Goal: Information Seeking & Learning: Understand process/instructions

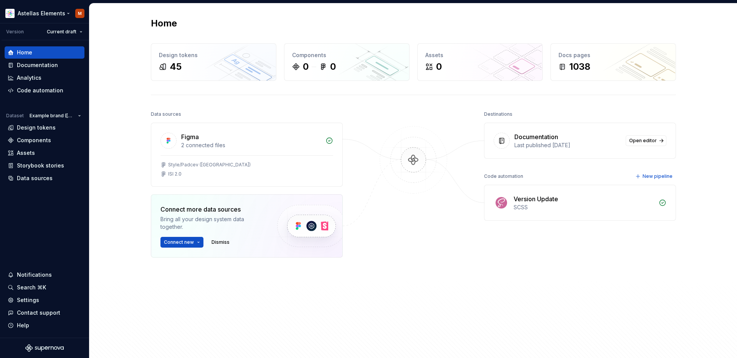
click at [38, 12] on html "Astellas Elements M Version Current draft Home Documentation Analytics Code aut…" at bounding box center [368, 179] width 737 height 358
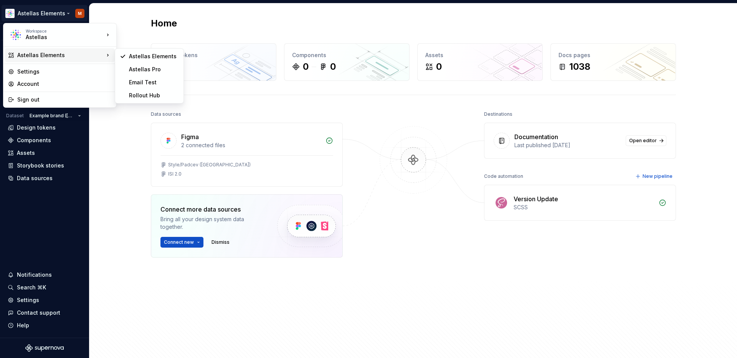
click at [53, 55] on div "Astellas Elements" at bounding box center [60, 55] width 87 height 8
click at [138, 28] on html "Astellas Elements M Version Current draft Home Documentation Analytics Code aut…" at bounding box center [368, 179] width 737 height 358
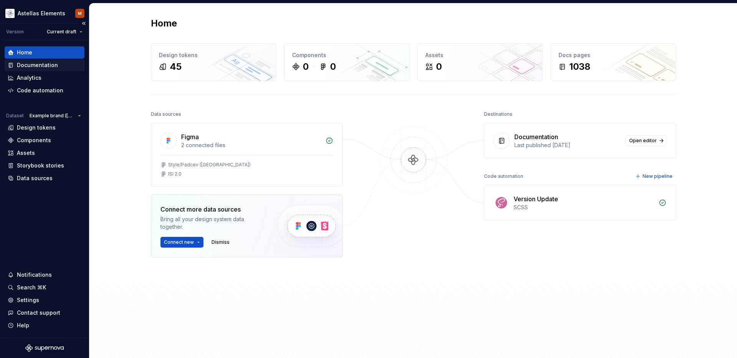
click at [40, 65] on div "Documentation" at bounding box center [37, 65] width 41 height 8
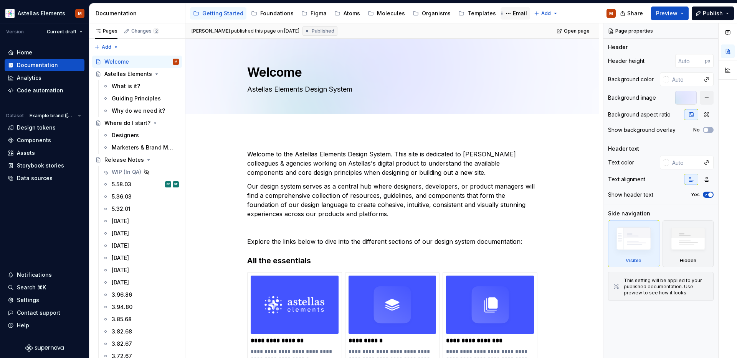
click at [513, 15] on div "Email" at bounding box center [520, 14] width 14 height 8
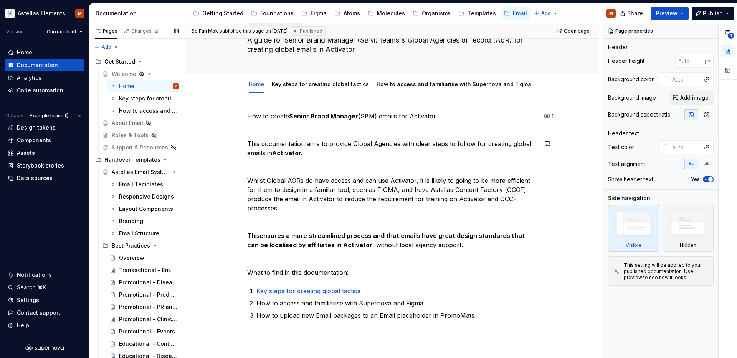
scroll to position [49, 0]
click at [467, 118] on p "How to create Senior Brand Manager (SBM) emails for Activator" at bounding box center [392, 116] width 290 height 9
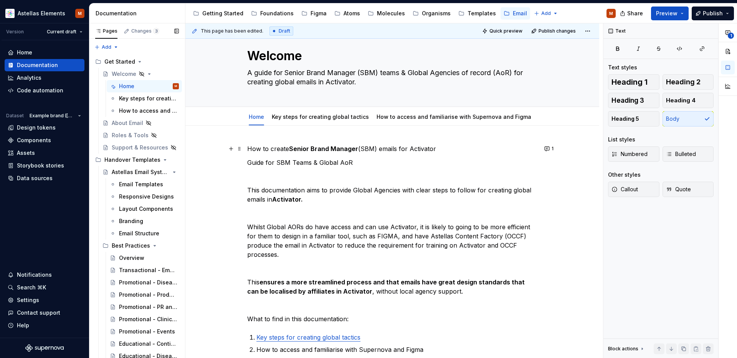
scroll to position [15, 0]
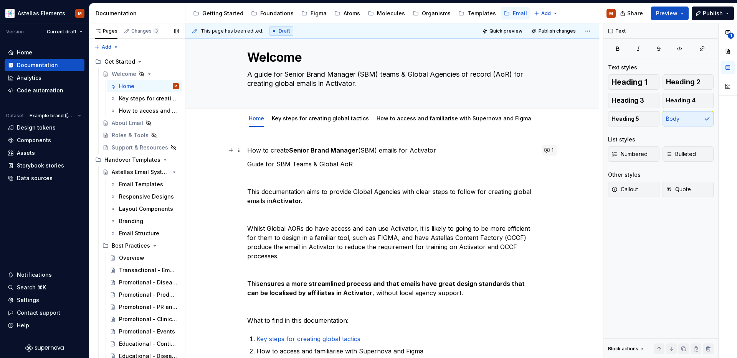
click at [553, 150] on button "1" at bounding box center [549, 150] width 15 height 11
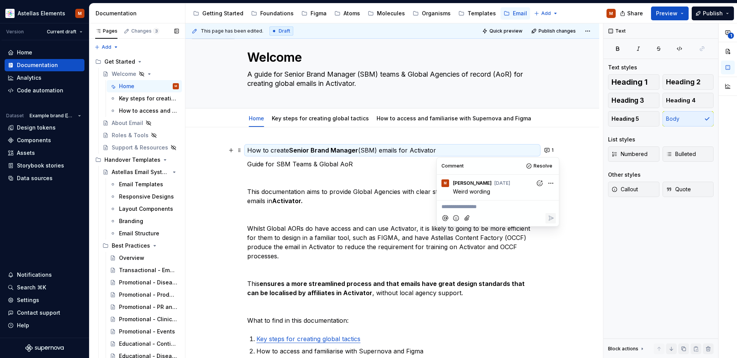
click at [369, 160] on p "Guide for SBM Teams & Global AoR" at bounding box center [392, 164] width 290 height 9
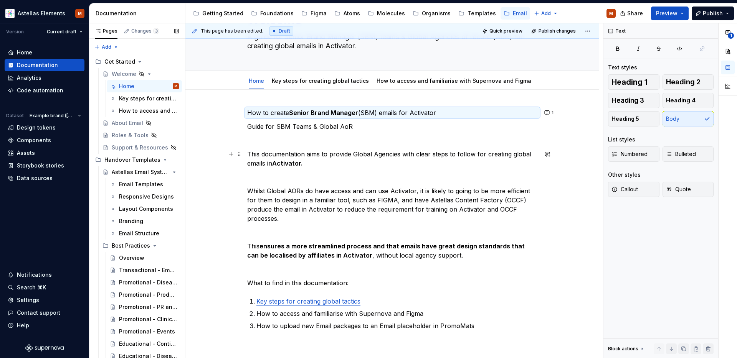
scroll to position [57, 0]
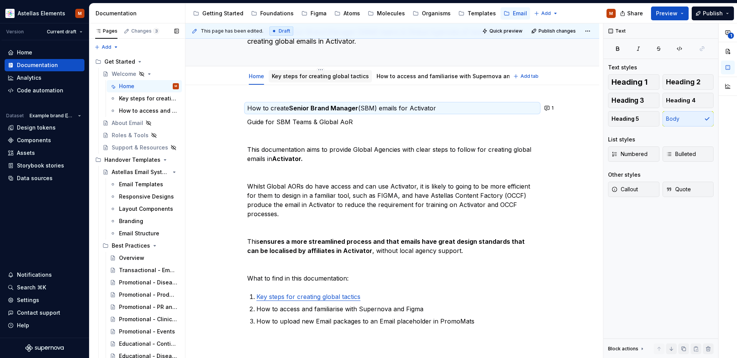
click at [321, 80] on div "Key steps for creating global tactics" at bounding box center [320, 76] width 97 height 9
click at [322, 77] on link "Key steps for creating global tactics" at bounding box center [320, 76] width 97 height 7
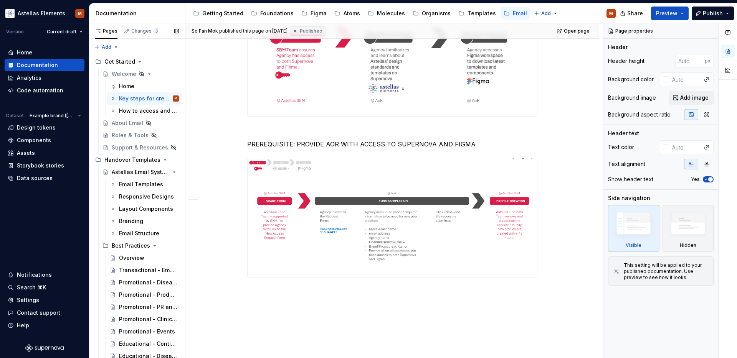
scroll to position [499, 0]
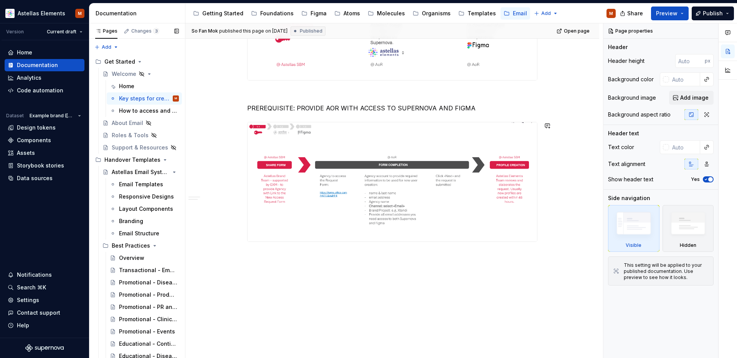
click at [337, 273] on div "KEY 6 STEPS FOR CREATING GLOBAL TACTICS FOCUS ON STEP 1: HOW GLOBAL AOR CAN FAM…" at bounding box center [392, 0] width 414 height 715
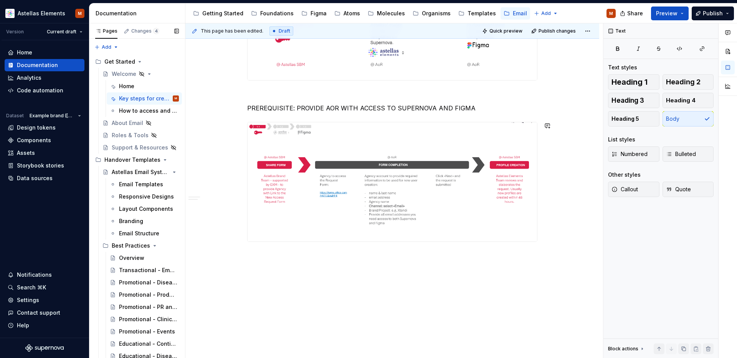
click at [323, 253] on p at bounding box center [392, 255] width 290 height 9
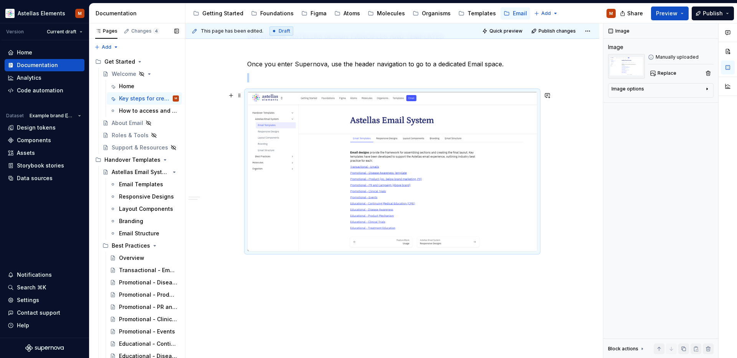
scroll to position [728, 0]
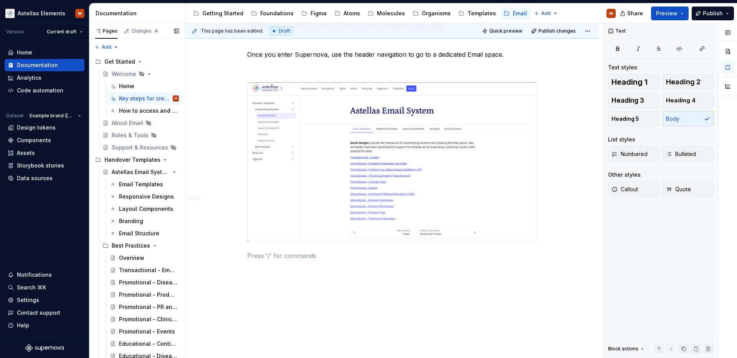
type textarea "*"
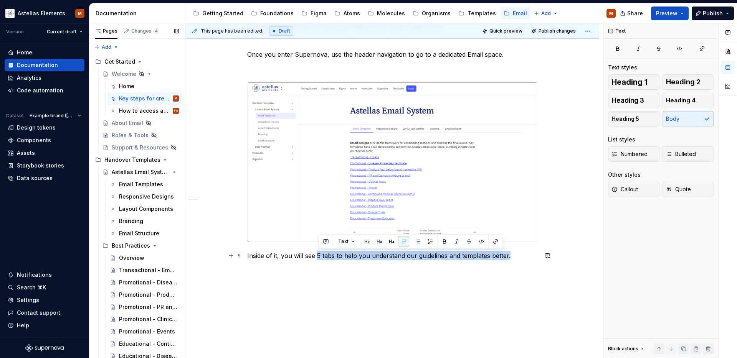
drag, startPoint x: 318, startPoint y: 256, endPoint x: 510, endPoint y: 256, distance: 192.7
click at [510, 256] on p "Inside of it, you will see 5 tabs to help you understand our guidelines and tem…" at bounding box center [392, 255] width 290 height 9
drag, startPoint x: 618, startPoint y: 51, endPoint x: 553, endPoint y: 159, distance: 126.0
click at [618, 50] on icon "button" at bounding box center [617, 48] width 3 height 3
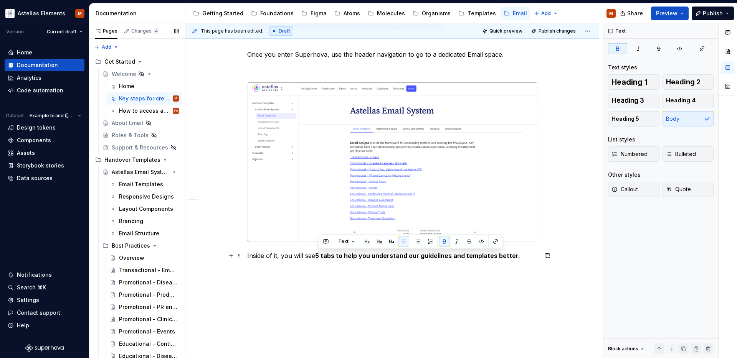
click at [525, 256] on p "Inside of it, you will see 5 tabs to help you understand our guidelines and tem…" at bounding box center [392, 255] width 290 height 9
drag, startPoint x: 526, startPoint y: 262, endPoint x: 628, endPoint y: 166, distance: 139.6
click at [518, 258] on p "Inside of it, you will see 5 tabs to help you understand our guidelines and tem…" at bounding box center [392, 260] width 290 height 18
click at [620, 53] on button "button" at bounding box center [617, 48] width 19 height 11
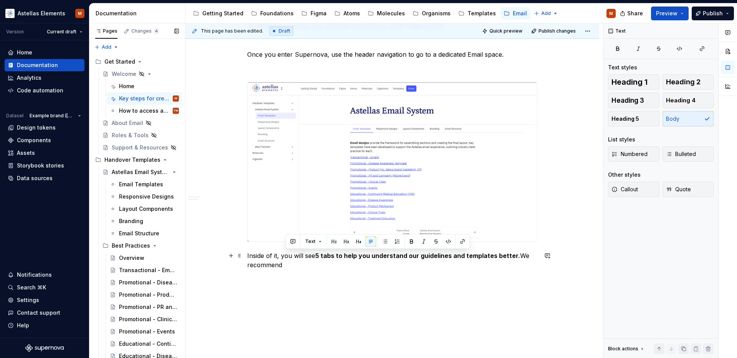
click at [335, 268] on p "Inside of it, you will see 5 tabs to help you understand our guidelines and tem…" at bounding box center [392, 260] width 290 height 18
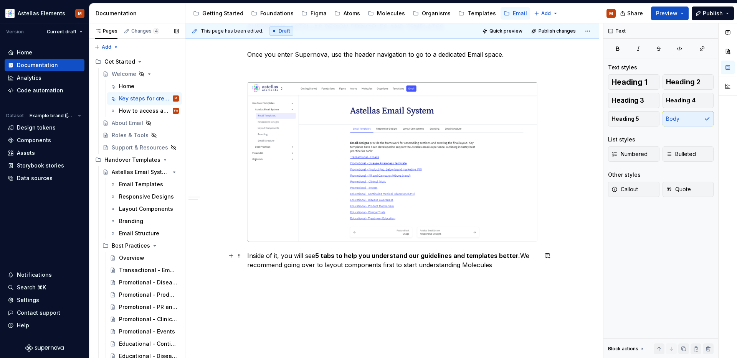
click at [327, 266] on p "Inside of it, you will see 5 tabs to help you understand our guidelines and tem…" at bounding box center [392, 260] width 290 height 18
click at [350, 265] on p "Inside of it, you will see 5 tabs to help you understand our guidelines and tem…" at bounding box center [392, 260] width 290 height 18
click at [501, 267] on p "Inside of it, you will see 5 tabs to help you understand our guidelines and tem…" at bounding box center [392, 260] width 290 height 18
click at [508, 264] on p "Inside of it, you will see 5 tabs to help you understand our guidelines and tem…" at bounding box center [392, 260] width 290 height 18
click at [388, 278] on p "Inside of it, you will see 5 tabs to help you understand our guidelines and tem…" at bounding box center [392, 265] width 290 height 28
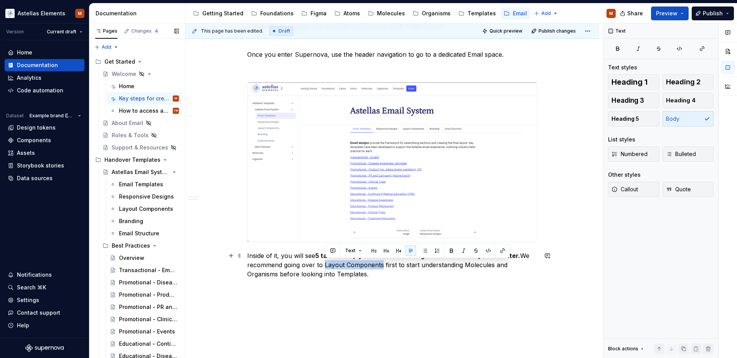
drag, startPoint x: 325, startPoint y: 266, endPoint x: 384, endPoint y: 265, distance: 58.4
click at [384, 265] on p "Inside of it, you will see 5 tabs to help you understand our guidelines and tem…" at bounding box center [392, 265] width 290 height 28
click at [618, 48] on icon "button" at bounding box center [618, 49] width 6 height 6
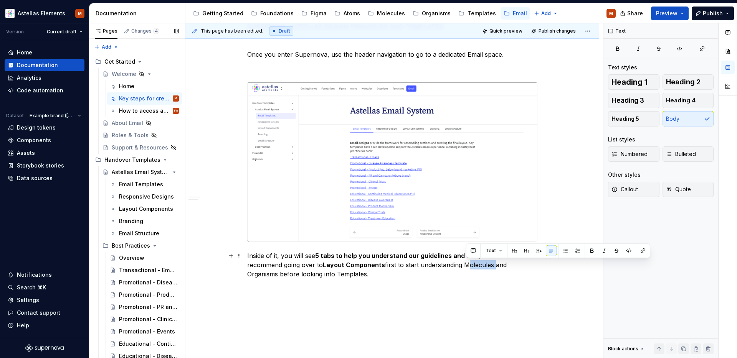
drag, startPoint x: 483, startPoint y: 267, endPoint x: 495, endPoint y: 268, distance: 11.5
click at [495, 268] on p "Inside of it, you will see 5 tabs to help you understand our guidelines and tem…" at bounding box center [392, 265] width 290 height 28
click at [618, 49] on icon "button" at bounding box center [617, 48] width 3 height 3
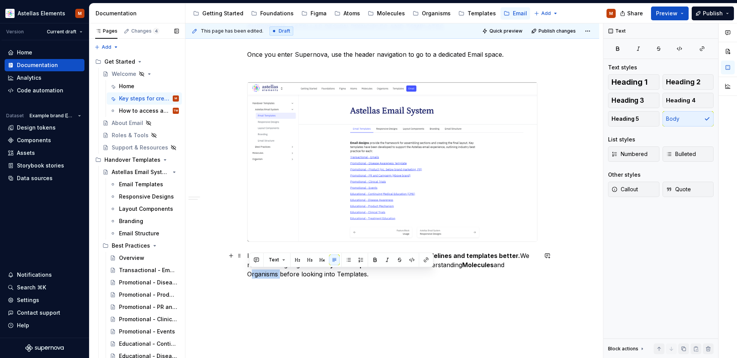
drag, startPoint x: 279, startPoint y: 276, endPoint x: 248, endPoint y: 277, distance: 31.5
click at [616, 49] on icon "button" at bounding box center [617, 48] width 3 height 3
type textarea "*"
click at [432, 294] on div "This page has been edited. Draft Quick preview Publish changes Hidden page Welc…" at bounding box center [394, 190] width 418 height 335
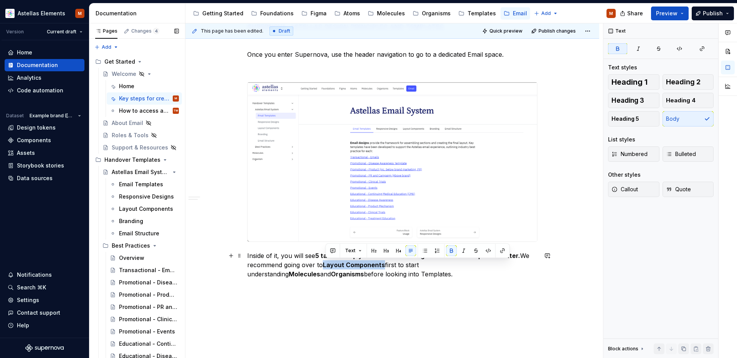
drag, startPoint x: 384, startPoint y: 267, endPoint x: 325, endPoint y: 267, distance: 58.7
click at [325, 267] on strong "Layout Components" at bounding box center [354, 265] width 62 height 8
click at [502, 250] on button "button" at bounding box center [502, 251] width 11 height 11
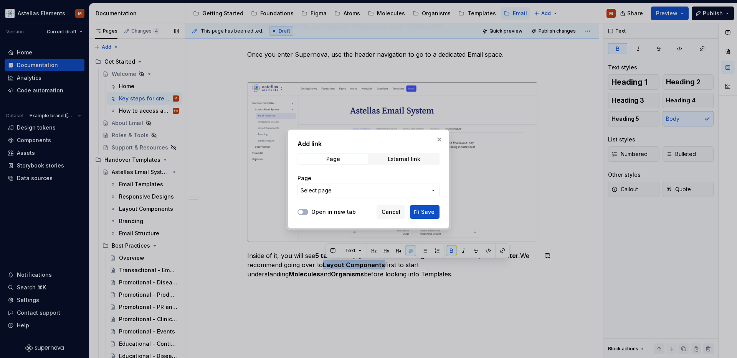
click at [338, 190] on span "Select page" at bounding box center [364, 191] width 127 height 8
click at [436, 190] on div at bounding box center [368, 179] width 737 height 358
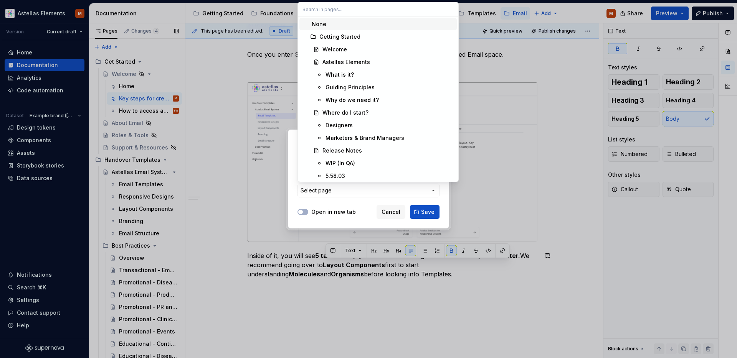
click at [341, 13] on input "text" at bounding box center [378, 9] width 160 height 14
type input "layout"
click at [332, 10] on input "layout" at bounding box center [378, 9] width 160 height 14
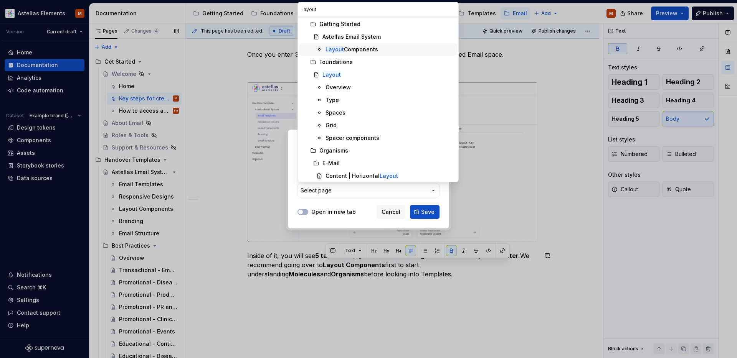
click at [355, 49] on div "Layout Components" at bounding box center [351, 50] width 53 height 8
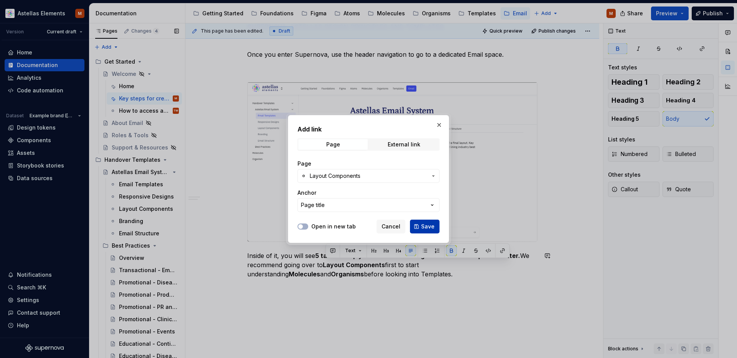
click at [423, 226] on span "Save" at bounding box center [427, 227] width 13 height 8
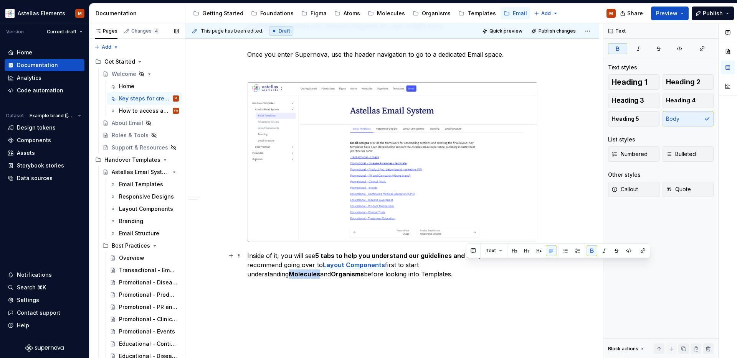
drag, startPoint x: 466, startPoint y: 266, endPoint x: 510, endPoint y: 268, distance: 43.4
click at [496, 266] on p "Inside of it, you will see 5 tabs to help you understand our guidelines and tem…" at bounding box center [392, 265] width 290 height 28
click at [643, 250] on button "button" at bounding box center [643, 251] width 11 height 11
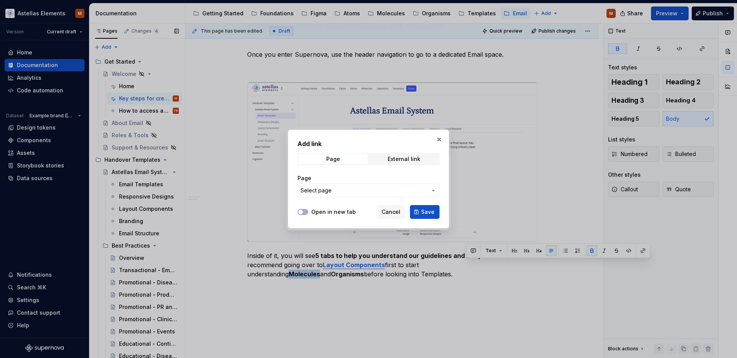
click at [362, 192] on span "Select page" at bounding box center [364, 191] width 127 height 8
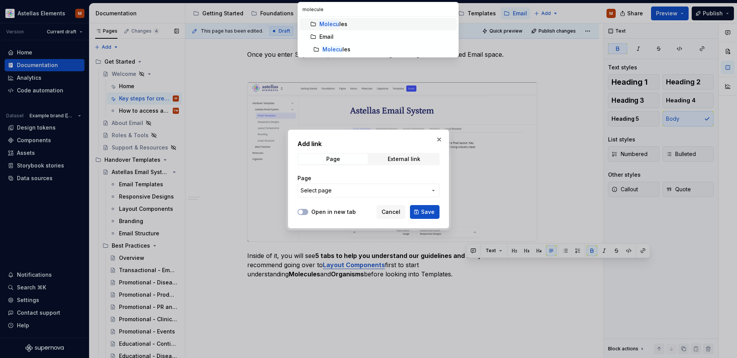
type input "molecules"
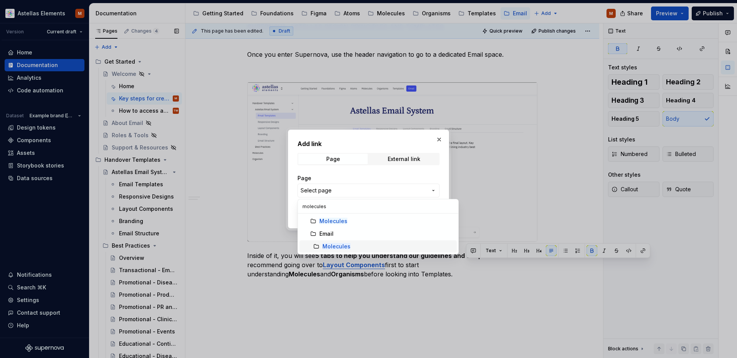
click at [335, 248] on mark "Molecules" at bounding box center [336, 246] width 28 height 7
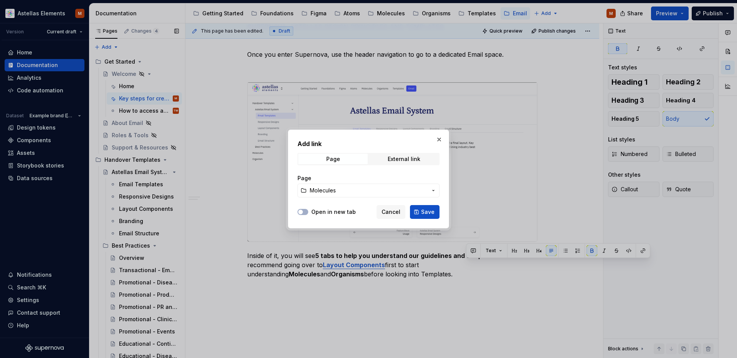
click at [426, 211] on span "Save" at bounding box center [427, 212] width 13 height 8
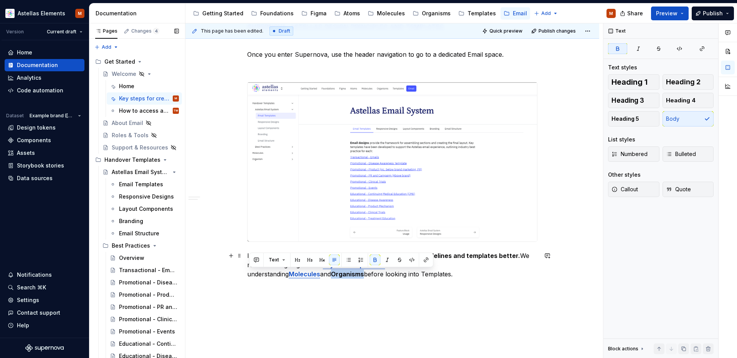
drag, startPoint x: 281, startPoint y: 277, endPoint x: 249, endPoint y: 278, distance: 31.5
click at [331, 278] on strong "Organisms" at bounding box center [347, 275] width 33 height 8
click at [426, 260] on button "button" at bounding box center [426, 260] width 11 height 11
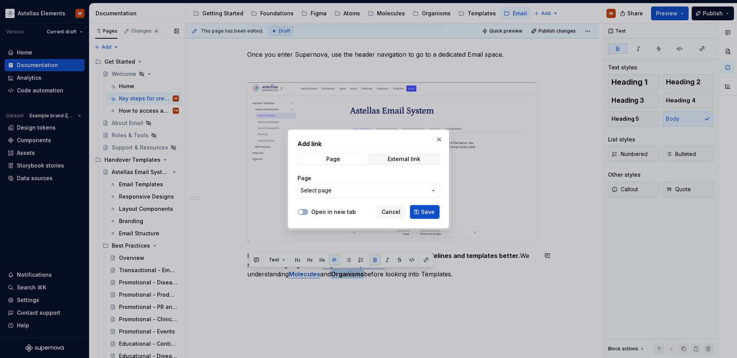
click at [379, 187] on span "Select page" at bounding box center [364, 191] width 127 height 8
type input "organism"
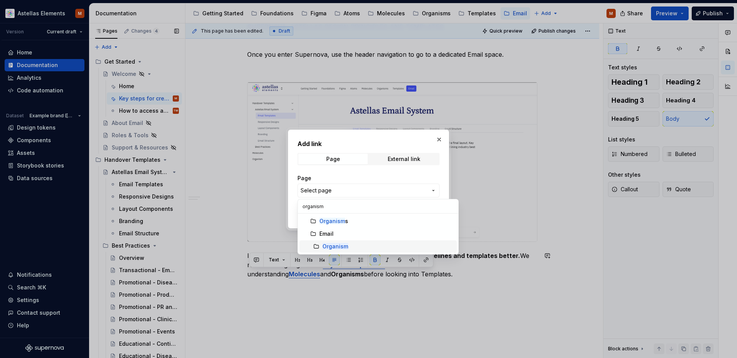
click at [339, 247] on mark "Organism" at bounding box center [335, 246] width 26 height 7
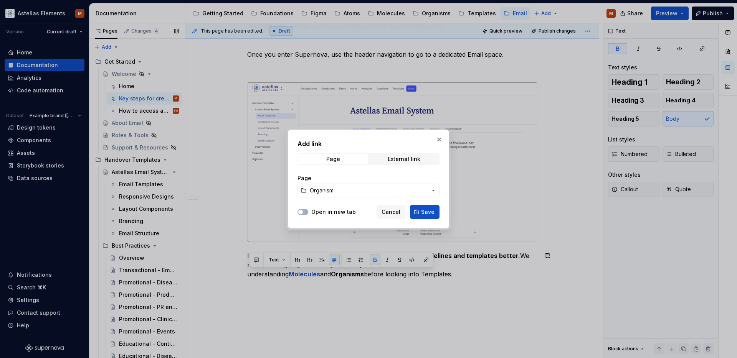
click at [421, 211] on button "Save" at bounding box center [425, 212] width 30 height 14
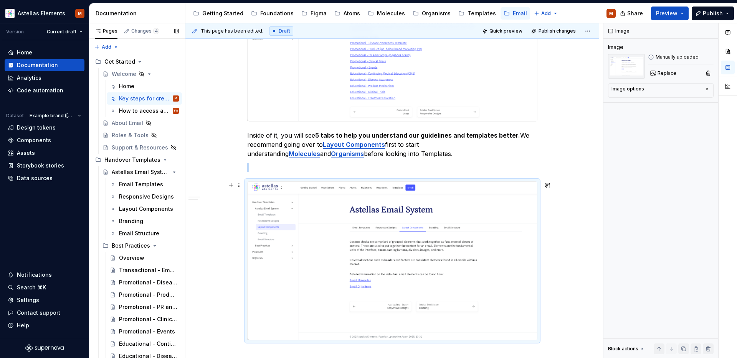
scroll to position [875, 0]
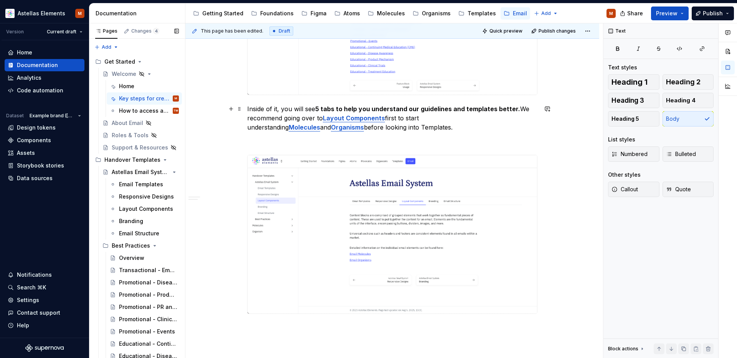
click at [384, 127] on p "Inside of it, you will see 5 tabs to help you understand our guidelines and tem…" at bounding box center [392, 118] width 290 height 28
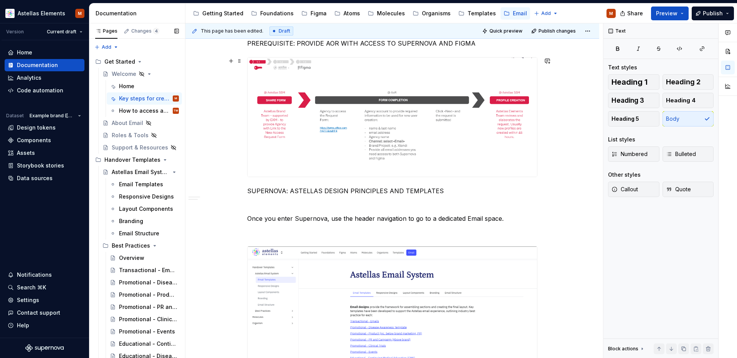
scroll to position [511, 0]
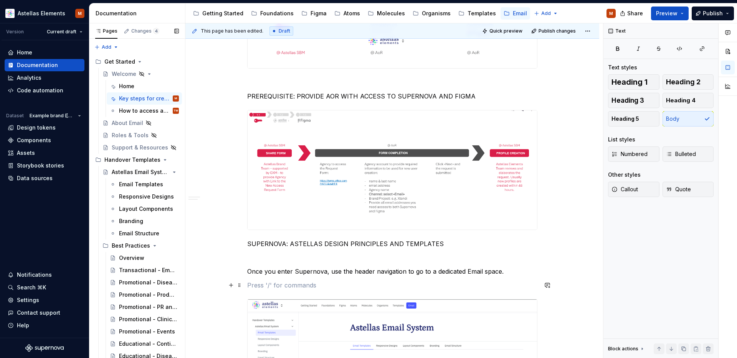
click at [345, 283] on p at bounding box center [392, 285] width 290 height 9
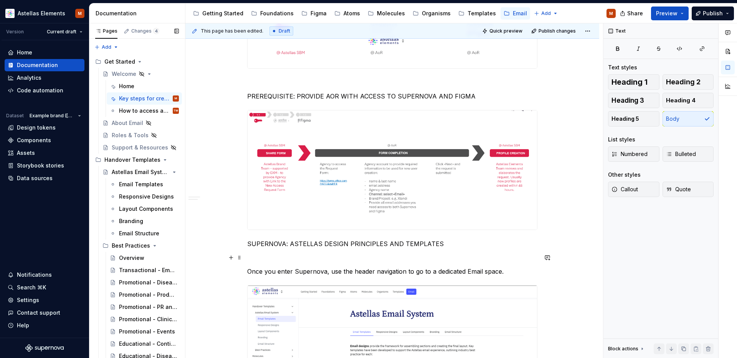
click at [294, 261] on p at bounding box center [392, 257] width 290 height 9
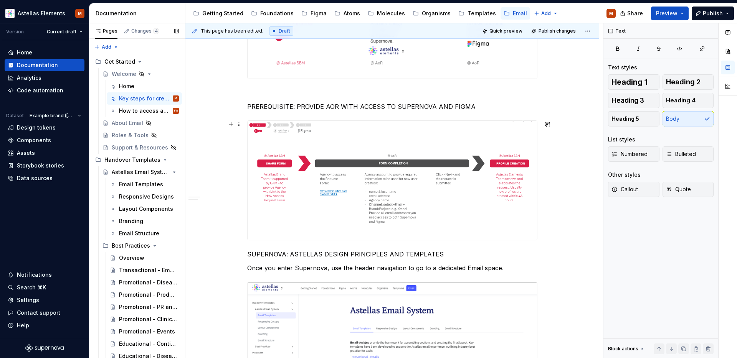
scroll to position [515, 0]
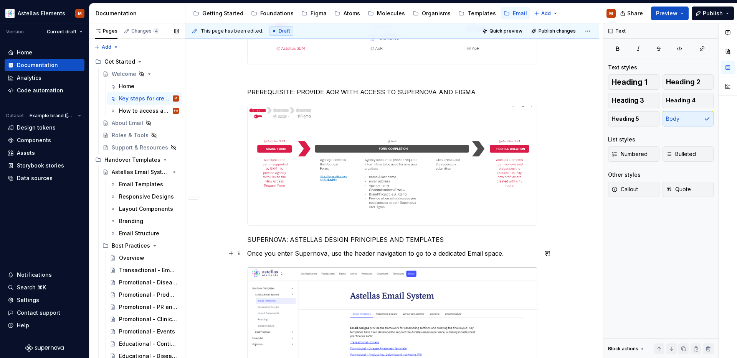
click at [249, 255] on p "Once you enter Supernova, use the header navigation to go to a dedicated Email …" at bounding box center [392, 253] width 290 height 9
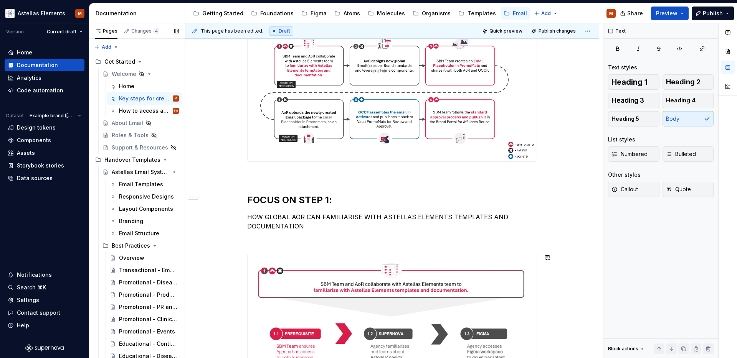
scroll to position [164, 0]
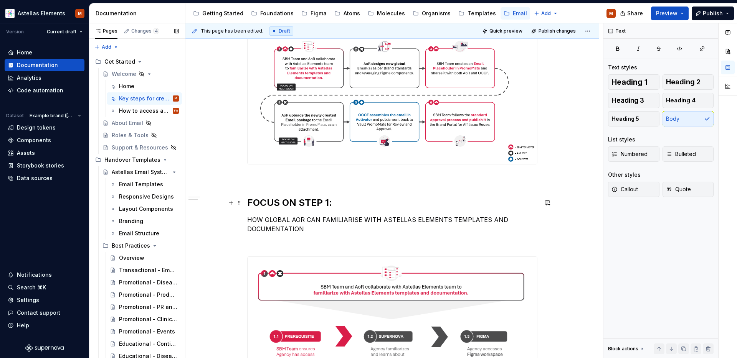
click at [296, 204] on h2 "FOCUS ON STEP 1:" at bounding box center [392, 203] width 290 height 12
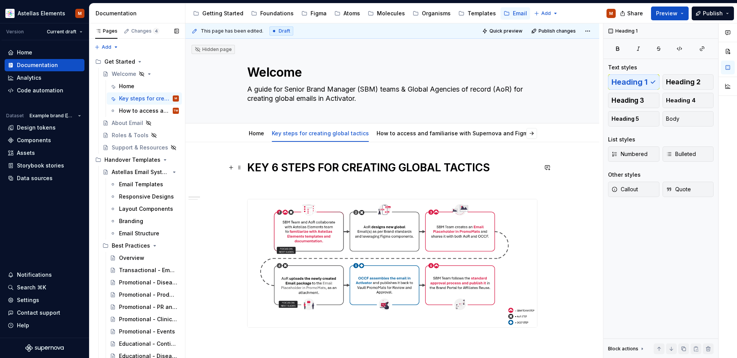
click at [306, 171] on h1 "KEY 6 STEPS FOR CREATING GLOBAL TACTICS" at bounding box center [392, 168] width 290 height 14
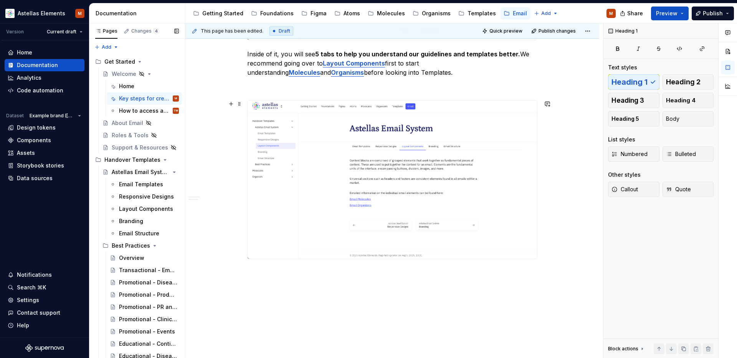
scroll to position [933, 0]
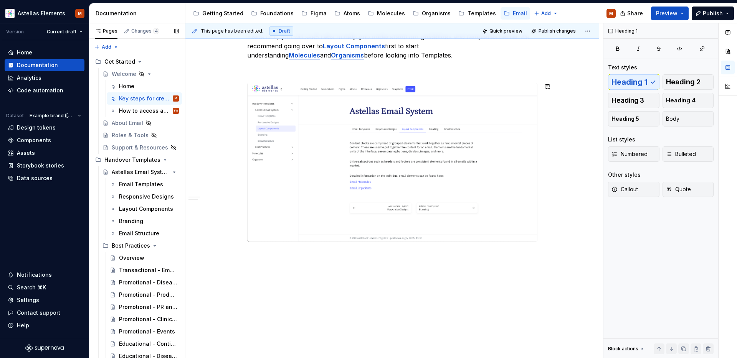
click at [305, 252] on div "This page has been edited. Draft Quick preview Publish changes Hidden page Welc…" at bounding box center [394, 190] width 418 height 335
click at [329, 259] on p at bounding box center [392, 255] width 290 height 9
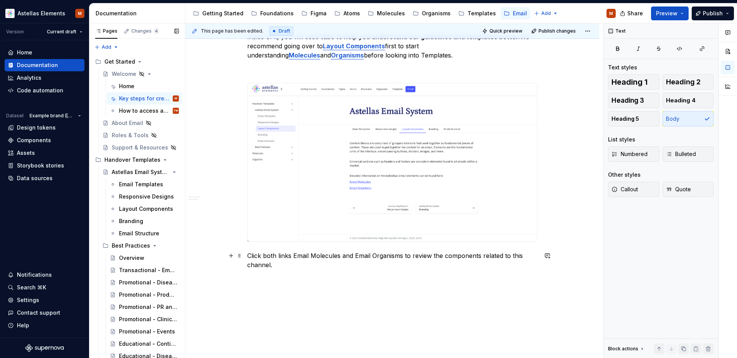
type textarea "*"
click at [308, 256] on p "Click both links Email Molecules and Email Organisms to review the components r…" at bounding box center [392, 260] width 290 height 18
drag, startPoint x: 341, startPoint y: 256, endPoint x: 295, endPoint y: 257, distance: 46.1
click at [295, 257] on p "Click both links Email Molecules and Email Organisms to review the components r…" at bounding box center [392, 260] width 290 height 18
click at [471, 242] on button "button" at bounding box center [471, 241] width 11 height 11
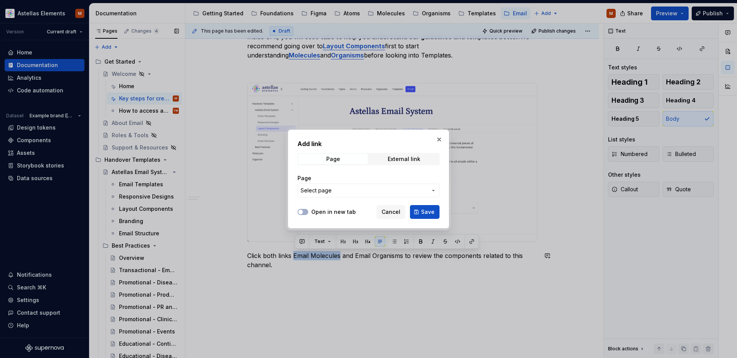
click at [360, 192] on span "Select page" at bounding box center [364, 191] width 127 height 8
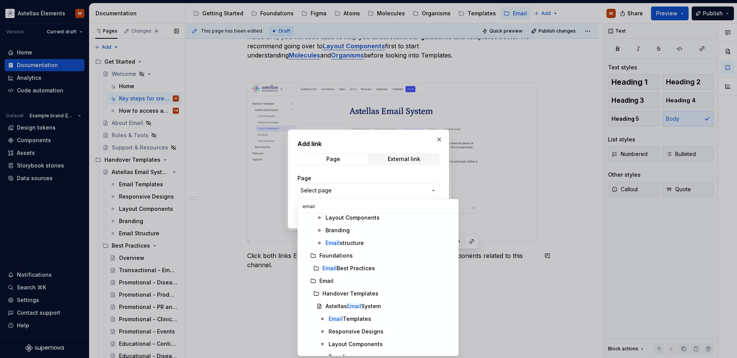
scroll to position [88, 0]
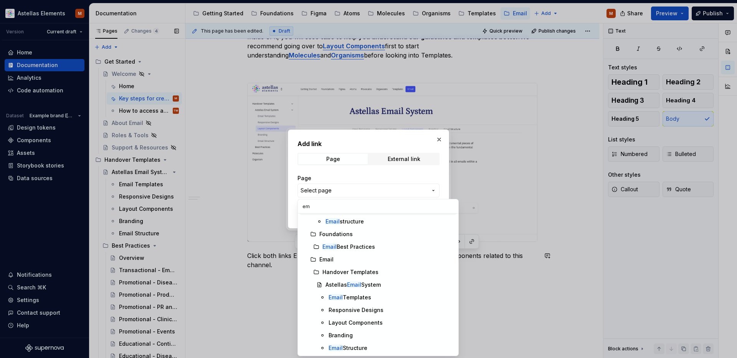
type input "e"
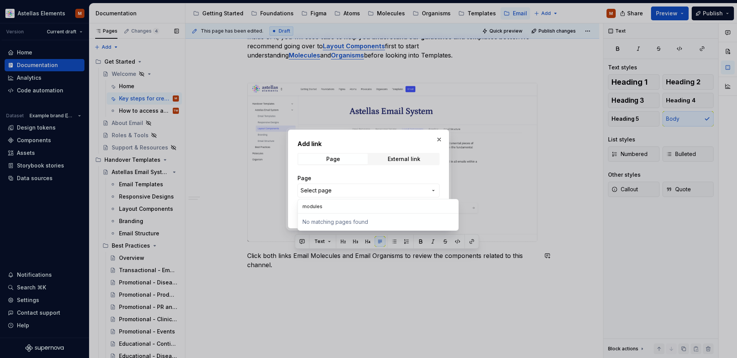
scroll to position [0, 0]
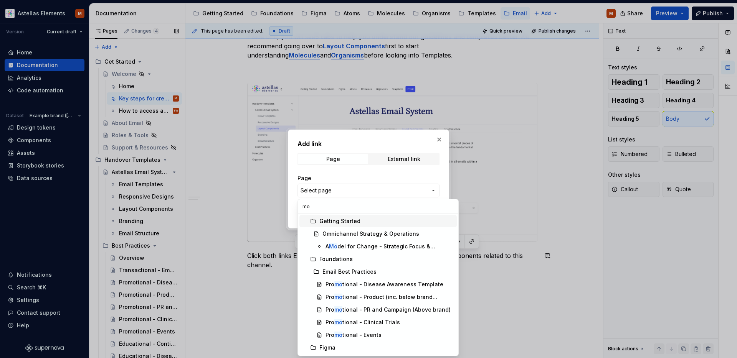
type input "m"
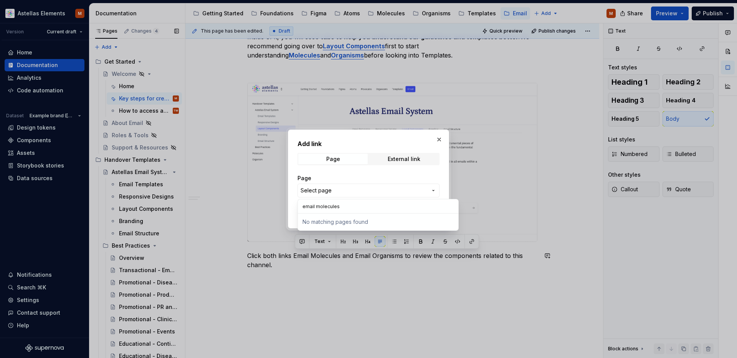
drag, startPoint x: 316, startPoint y: 208, endPoint x: 294, endPoint y: 208, distance: 21.5
click at [294, 208] on body "Astellas Elements M Version Current draft Home Documentation Analytics Code aut…" at bounding box center [368, 179] width 737 height 358
click at [315, 207] on input "email molecules" at bounding box center [378, 207] width 160 height 14
type input "molecules"
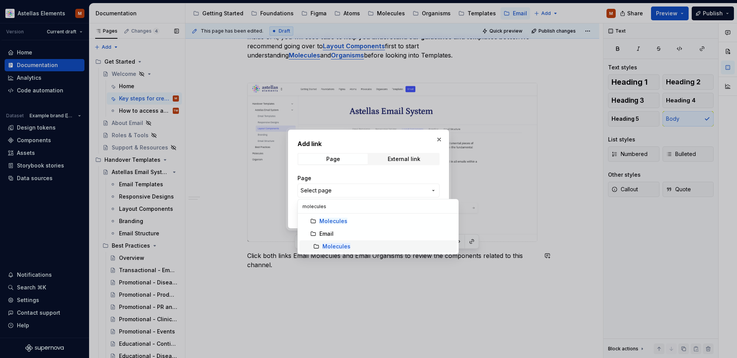
click at [338, 245] on mark "Molecules" at bounding box center [336, 246] width 28 height 7
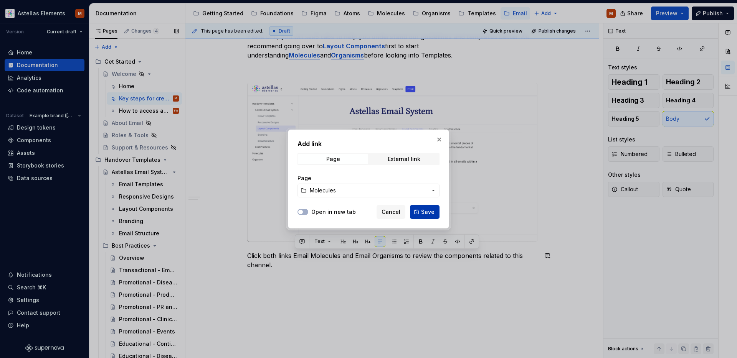
click at [422, 214] on span "Save" at bounding box center [427, 212] width 13 height 8
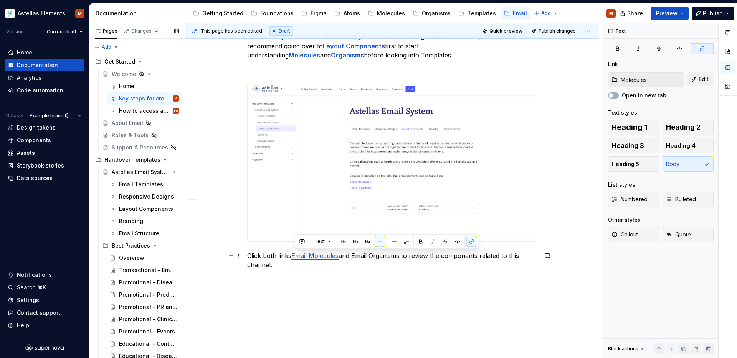
click at [368, 259] on p "Click both links Email Molecules and Email Organisms to review the components r…" at bounding box center [392, 260] width 290 height 18
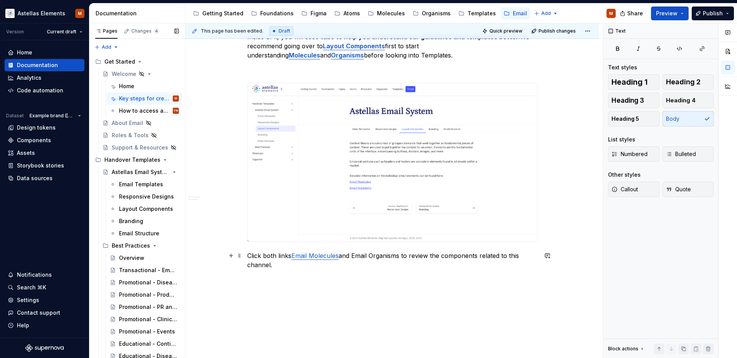
drag, startPoint x: 403, startPoint y: 257, endPoint x: 359, endPoint y: 258, distance: 43.4
click at [359, 258] on p "Click both links Email Molecules and Email Organisms to review the components r…" at bounding box center [392, 260] width 290 height 18
drag, startPoint x: 356, startPoint y: 258, endPoint x: 403, endPoint y: 258, distance: 47.2
click at [403, 258] on p "Click both links Email Molecules and Email Organisms to review the components r…" at bounding box center [392, 260] width 290 height 18
click at [532, 240] on button "button" at bounding box center [533, 241] width 11 height 11
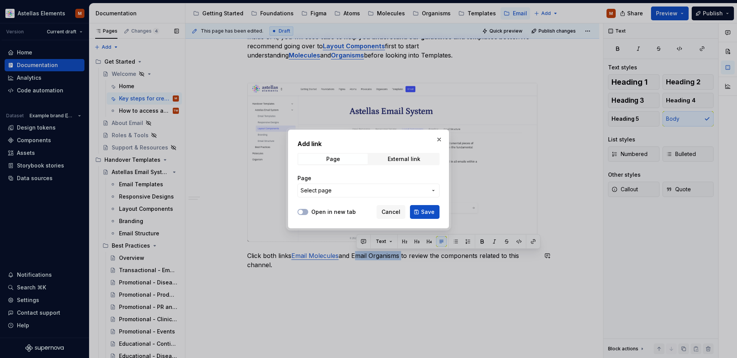
click at [348, 193] on span "Select page" at bounding box center [364, 191] width 127 height 8
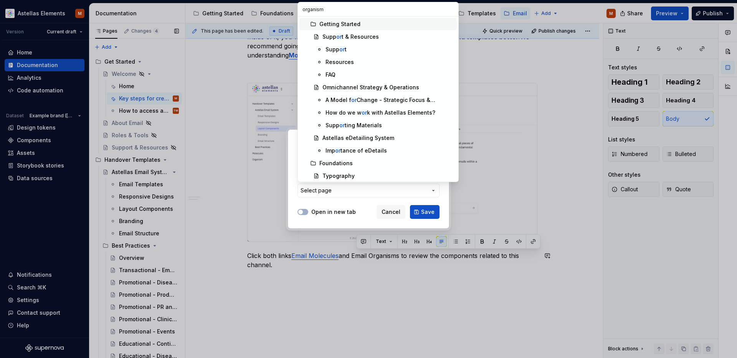
type input "organisms"
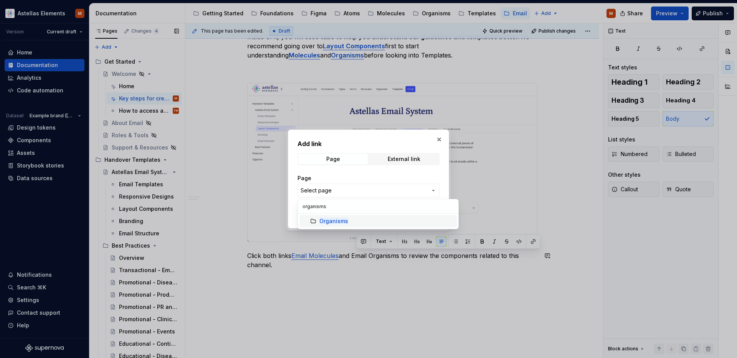
click at [340, 247] on div at bounding box center [368, 179] width 737 height 358
click at [339, 190] on span "Select page" at bounding box center [364, 191] width 127 height 8
type input "organism"
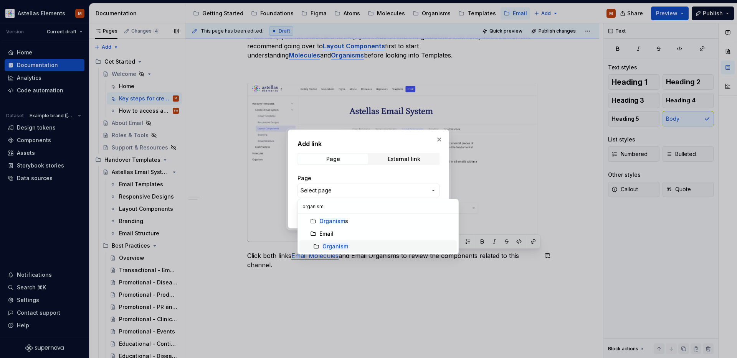
click at [336, 248] on mark "Organism" at bounding box center [335, 246] width 26 height 7
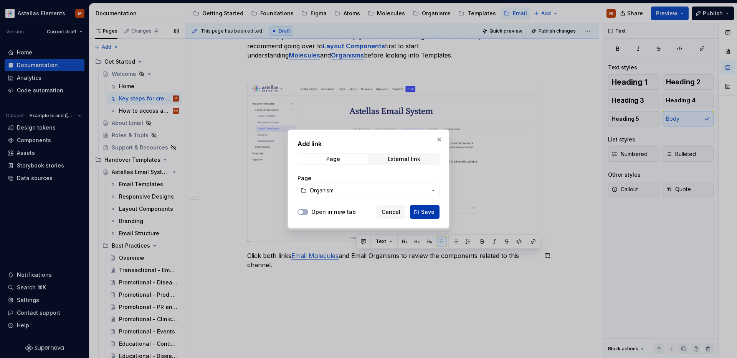
click at [422, 215] on span "Save" at bounding box center [427, 212] width 13 height 8
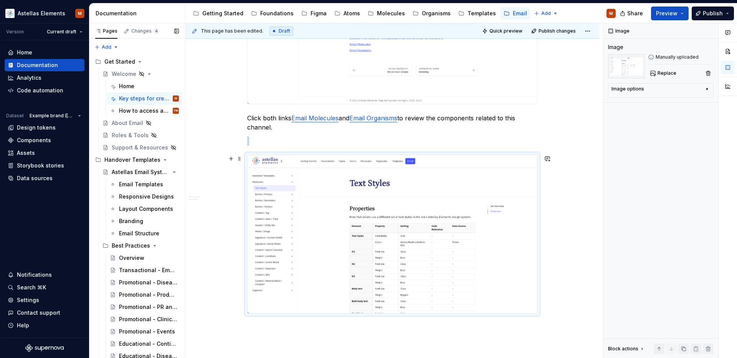
scroll to position [1143, 0]
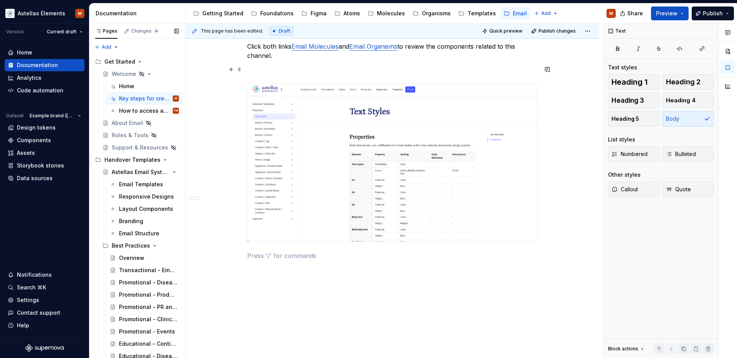
click at [299, 71] on p at bounding box center [392, 69] width 290 height 9
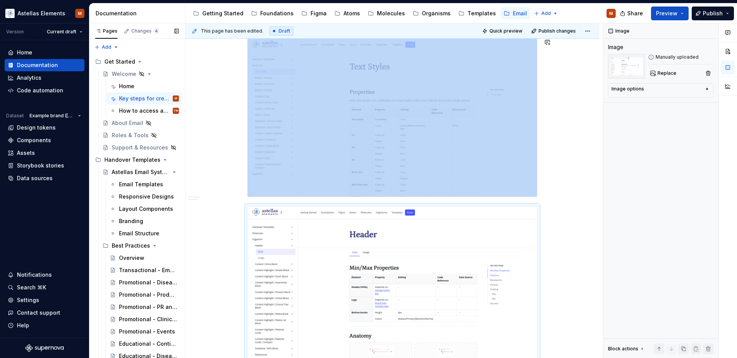
scroll to position [1251, 0]
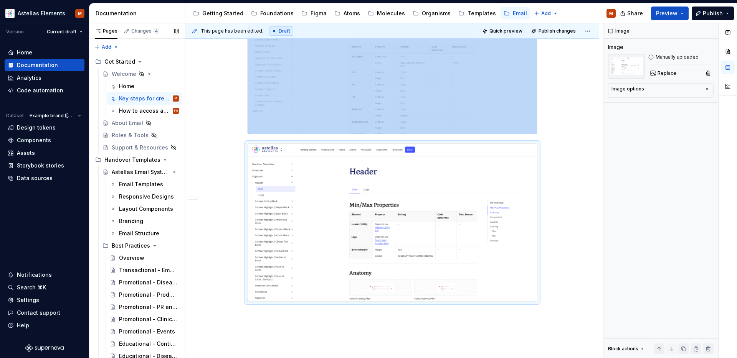
drag, startPoint x: 296, startPoint y: 327, endPoint x: 294, endPoint y: 323, distance: 4.3
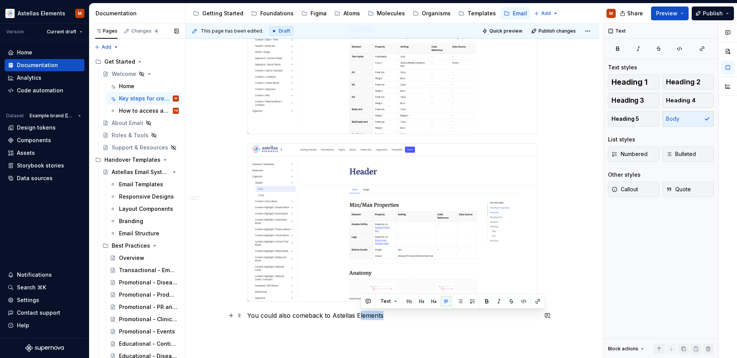
drag, startPoint x: 373, startPoint y: 318, endPoint x: 360, endPoint y: 319, distance: 12.7
click at [360, 319] on p "You could also comeback to Astellas Elements" at bounding box center [392, 315] width 290 height 9
click at [408, 318] on p "You could also come back to Astellas Emailing system" at bounding box center [392, 315] width 290 height 9
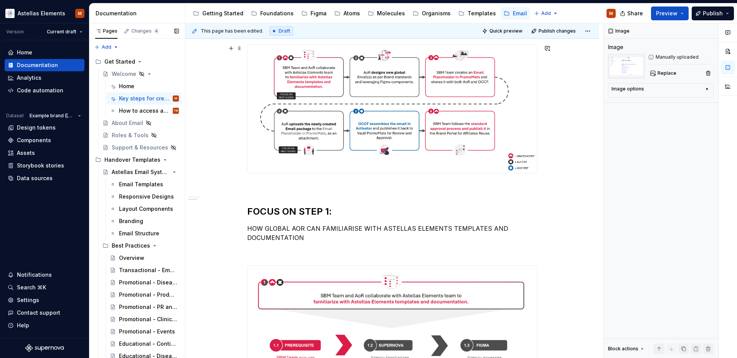
scroll to position [0, 0]
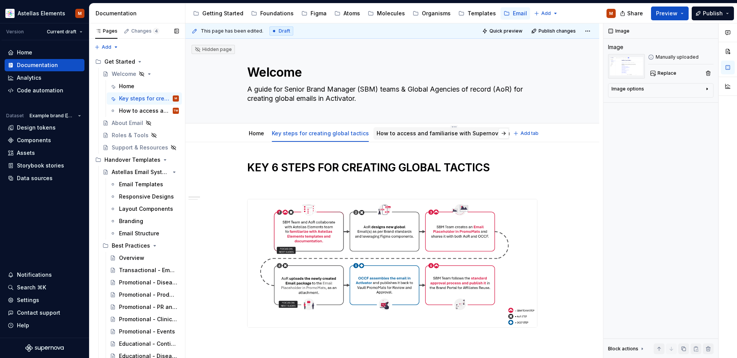
click at [445, 132] on link "How to access and familiarise with Supernova and Figma" at bounding box center [454, 133] width 155 height 7
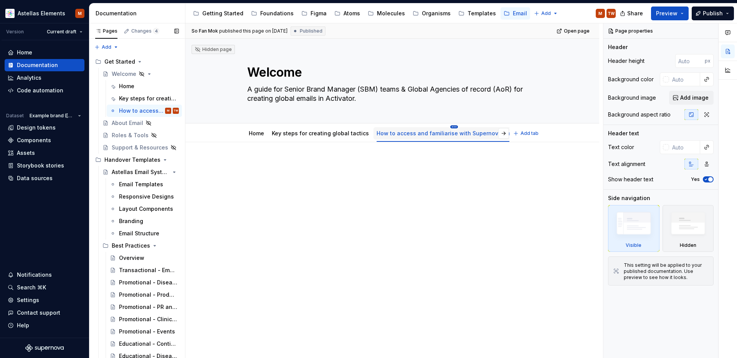
click at [444, 126] on html "Astellas Elements M Version Current draft Home Documentation Analytics Code aut…" at bounding box center [368, 179] width 737 height 358
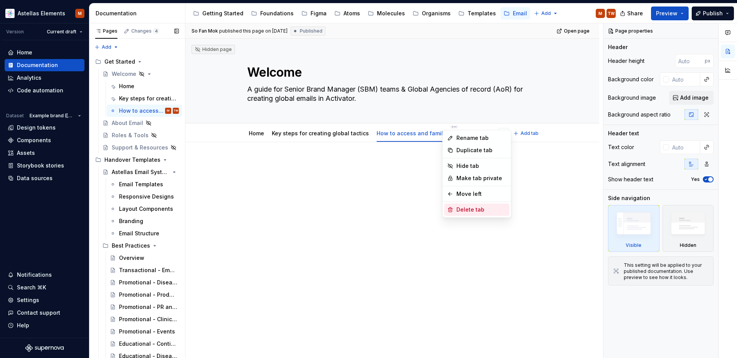
click at [472, 210] on div "Delete tab" at bounding box center [481, 210] width 50 height 8
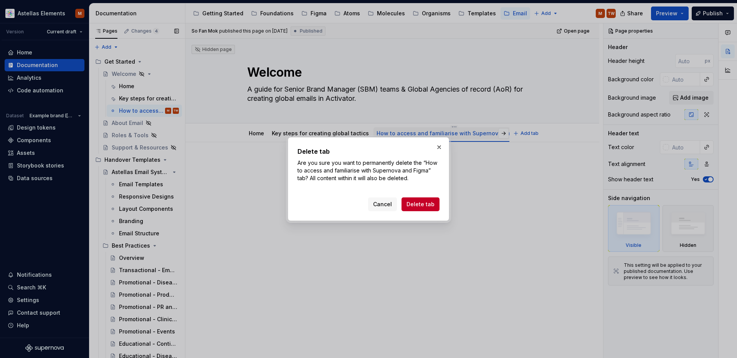
drag, startPoint x: 423, startPoint y: 207, endPoint x: 438, endPoint y: 140, distance: 68.4
click at [423, 207] on span "Delete tab" at bounding box center [420, 205] width 28 height 8
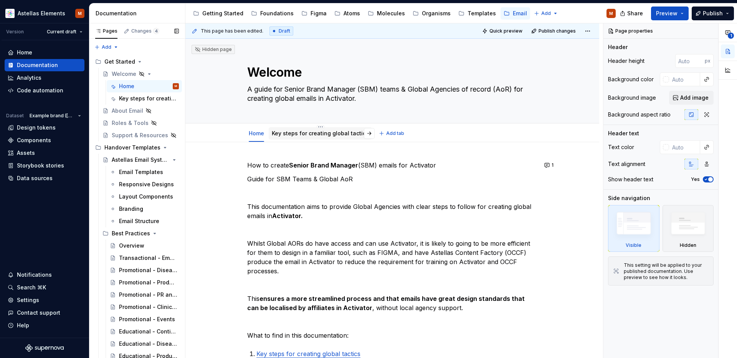
click at [325, 134] on link "Key steps for creating global tactics" at bounding box center [320, 133] width 97 height 7
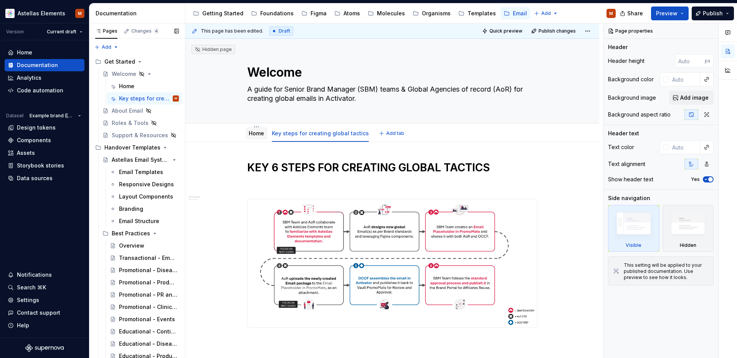
click at [259, 134] on link "Home" at bounding box center [256, 133] width 15 height 7
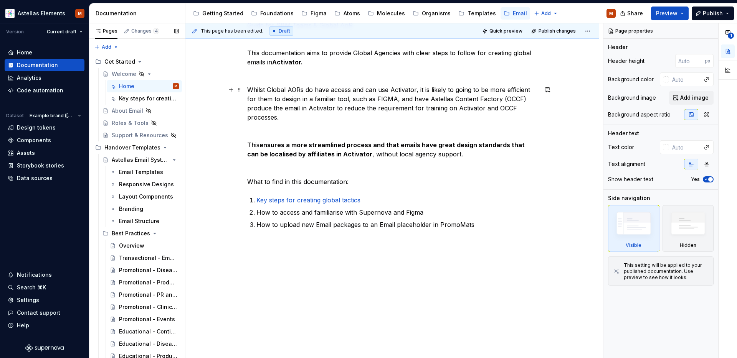
scroll to position [160, 0]
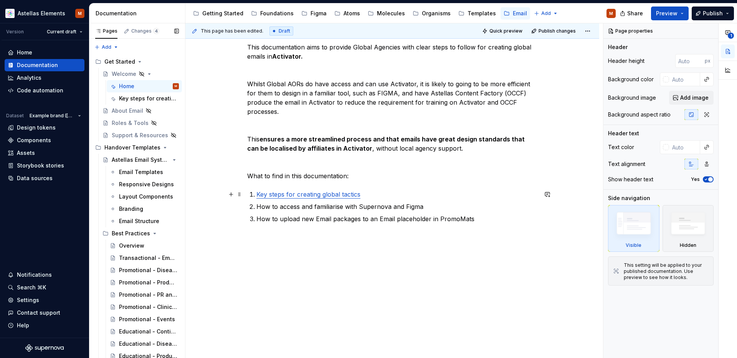
click at [304, 197] on link "Key steps for creating global tactics" at bounding box center [308, 195] width 104 height 8
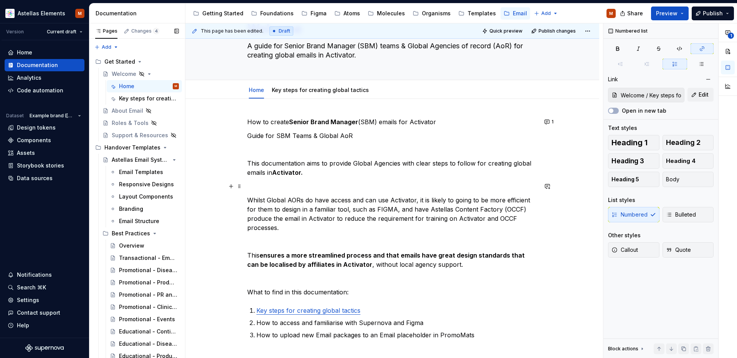
scroll to position [23, 0]
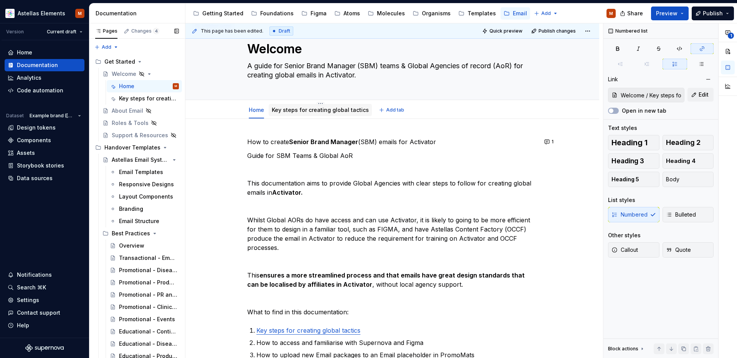
click at [311, 108] on link "Key steps for creating global tactics" at bounding box center [320, 110] width 97 height 7
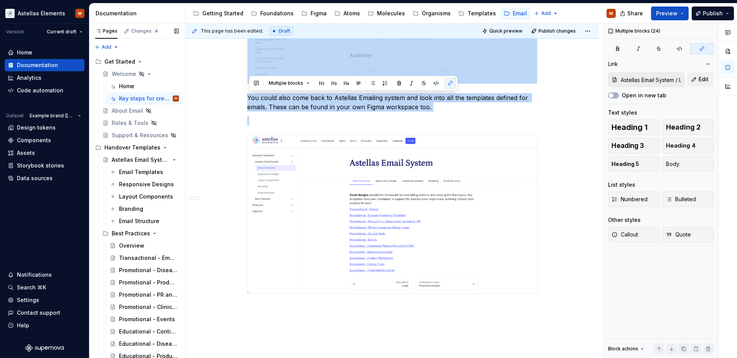
scroll to position [1521, 0]
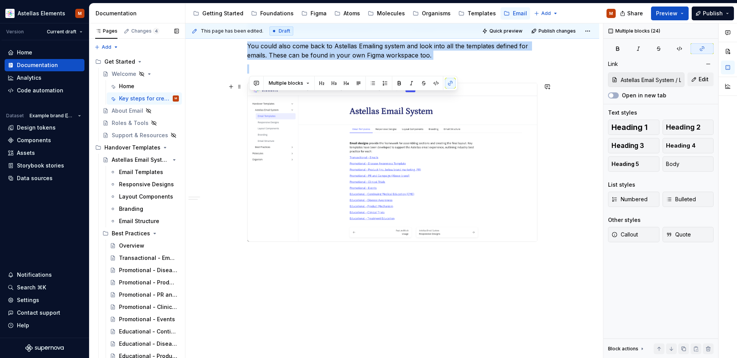
drag, startPoint x: 250, startPoint y: 169, endPoint x: 548, endPoint y: 240, distance: 306.7
copy div "KEY 6 STEPS FOR CREATING GLOBAL TACTICS FOCUS ON STEP 1: HOW GLOBAL AOR CAN FAM…"
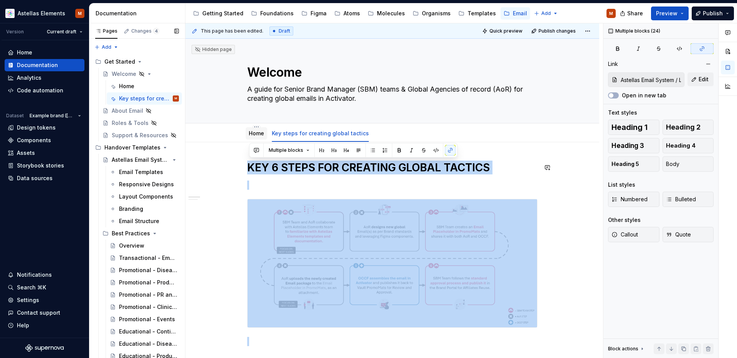
scroll to position [3, 0]
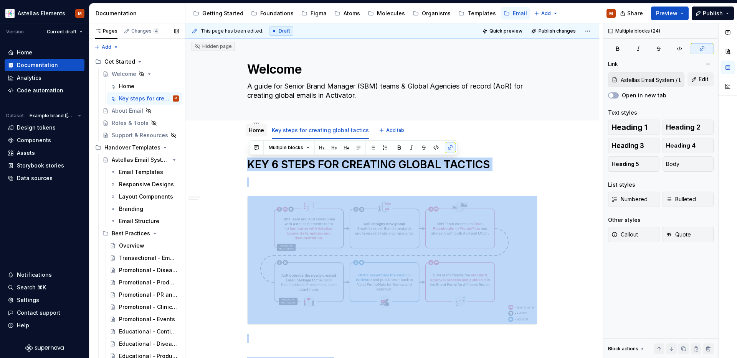
click at [256, 131] on link "Home" at bounding box center [256, 130] width 15 height 7
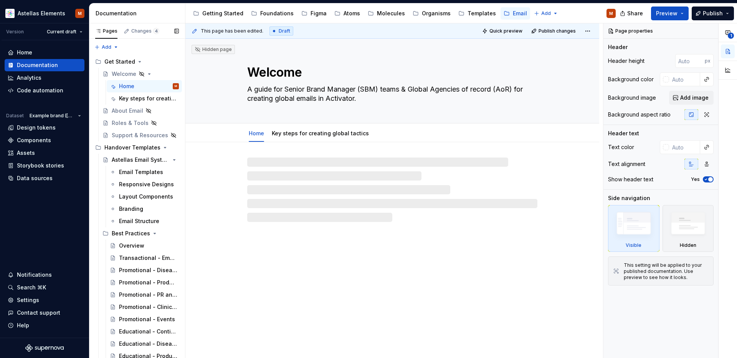
type textarea "*"
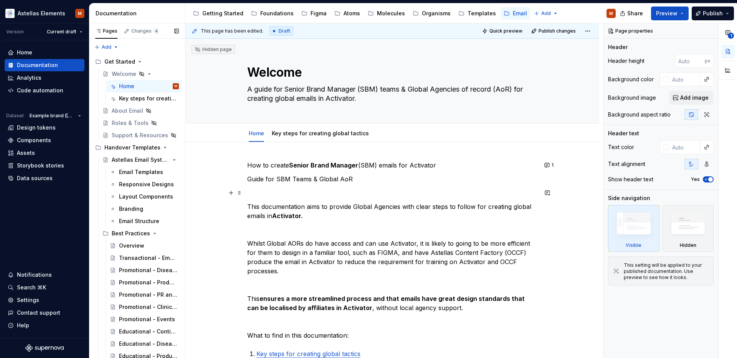
scroll to position [160, 0]
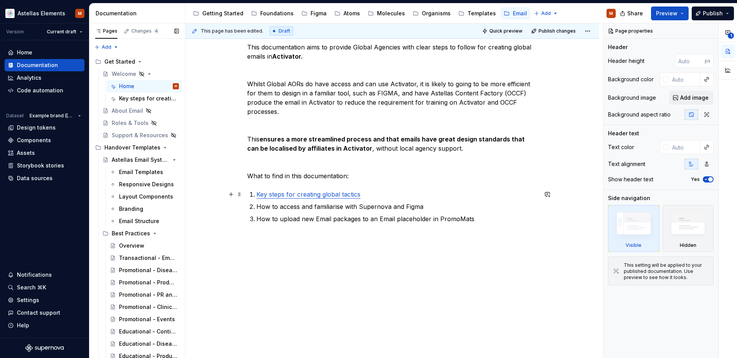
click at [344, 196] on link "Key steps for creating global tactics" at bounding box center [308, 195] width 104 height 8
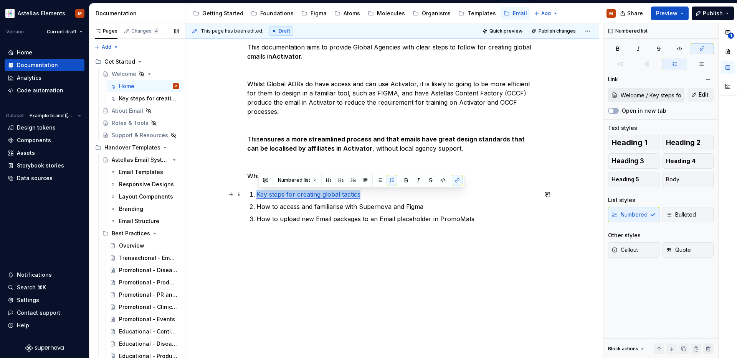
drag, startPoint x: 362, startPoint y: 194, endPoint x: 259, endPoint y: 197, distance: 102.5
click at [259, 197] on link "Key steps for creating global tactics" at bounding box center [308, 195] width 104 height 8
click at [458, 179] on button "button" at bounding box center [457, 180] width 11 height 11
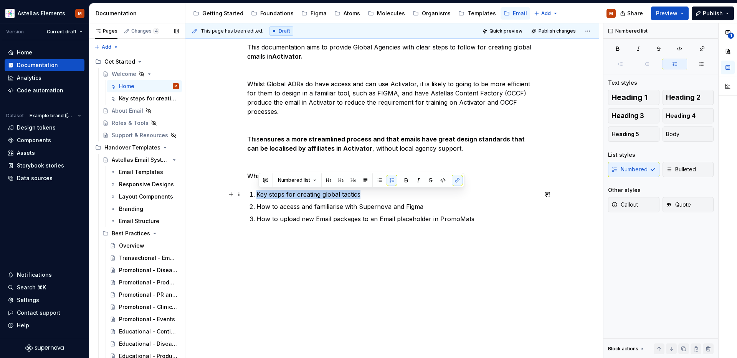
click at [472, 198] on p "Key steps for creating global tactics" at bounding box center [396, 194] width 281 height 9
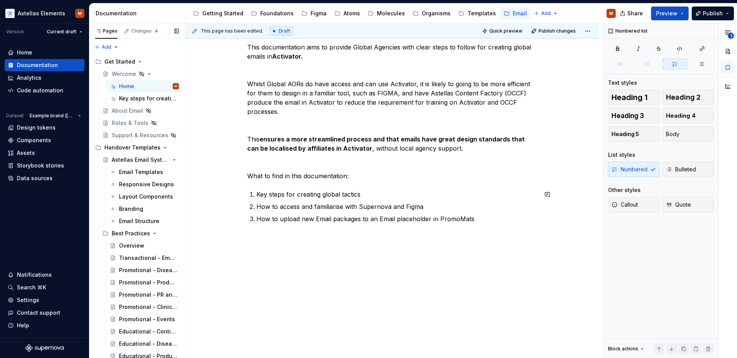
click at [496, 224] on div "How to create Senior Brand Manager (SBM) emails for Activator Guide for SBM Tea…" at bounding box center [392, 121] width 290 height 241
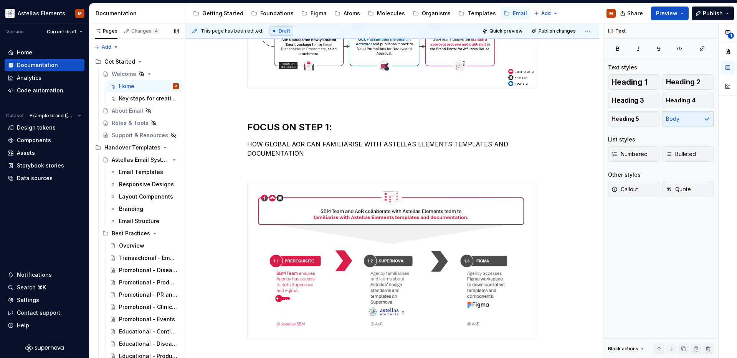
scroll to position [660, 0]
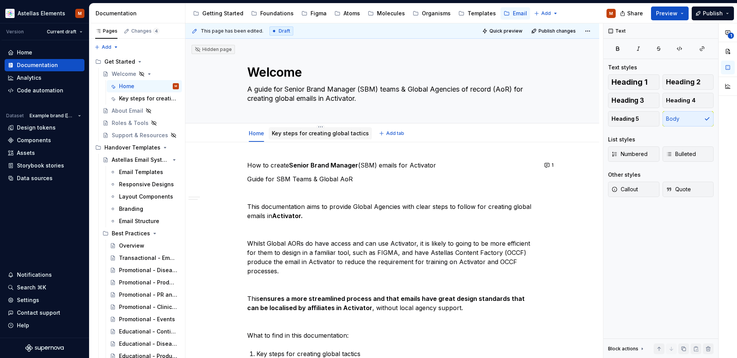
click at [325, 134] on link "Key steps for creating global tactics" at bounding box center [320, 133] width 97 height 7
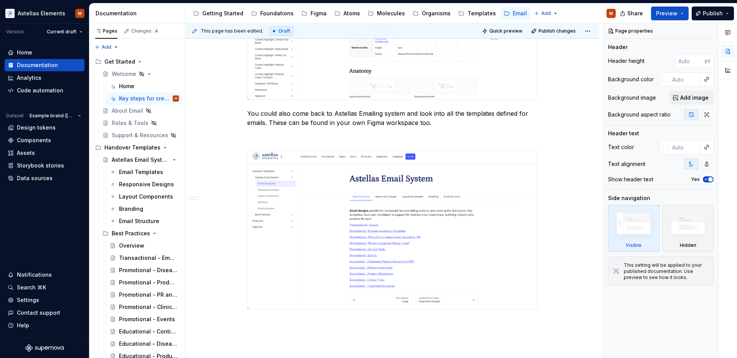
scroll to position [1521, 0]
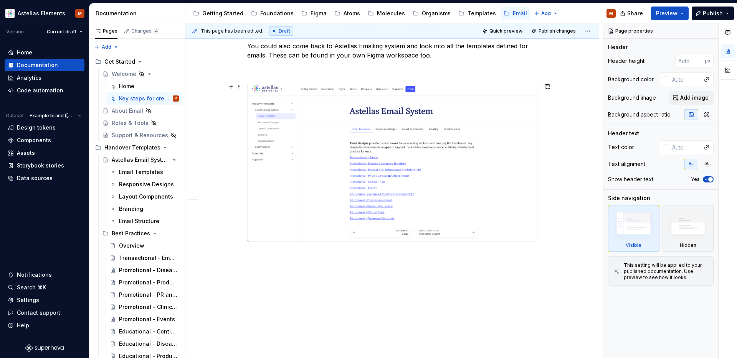
click at [420, 190] on img at bounding box center [392, 162] width 289 height 159
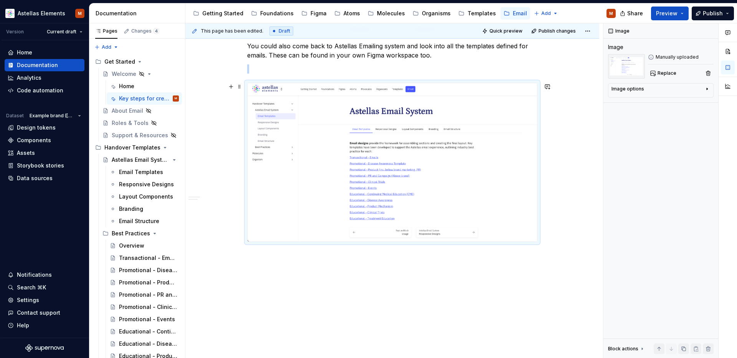
copy br
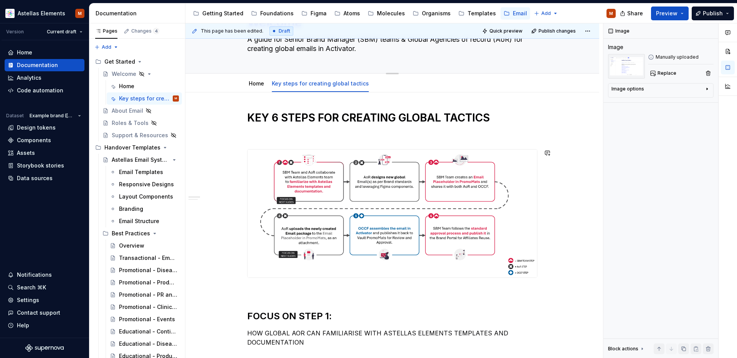
scroll to position [0, 0]
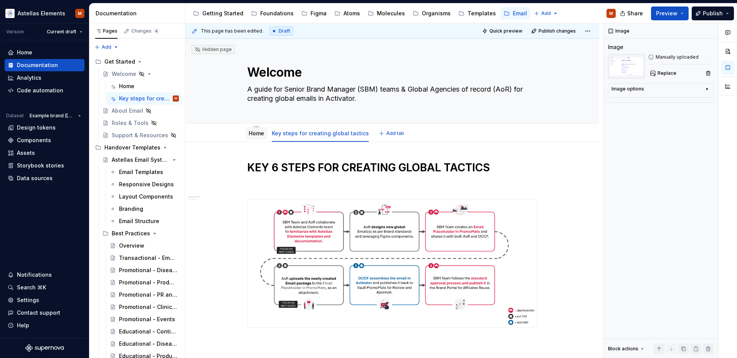
click at [257, 132] on link "Home" at bounding box center [256, 133] width 15 height 7
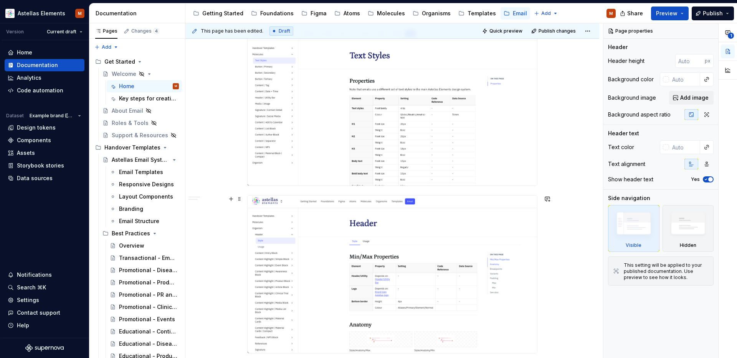
scroll to position [1612, 0]
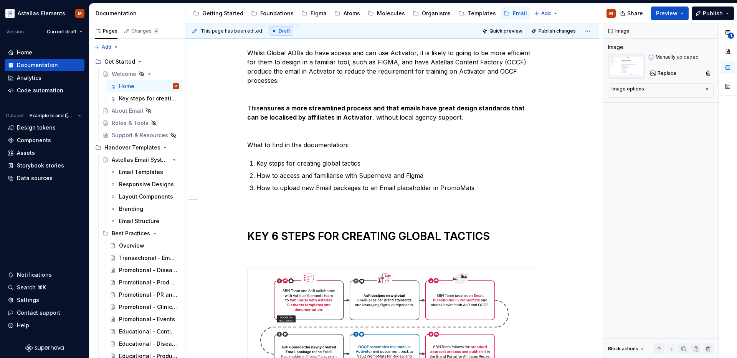
scroll to position [0, 0]
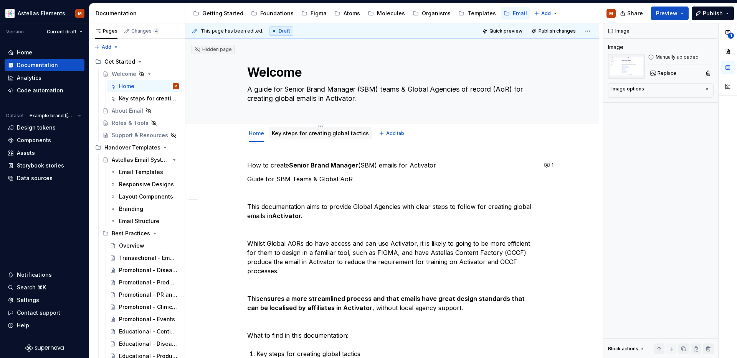
click at [318, 131] on link "Key steps for creating global tactics" at bounding box center [320, 133] width 97 height 7
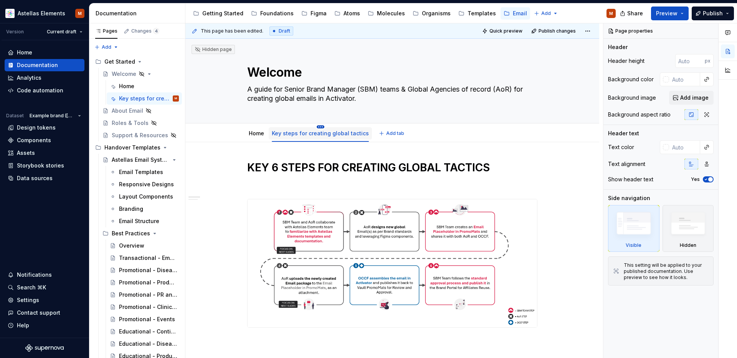
click at [317, 127] on html "Astellas Elements M Version Current draft Home Documentation Analytics Code aut…" at bounding box center [368, 179] width 737 height 358
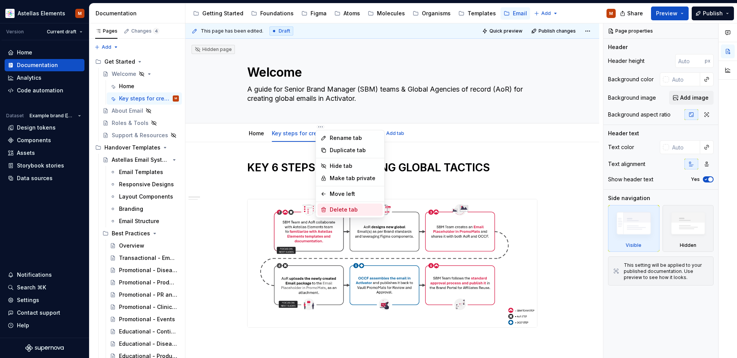
click at [355, 208] on div "Delete tab" at bounding box center [355, 210] width 50 height 8
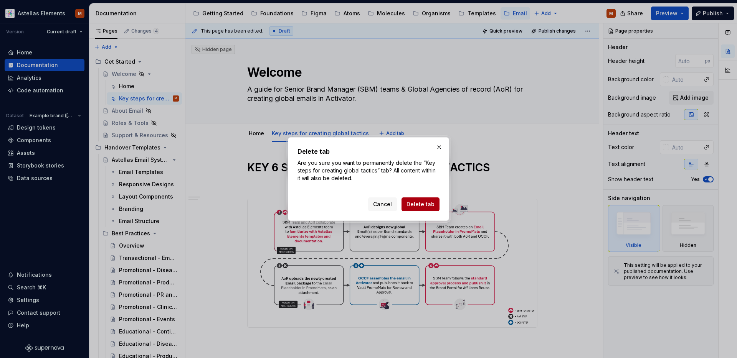
click at [418, 208] on span "Delete tab" at bounding box center [420, 205] width 28 height 8
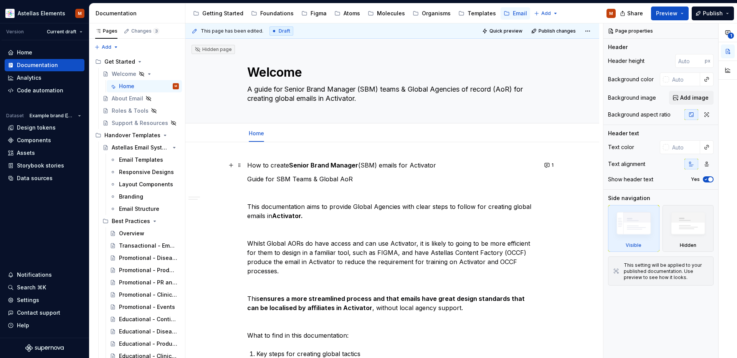
type textarea "*"
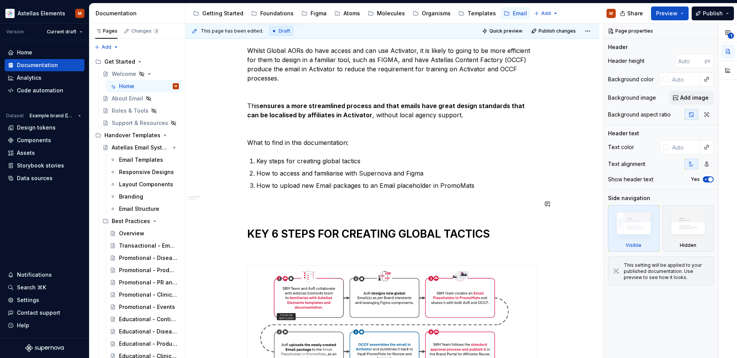
scroll to position [235, 0]
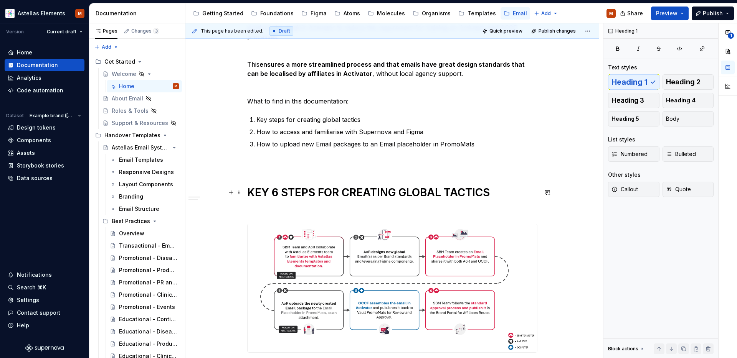
click at [268, 193] on h1 "KEY 6 STEPS FOR CREATING GLOBAL TACTICS" at bounding box center [392, 193] width 290 height 14
drag, startPoint x: 269, startPoint y: 193, endPoint x: 256, endPoint y: 194, distance: 12.3
click at [256, 194] on h1 "KEY 6 STEPS FOR CREATING GLOBAL TACTICS" at bounding box center [392, 193] width 290 height 14
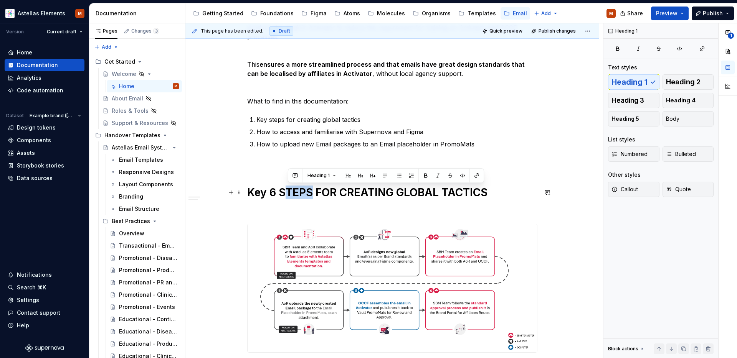
drag, startPoint x: 288, startPoint y: 193, endPoint x: 314, endPoint y: 193, distance: 26.1
click at [314, 193] on h1 "Key 6 STEPS FOR CREATING GLOBAL TACTICS" at bounding box center [392, 193] width 290 height 14
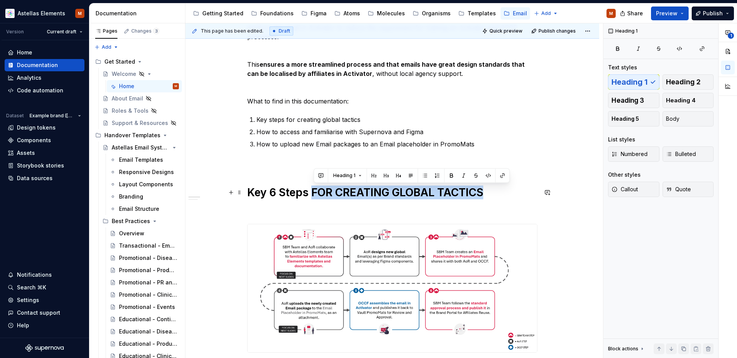
drag, startPoint x: 325, startPoint y: 193, endPoint x: 487, endPoint y: 192, distance: 162.0
click at [487, 192] on h1 "Key 6 Steps FOR CREATING GLOBAL TACTICS" at bounding box center [392, 193] width 290 height 14
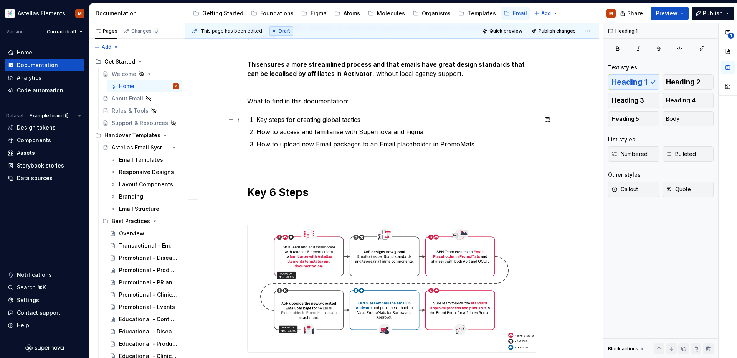
click at [299, 121] on p "Key steps for creating global tactics" at bounding box center [396, 119] width 281 height 9
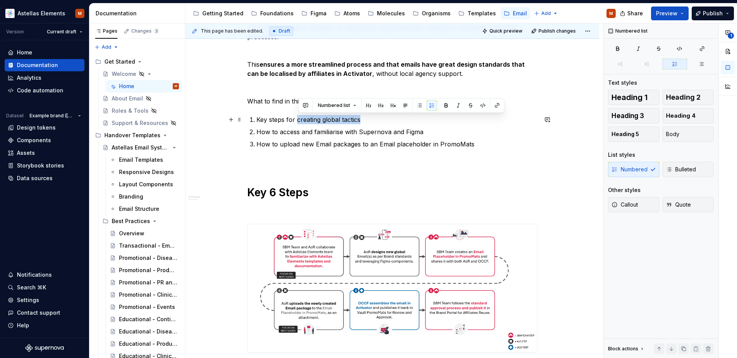
drag, startPoint x: 297, startPoint y: 121, endPoint x: 290, endPoint y: 122, distance: 7.8
click at [297, 121] on p "Key steps for creating global tactics" at bounding box center [396, 119] width 281 height 9
drag, startPoint x: 363, startPoint y: 121, endPoint x: 289, endPoint y: 122, distance: 74.1
click at [289, 122] on p "Key steps for creating global tactics" at bounding box center [396, 119] width 281 height 9
copy p "for creating global tactics"
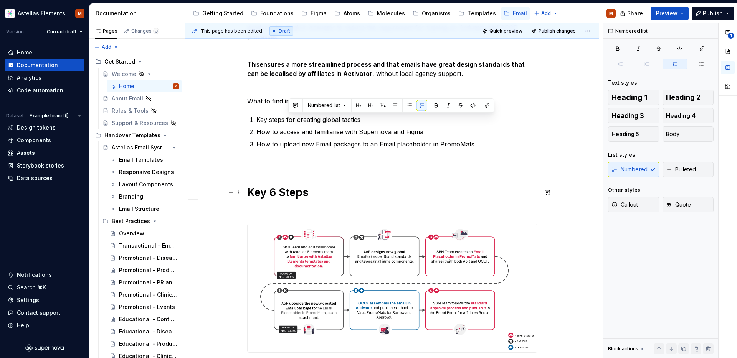
click at [322, 193] on h1 "Key 6 Steps" at bounding box center [392, 193] width 290 height 14
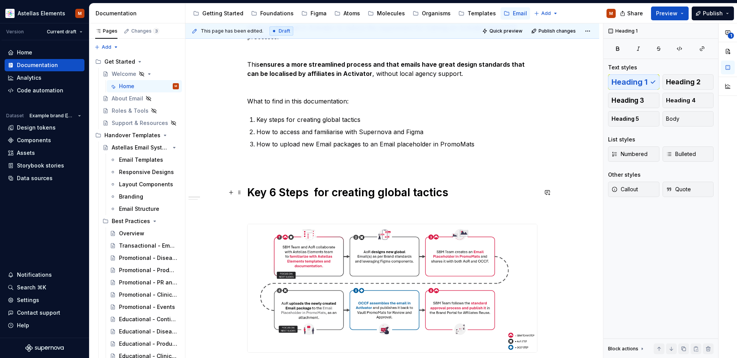
click at [316, 193] on h1 "Key 6 Steps for creating global tactics" at bounding box center [392, 193] width 290 height 14
click at [286, 191] on h1 "Key 6 Steps for creating global tactics" at bounding box center [392, 193] width 290 height 14
click at [482, 197] on h1 "Key 6 steps for creating global tactics" at bounding box center [392, 193] width 290 height 14
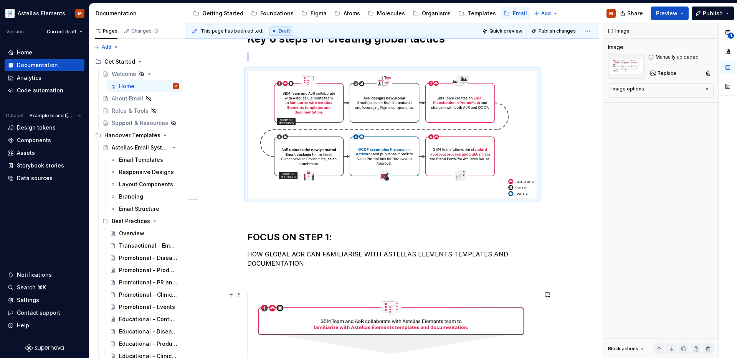
scroll to position [456, 0]
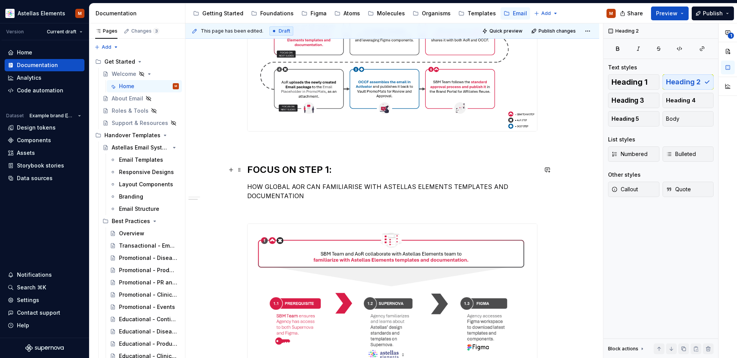
click at [299, 171] on h2 "FOCUS ON STEP 1:" at bounding box center [392, 170] width 290 height 12
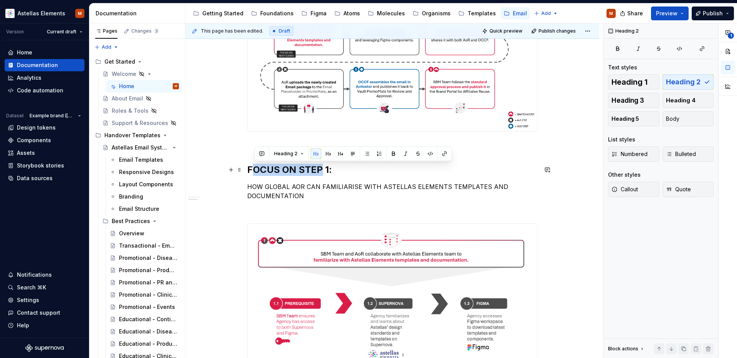
drag, startPoint x: 320, startPoint y: 171, endPoint x: 257, endPoint y: 172, distance: 63.3
click at [257, 172] on h2 "FOCUS ON STEP 1:" at bounding box center [392, 170] width 290 height 12
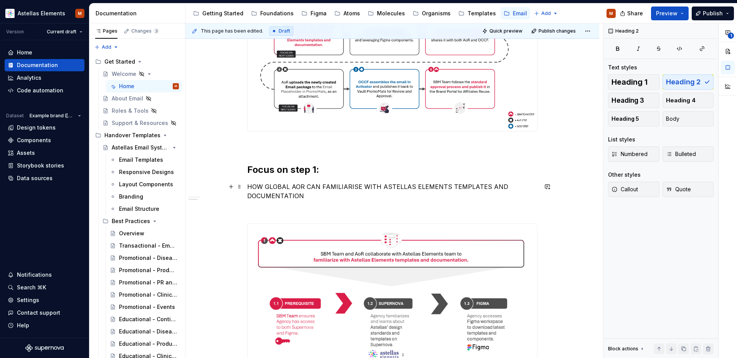
click at [322, 193] on p "HOW GLOBAL AOR CAN FAMILIARISE WITH ASTELLAS ELEMENTS TEMPLATES AND DOCUMENTATI…" at bounding box center [392, 191] width 290 height 18
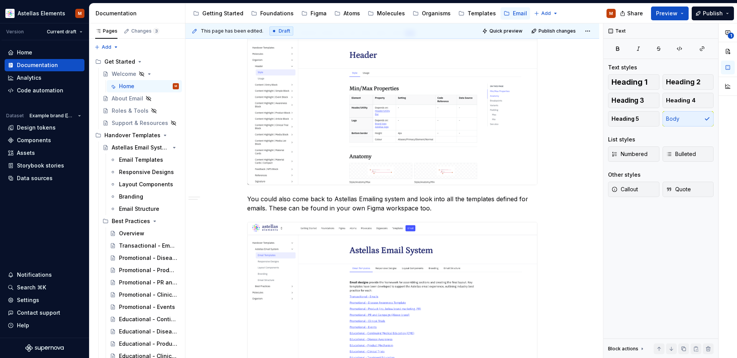
scroll to position [1766, 0]
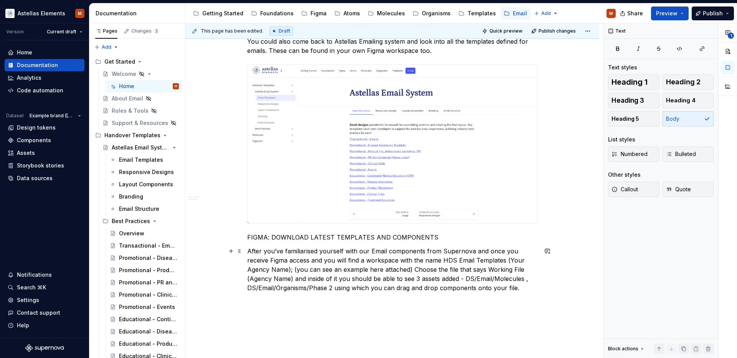
click at [391, 269] on p "After you’ve familiarised yourself with our Email components from Supernova and…" at bounding box center [392, 270] width 290 height 46
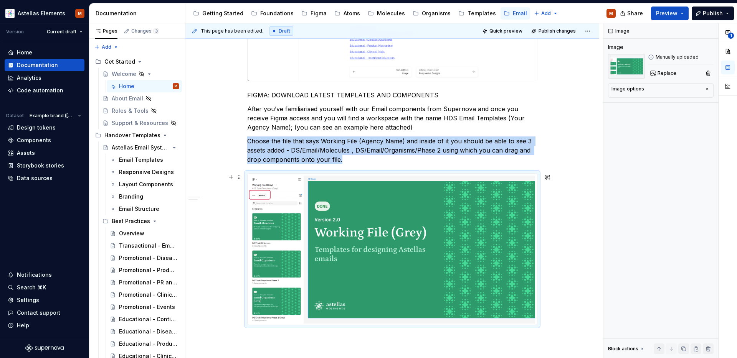
scroll to position [2010, 0]
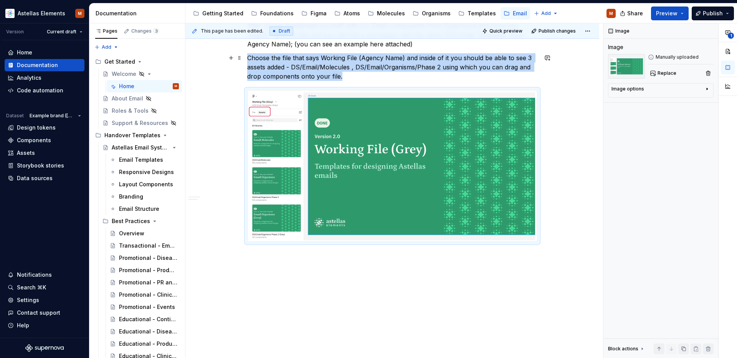
click at [348, 76] on p "Choose the file that says Working File (Agency Name) and inside of it you shoul…" at bounding box center [392, 67] width 290 height 28
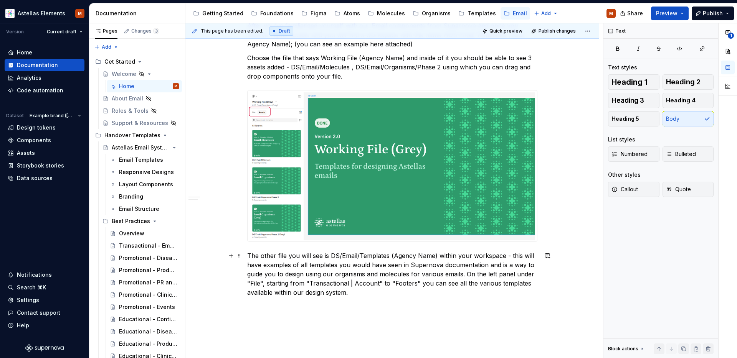
drag, startPoint x: 468, startPoint y: 275, endPoint x: 475, endPoint y: 284, distance: 12.0
click at [468, 275] on p "The other file you will see is DS/Email/Templates (Agency Name) within your wor…" at bounding box center [392, 274] width 290 height 46
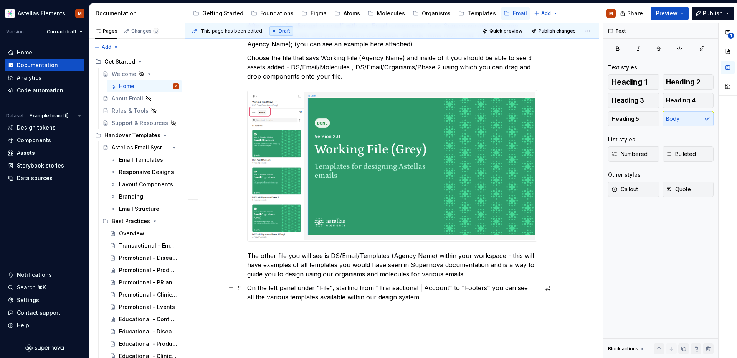
scroll to position [2070, 0]
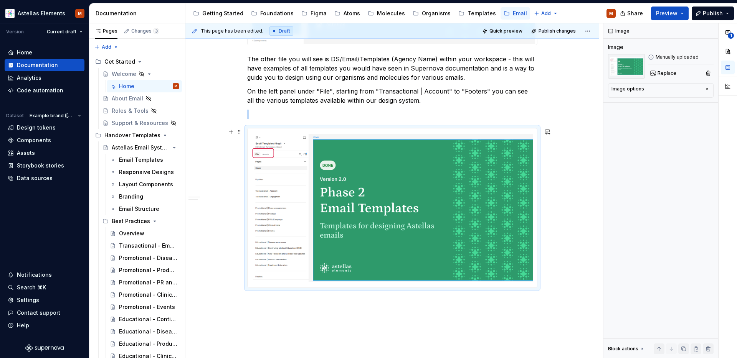
scroll to position [2232, 0]
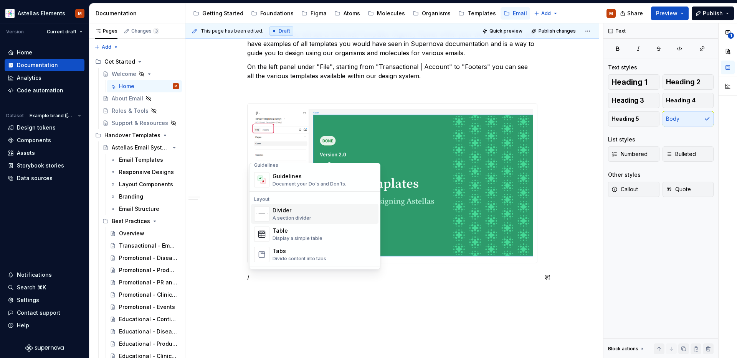
scroll to position [229, 0]
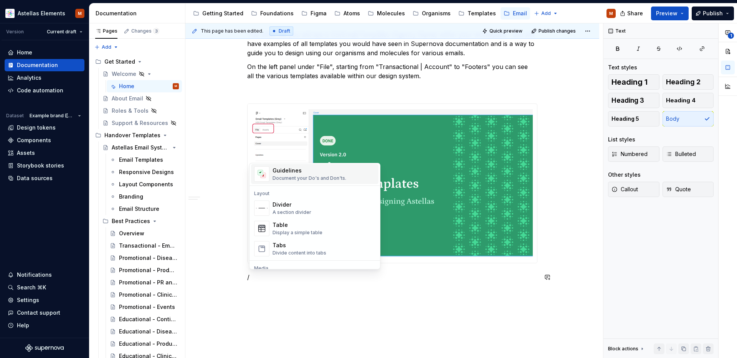
click at [300, 178] on div "Document your Do's and Don'ts." at bounding box center [310, 178] width 74 height 6
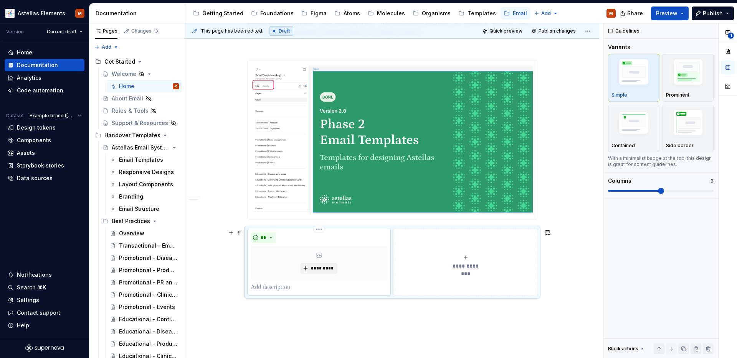
scroll to position [2284, 0]
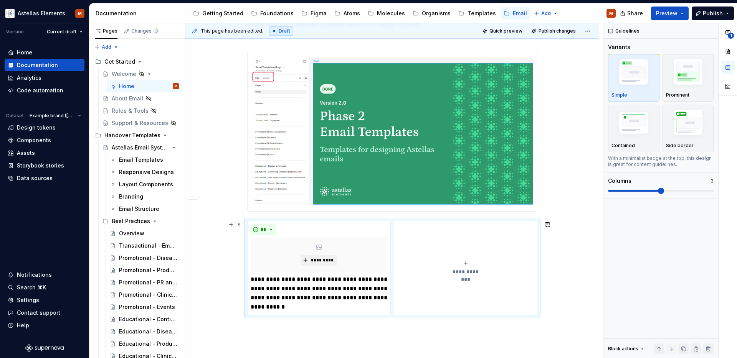
click at [433, 264] on div "**********" at bounding box center [465, 268] width 137 height 15
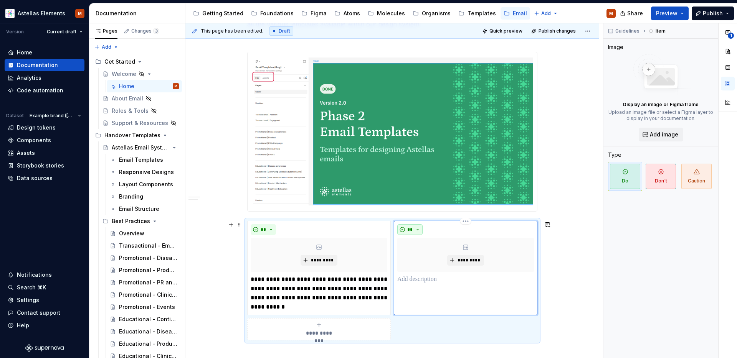
click at [422, 229] on button "**" at bounding box center [409, 230] width 25 height 11
click at [428, 258] on div "Don't" at bounding box center [430, 257] width 14 height 8
click at [320, 251] on div "*********" at bounding box center [319, 255] width 137 height 34
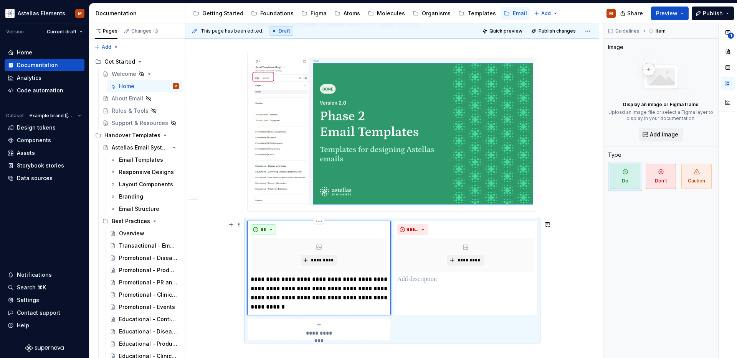
click at [273, 231] on button "**" at bounding box center [263, 230] width 25 height 11
click at [455, 279] on p at bounding box center [465, 279] width 137 height 9
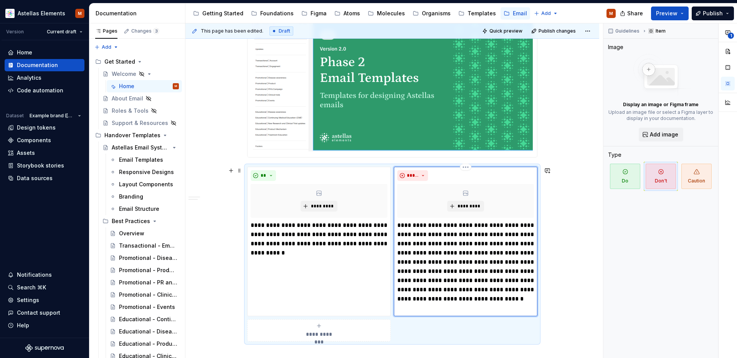
scroll to position [2338, 0]
click at [493, 253] on p "**********" at bounding box center [465, 267] width 137 height 92
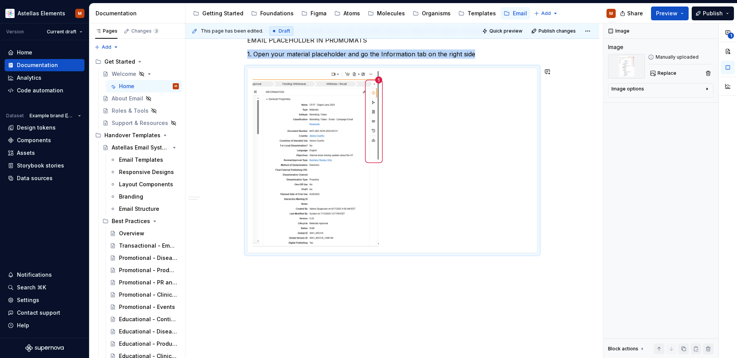
scroll to position [2683, 0]
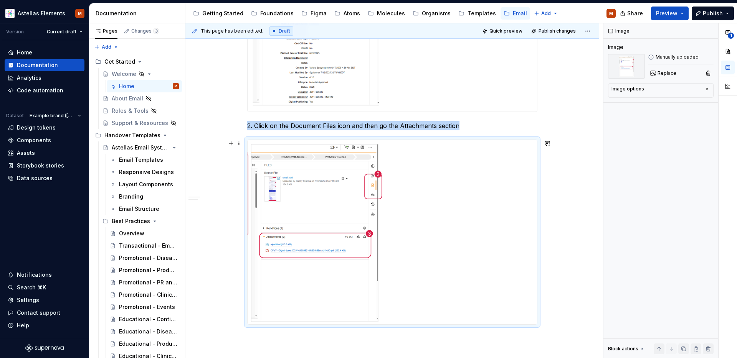
scroll to position [2833, 0]
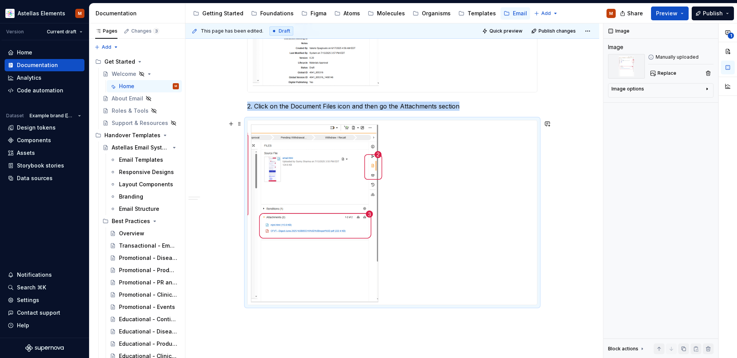
click at [398, 203] on div at bounding box center [392, 213] width 289 height 185
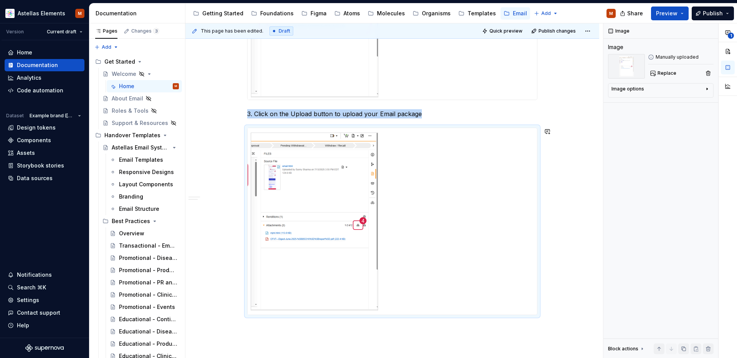
scroll to position [3111, 0]
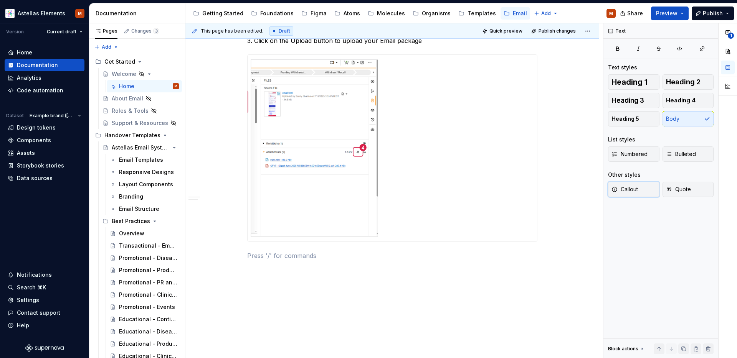
click at [624, 190] on span "Callout" at bounding box center [624, 190] width 26 height 8
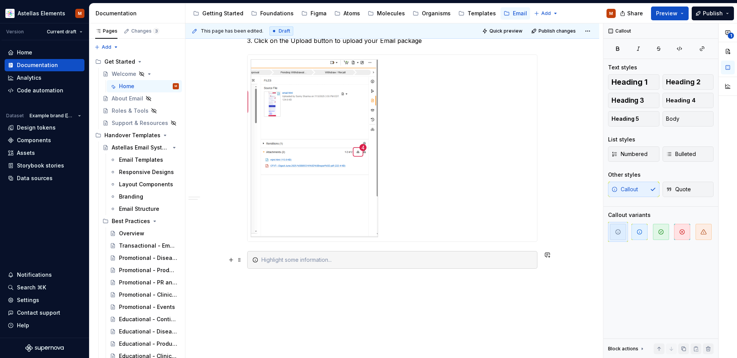
click at [297, 263] on div at bounding box center [396, 260] width 271 height 8
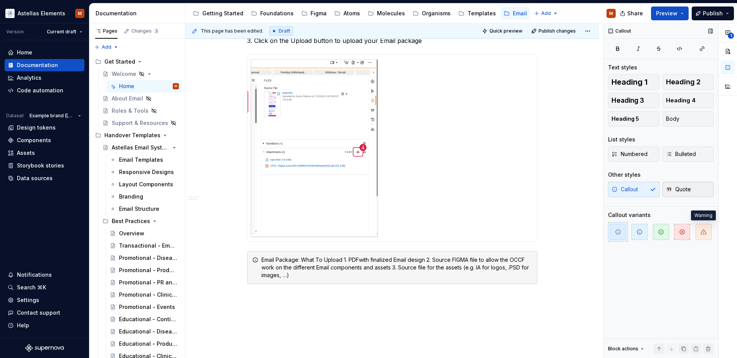
drag, startPoint x: 704, startPoint y: 236, endPoint x: 693, endPoint y: 187, distance: 49.5
click at [704, 236] on span "button" at bounding box center [703, 232] width 16 height 16
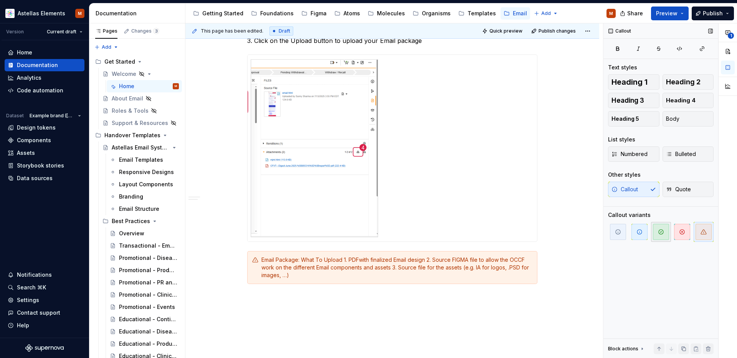
click at [660, 236] on span "button" at bounding box center [661, 232] width 16 height 16
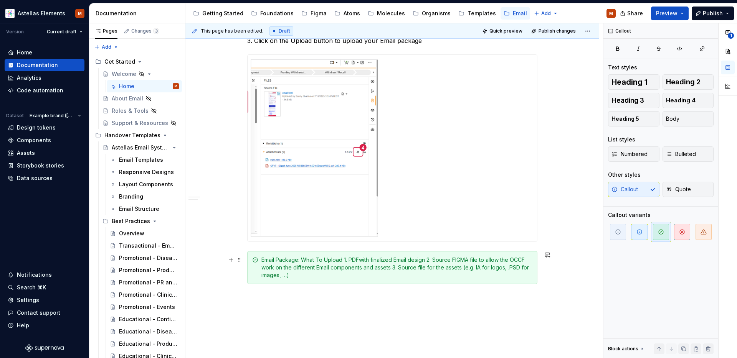
click at [296, 259] on div "Email Package: What To Upload 1. PDFwith finalized Email design 2. Source FIGMA…" at bounding box center [396, 267] width 271 height 23
drag, startPoint x: 301, startPoint y: 260, endPoint x: 271, endPoint y: 259, distance: 30.0
click at [263, 261] on div "Email Package: What To Upload 1. PDFwith finalized Email design 2. Source FIGMA…" at bounding box center [396, 267] width 271 height 23
drag, startPoint x: 394, startPoint y: 246, endPoint x: 307, endPoint y: 264, distance: 89.4
click at [394, 246] on button "button" at bounding box center [394, 246] width 11 height 11
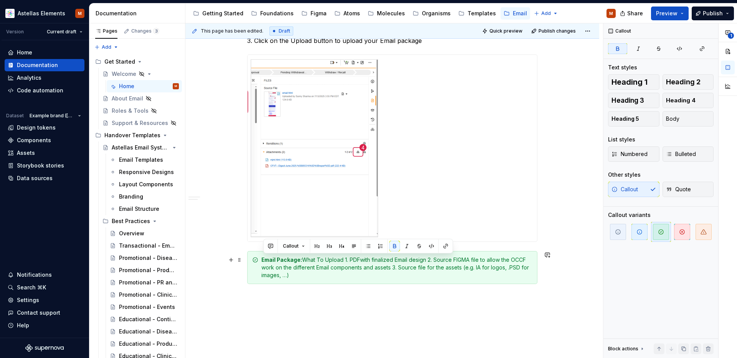
click at [304, 260] on div "Email Package: What To Upload 1. PDFwith finalized Email design 2. Source FIGMA…" at bounding box center [396, 267] width 271 height 23
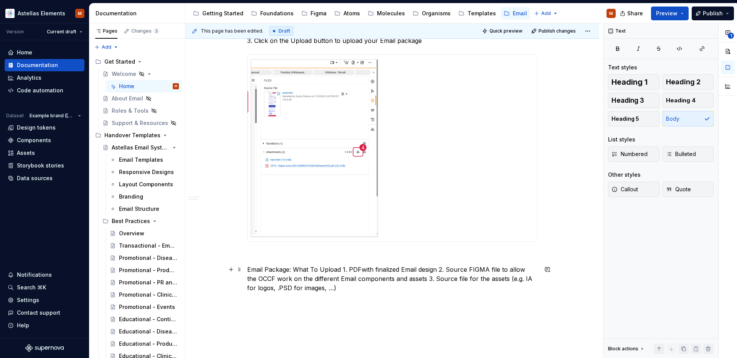
click at [295, 271] on p "Email Package: What To Upload 1. PDFwith finalized Email design 2. Source FIGMA…" at bounding box center [392, 279] width 290 height 28
drag, startPoint x: 344, startPoint y: 271, endPoint x: 349, endPoint y: 273, distance: 5.5
click at [344, 271] on p "Email Package: What To Upload 1. PDFwith finalized Email design 2. Source FIGMA…" at bounding box center [392, 279] width 290 height 28
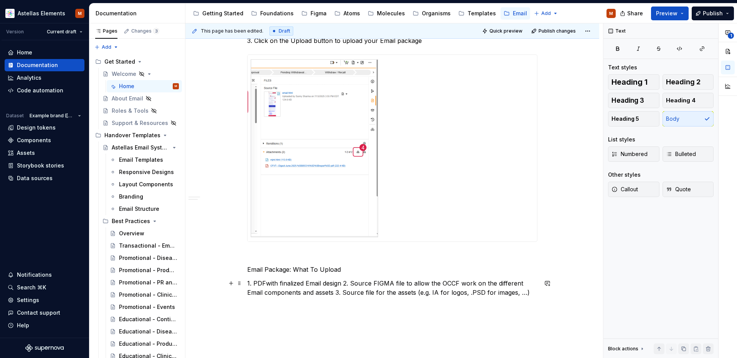
drag, startPoint x: 346, startPoint y: 285, endPoint x: 351, endPoint y: 284, distance: 4.6
click at [346, 285] on p "1. PDFwith finalized Email design 2. Source FIGMA file to allow the OCCF work o…" at bounding box center [392, 288] width 290 height 18
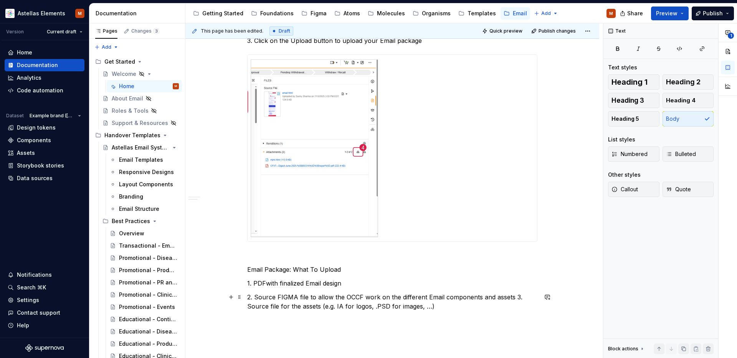
click at [515, 298] on p "2. Source FIGMA file to allow the OCCF work on the different Email components a…" at bounding box center [392, 302] width 290 height 18
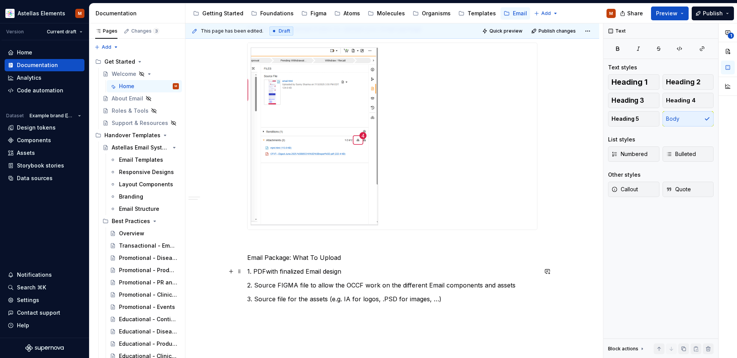
click at [267, 271] on p "1. PDFwith finalized Email design" at bounding box center [392, 271] width 290 height 9
click at [299, 273] on p "1. PDF with finalized Email design" at bounding box center [392, 271] width 290 height 9
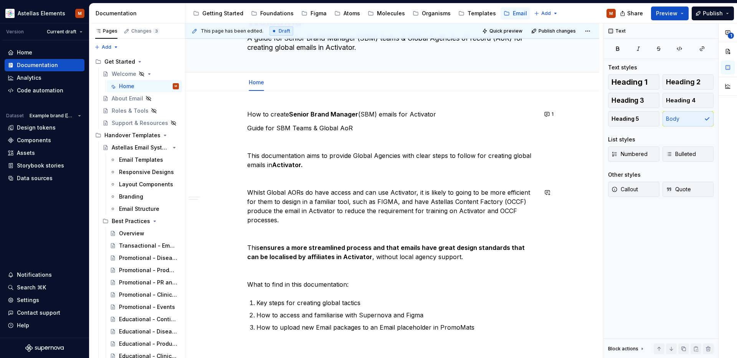
scroll to position [0, 0]
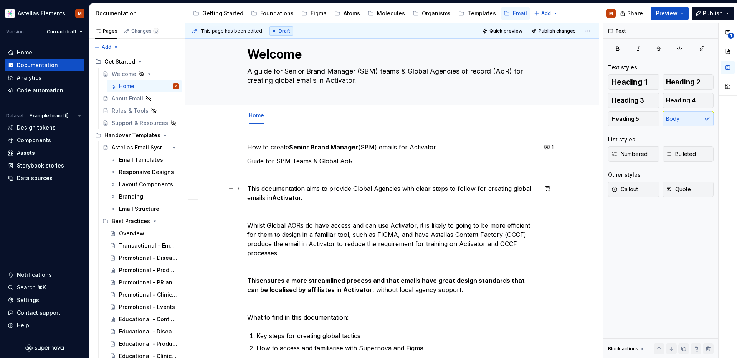
scroll to position [21, 0]
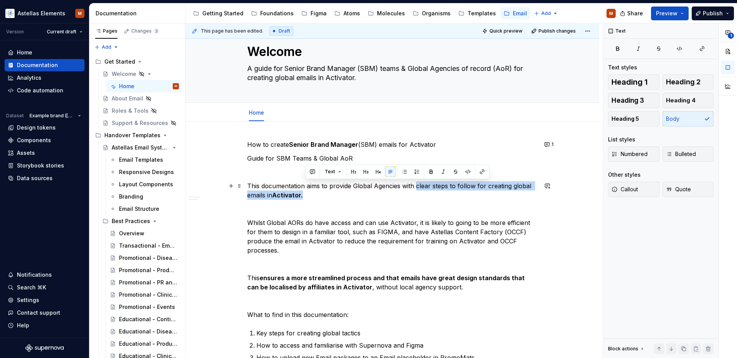
drag, startPoint x: 418, startPoint y: 188, endPoint x: 422, endPoint y: 192, distance: 6.2
click at [422, 192] on p "This documentation aims to provide Global Agencies with clear steps to follow f…" at bounding box center [392, 191] width 290 height 18
click at [430, 172] on button "button" at bounding box center [431, 172] width 11 height 11
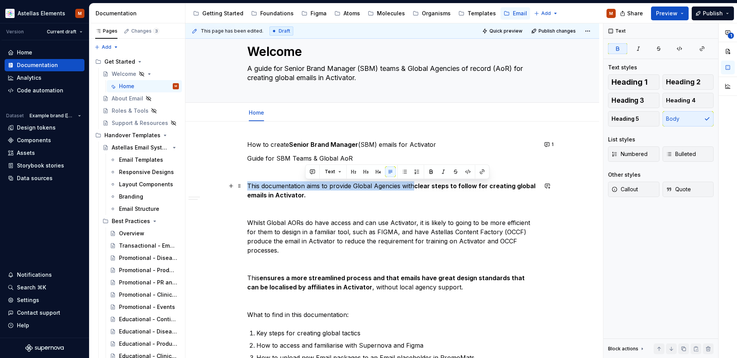
click at [433, 195] on p "This documentation aims to provide Global Agencies with clear steps to follow f…" at bounding box center [392, 191] width 290 height 18
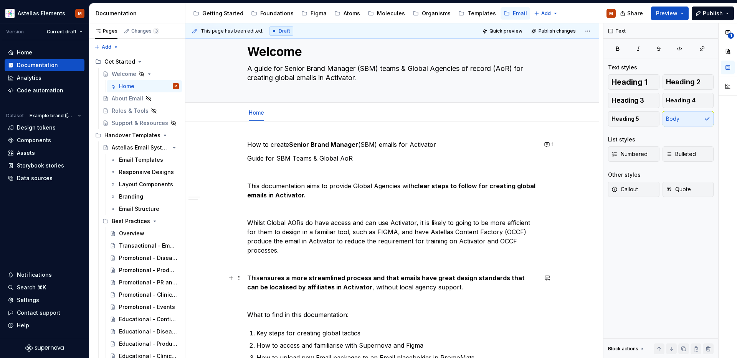
click at [249, 278] on p "This ensures a more streamlined process and that emails have great design stand…" at bounding box center [392, 283] width 290 height 18
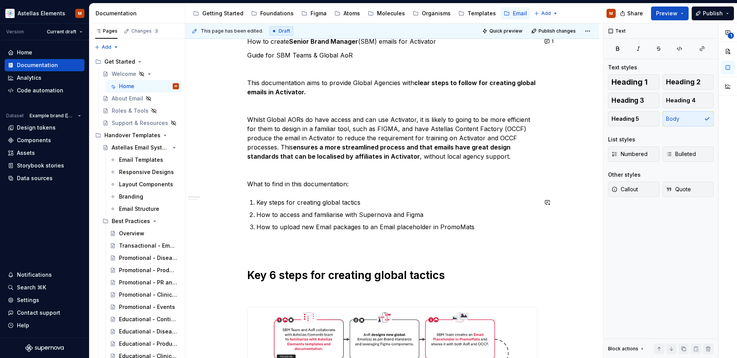
scroll to position [129, 0]
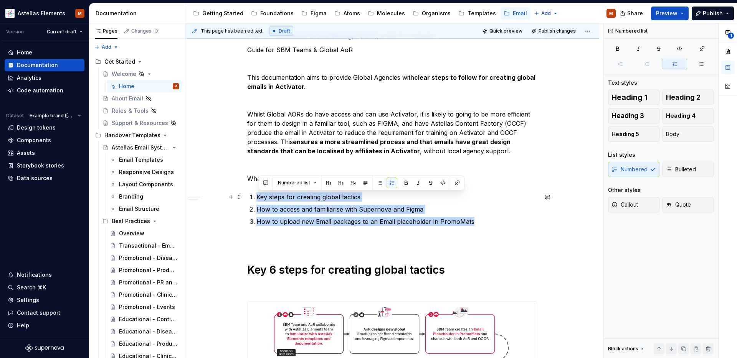
drag, startPoint x: 473, startPoint y: 223, endPoint x: 226, endPoint y: 197, distance: 248.2
click at [702, 173] on button "Bulleted" at bounding box center [687, 169] width 51 height 15
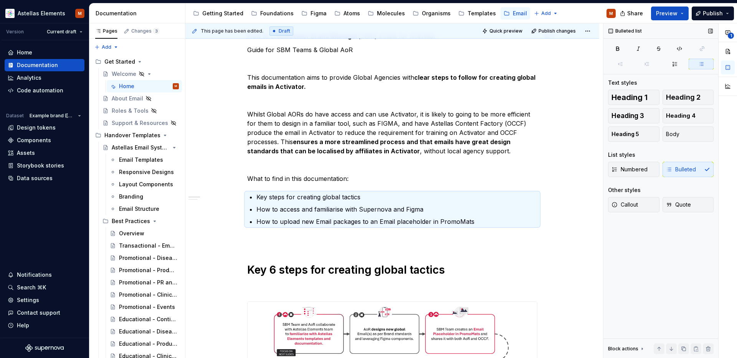
click at [690, 170] on div "Numbered Bulleted" at bounding box center [661, 169] width 106 height 15
click at [619, 169] on span "Numbered" at bounding box center [629, 170] width 36 height 8
click at [685, 169] on span "Bulleted" at bounding box center [681, 170] width 30 height 8
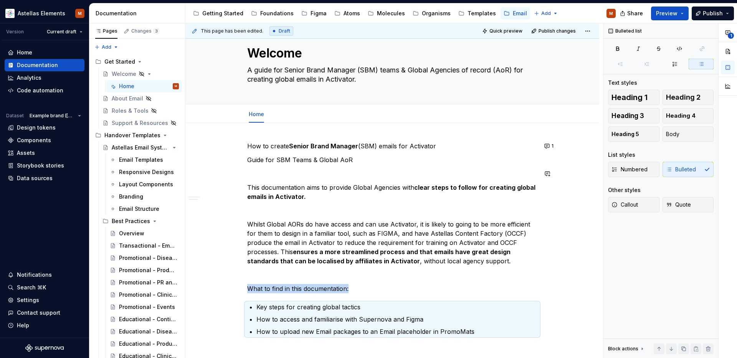
scroll to position [0, 0]
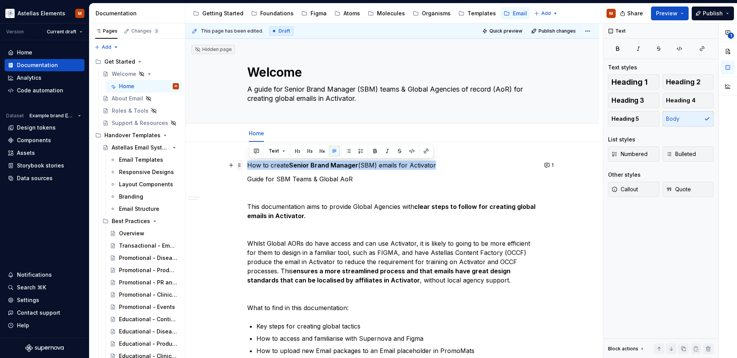
drag, startPoint x: 438, startPoint y: 165, endPoint x: 241, endPoint y: 164, distance: 196.9
click at [623, 76] on button "Heading 1" at bounding box center [633, 81] width 51 height 15
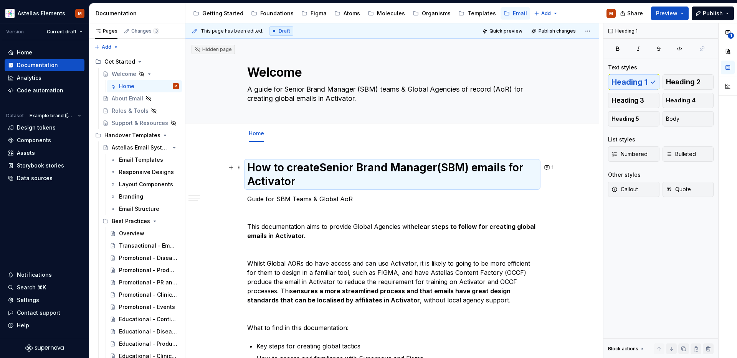
click at [352, 180] on h1 "How to create Senior Brand Manager (SBM) emails for Activator" at bounding box center [392, 175] width 290 height 28
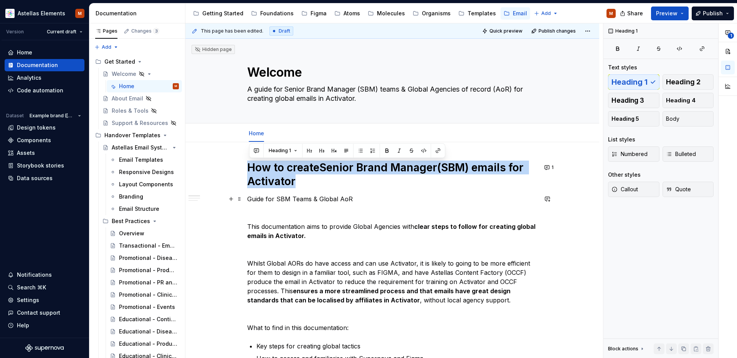
click at [343, 201] on p "Guide for SBM Teams & Global AoR" at bounding box center [392, 199] width 290 height 9
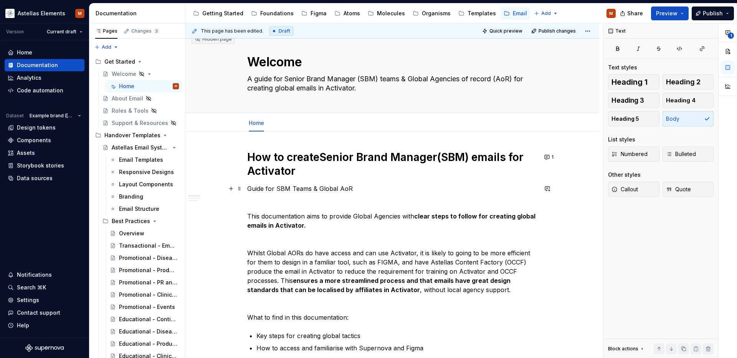
scroll to position [11, 0]
click at [552, 156] on button "1" at bounding box center [549, 157] width 15 height 11
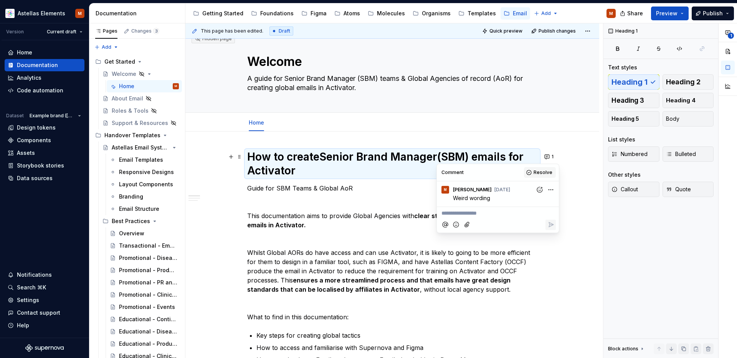
click at [542, 176] on button "Resolve" at bounding box center [540, 172] width 32 height 11
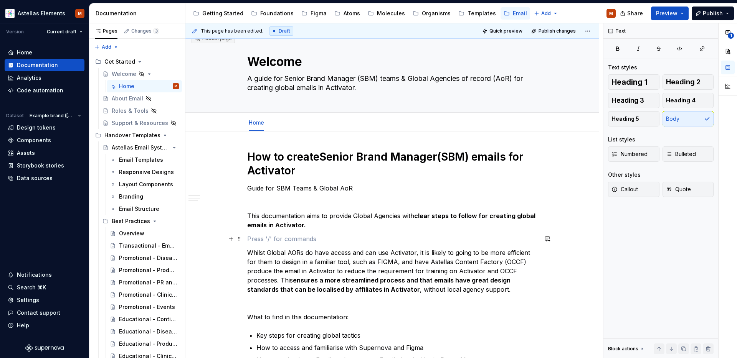
click at [271, 240] on p at bounding box center [392, 239] width 290 height 9
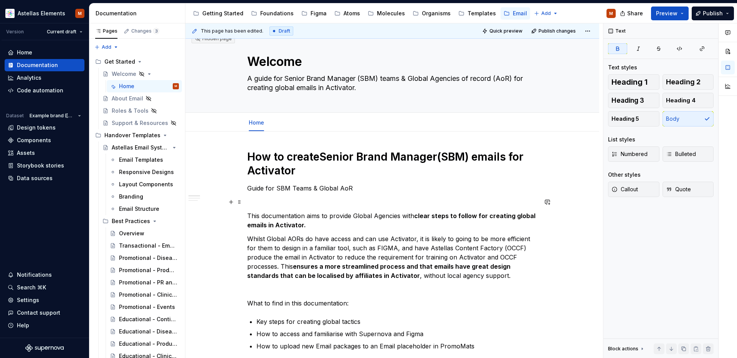
click at [270, 204] on p at bounding box center [392, 202] width 290 height 9
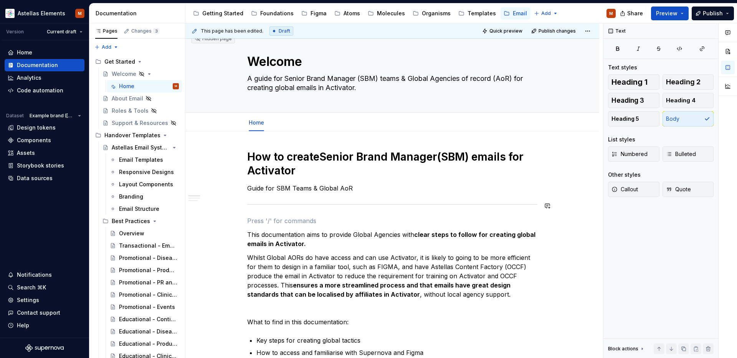
scroll to position [14, 0]
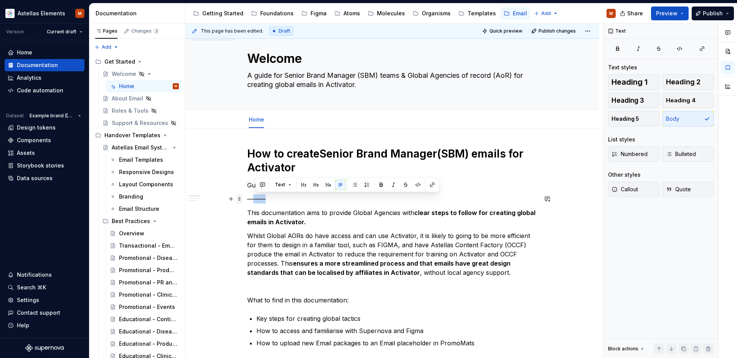
drag, startPoint x: 269, startPoint y: 199, endPoint x: 238, endPoint y: 198, distance: 31.5
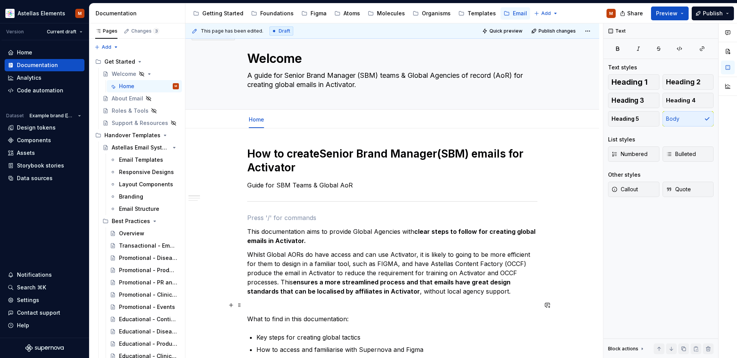
click at [257, 304] on p at bounding box center [392, 305] width 290 height 9
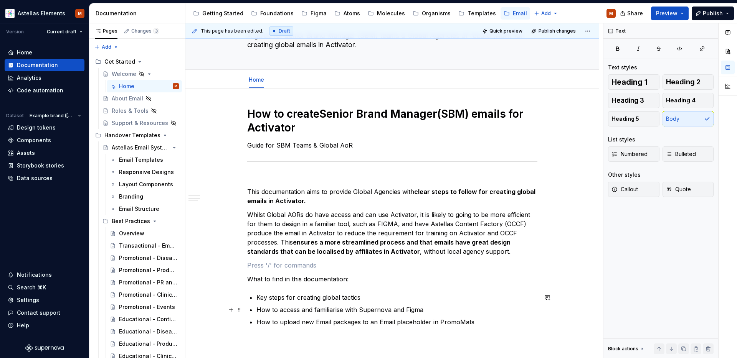
scroll to position [95, 0]
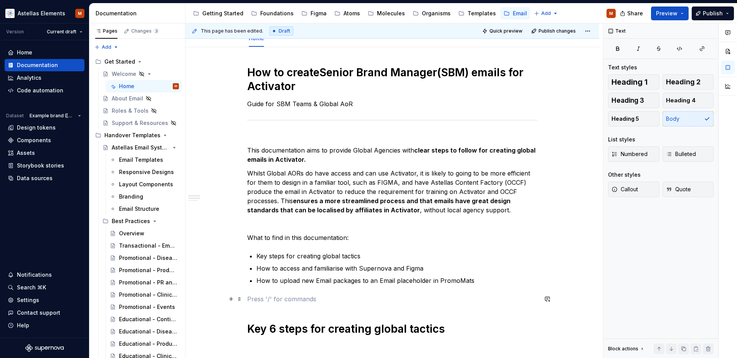
click at [259, 300] on p at bounding box center [392, 299] width 290 height 9
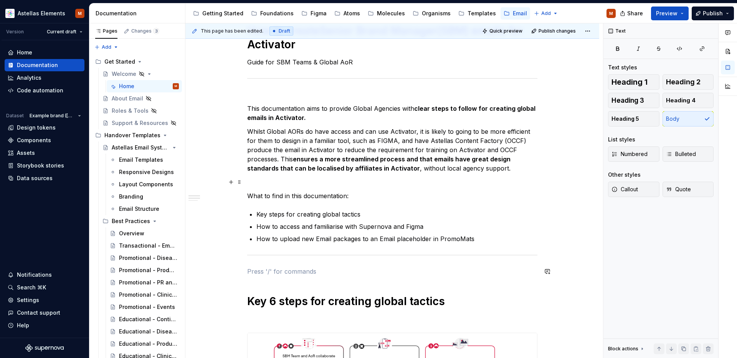
scroll to position [137, 0]
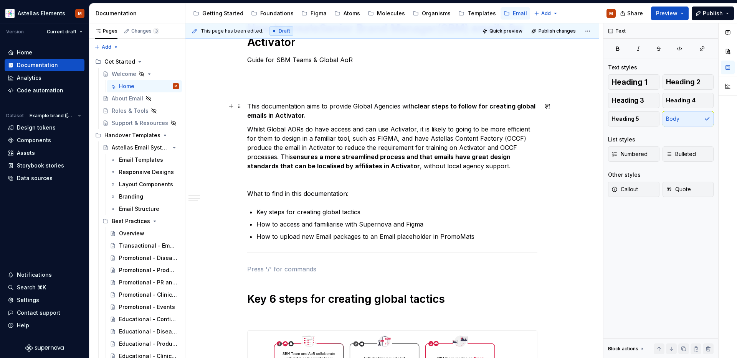
click at [251, 107] on p "This documentation aims to provide Global Agencies with clear steps to follow f…" at bounding box center [392, 111] width 290 height 18
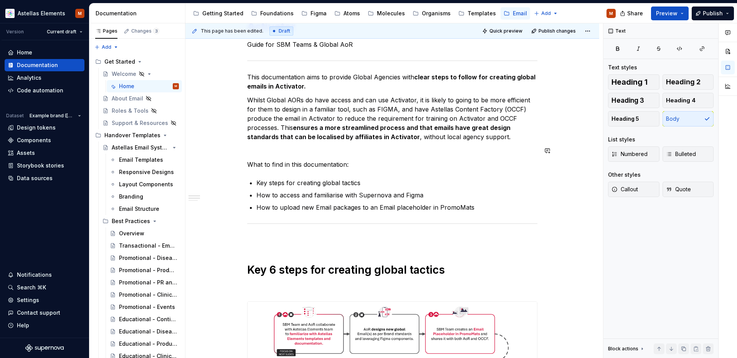
scroll to position [168, 0]
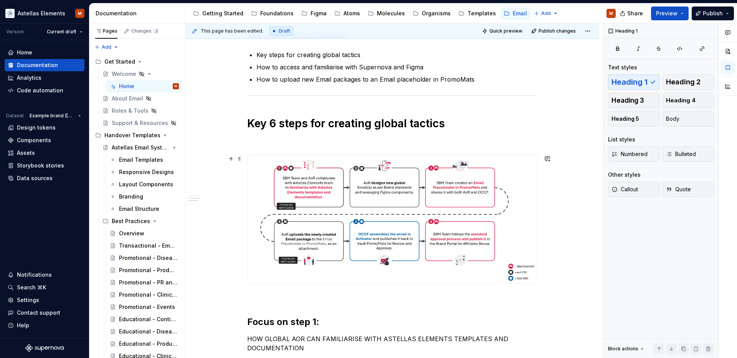
scroll to position [287, 0]
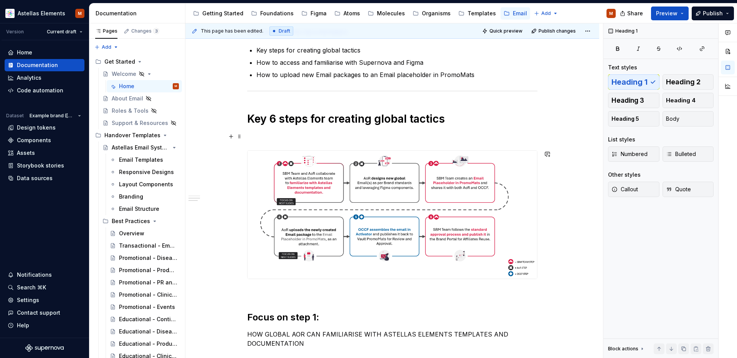
click at [387, 140] on p at bounding box center [392, 136] width 290 height 9
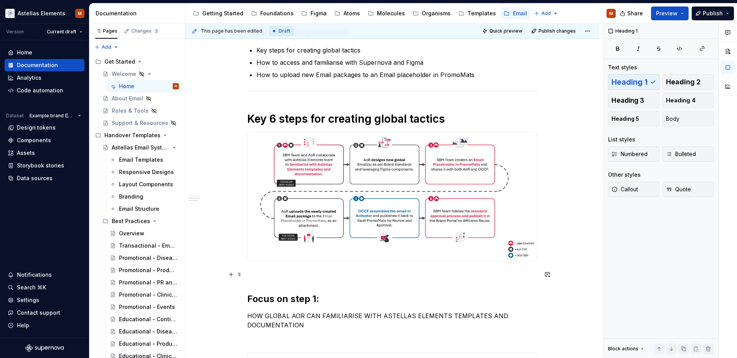
click at [325, 274] on p at bounding box center [392, 274] width 290 height 9
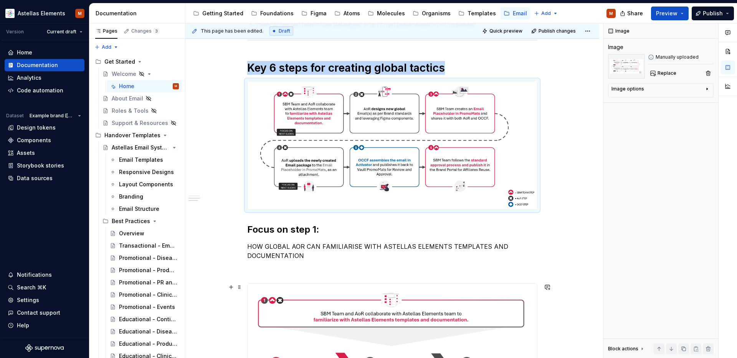
scroll to position [354, 0]
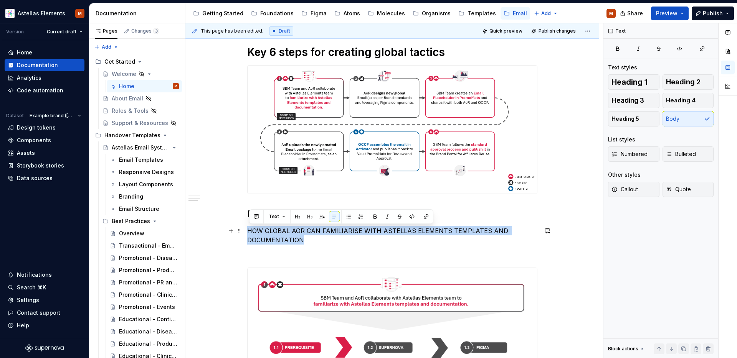
drag, startPoint x: 302, startPoint y: 241, endPoint x: 248, endPoint y: 231, distance: 55.4
copy p "HOW GLOBAL AOR CAN FAMILIARISE WITH ASTELLAS ELEMENTS TEMPLATES AND DOCUMENTATI…"
click at [350, 240] on p "HOW GLOBAL AOR CAN FAMILIARISE WITH ASTELLAS ELEMENTS TEMPLATES AND DOCUMENTATI…" at bounding box center [392, 235] width 290 height 18
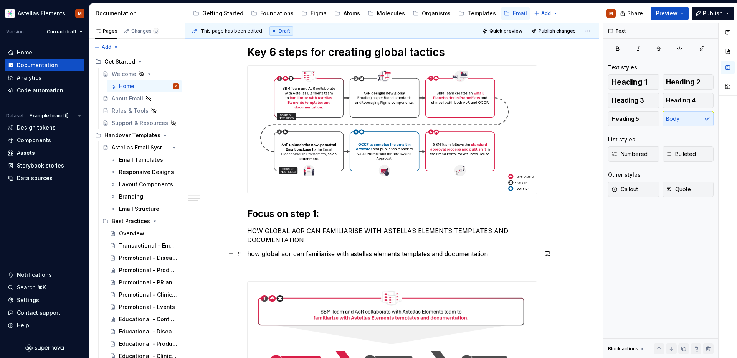
click at [251, 255] on p "how global aor can familiarise with astellas elements templates and documentati…" at bounding box center [392, 253] width 290 height 9
drag, startPoint x: 293, startPoint y: 255, endPoint x: 283, endPoint y: 256, distance: 10.0
click at [283, 256] on p "How global aor can familiarise with astellas elements templates and documentati…" at bounding box center [392, 253] width 290 height 9
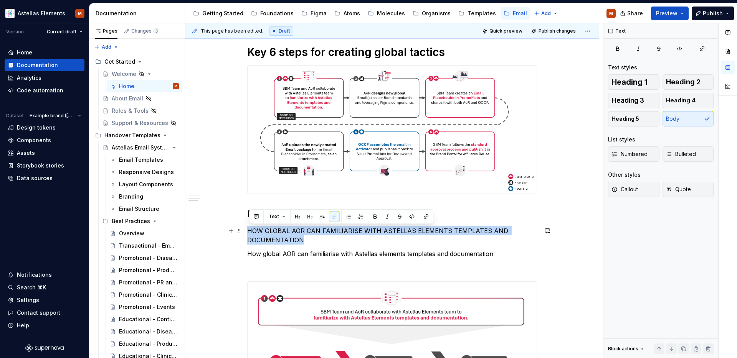
drag, startPoint x: 274, startPoint y: 238, endPoint x: 248, endPoint y: 235, distance: 26.0
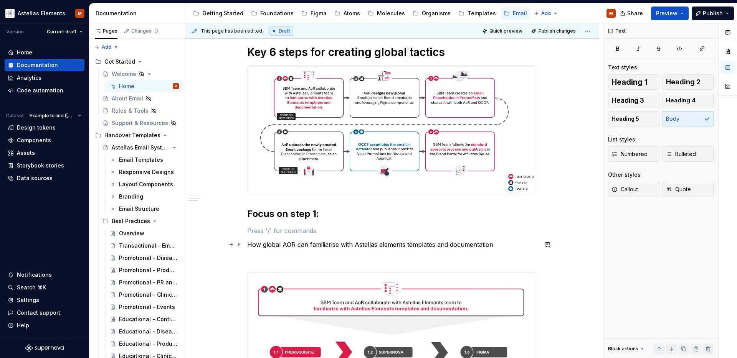
click at [249, 244] on p "How global AOR can familiarise with Astellas elements templates and documentati…" at bounding box center [392, 244] width 290 height 9
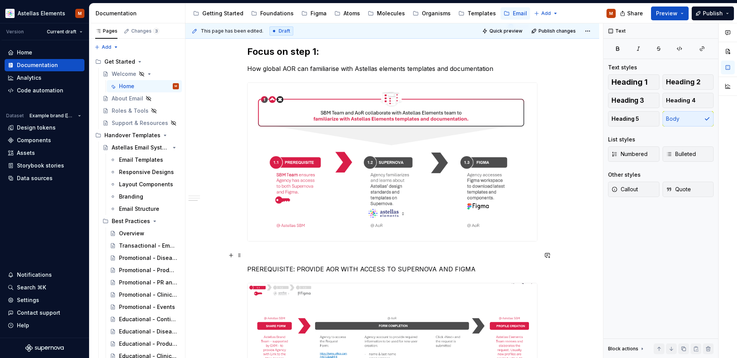
scroll to position [524, 0]
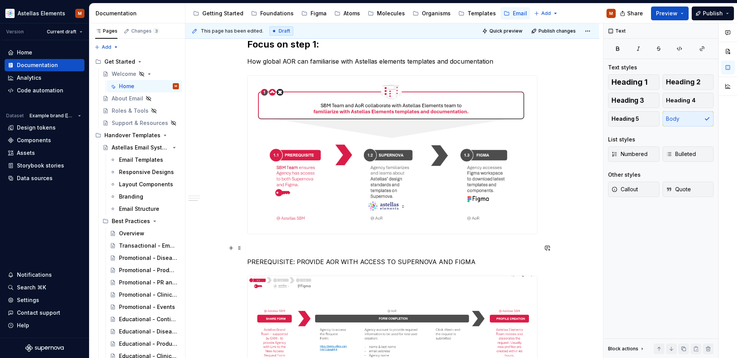
click at [276, 248] on p at bounding box center [392, 248] width 290 height 9
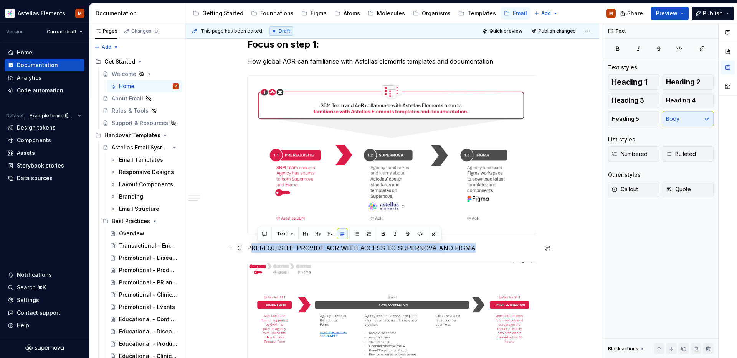
drag, startPoint x: 468, startPoint y: 248, endPoint x: 238, endPoint y: 248, distance: 229.5
click at [476, 250] on p "PREREQUISITE: PROVIDE AOR WITH ACCESS TO SUPERNOVA AND FIGMA" at bounding box center [392, 248] width 290 height 9
drag, startPoint x: 468, startPoint y: 249, endPoint x: 252, endPoint y: 250, distance: 216.5
click at [250, 250] on p "PREREQUISITE: PROVIDE AOR WITH ACCESS TO SUPERNOVA AND FIGMA" at bounding box center [392, 248] width 290 height 9
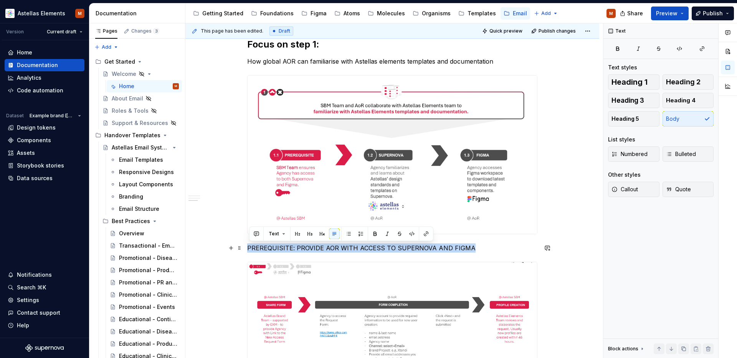
copy p "PREREQUISITE: PROVIDE AOR WITH ACCESS TO SUPERNOVA AND FIGMA"
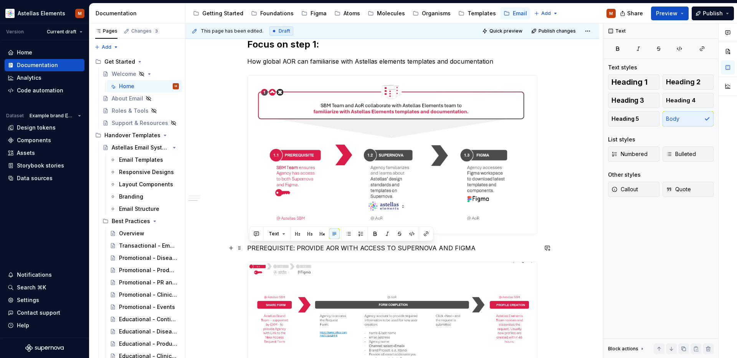
click at [483, 249] on p "PREREQUISITE: PROVIDE AOR WITH ACCESS TO SUPERNOVA AND FIGMA" at bounding box center [392, 248] width 290 height 9
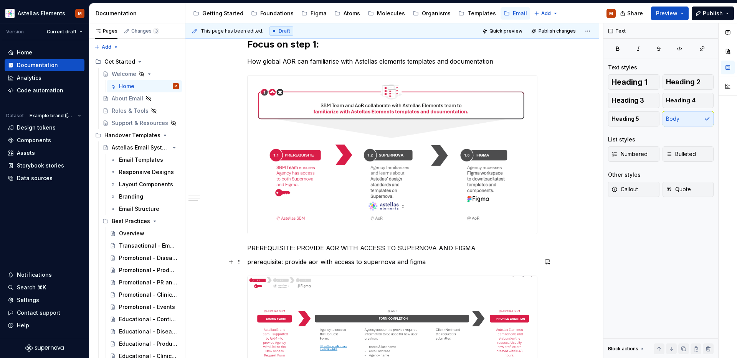
click at [253, 264] on p "prerequisite: provide aor with access to supernova and figma" at bounding box center [392, 262] width 290 height 9
click at [290, 264] on p "Prerequisite: provide aor with access to supernova and figma" at bounding box center [392, 262] width 290 height 9
drag, startPoint x: 315, startPoint y: 263, endPoint x: 311, endPoint y: 264, distance: 4.3
click at [311, 264] on p "Prerequisite: Provide aor with access to supernova and figma" at bounding box center [392, 262] width 290 height 9
click at [417, 263] on p "Prerequisite: Provide AOR with access to Supernova and figma" at bounding box center [392, 262] width 290 height 9
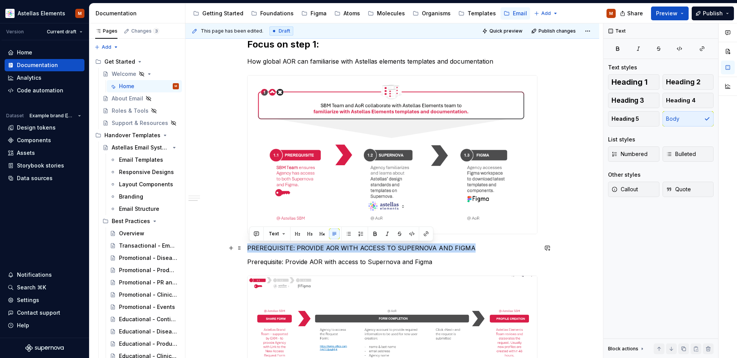
drag, startPoint x: 417, startPoint y: 251, endPoint x: 256, endPoint y: 250, distance: 161.2
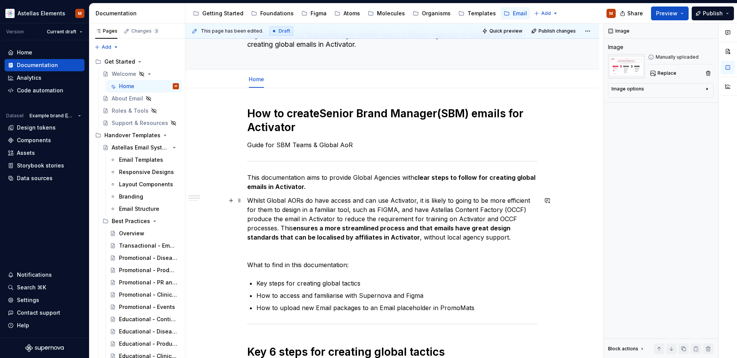
scroll to position [47, 0]
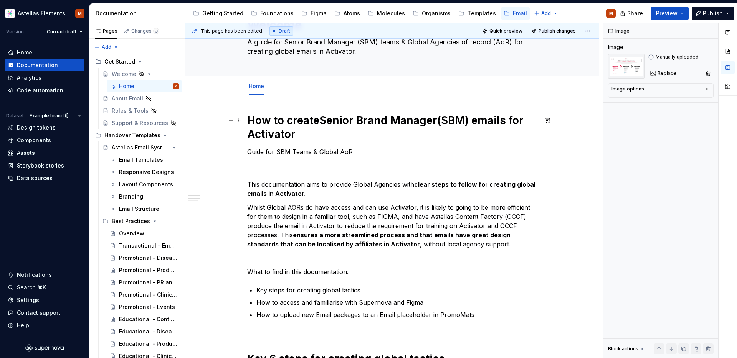
click at [311, 120] on h1 "How to create Senior Brand Manager (SBM) emails for Activator" at bounding box center [392, 128] width 290 height 28
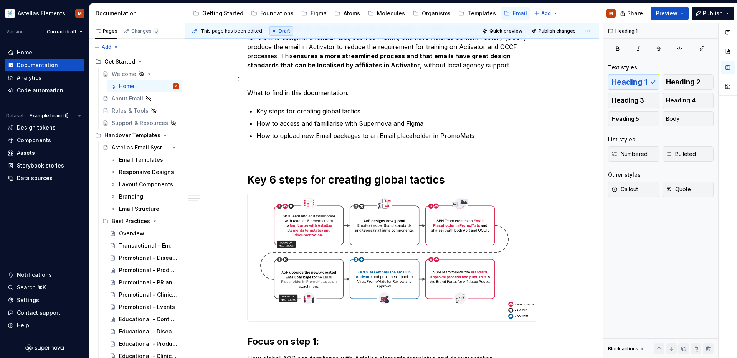
scroll to position [248, 0]
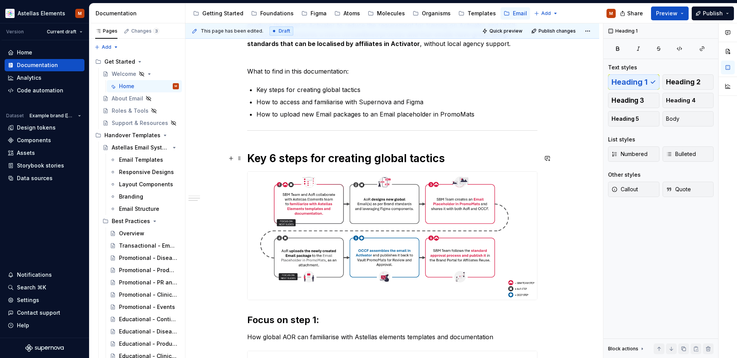
click at [307, 162] on h1 "Key 6 steps for creating global tactics" at bounding box center [392, 159] width 290 height 14
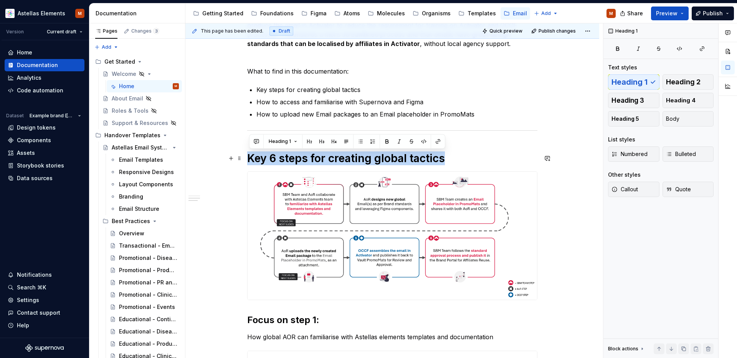
drag, startPoint x: 447, startPoint y: 159, endPoint x: 227, endPoint y: 159, distance: 219.9
click at [687, 83] on span "Heading 2" at bounding box center [683, 82] width 35 height 8
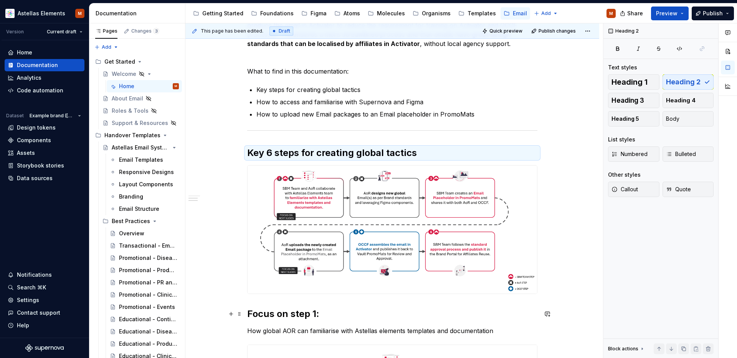
click at [293, 318] on h2 "Focus on step 1:" at bounding box center [392, 314] width 290 height 12
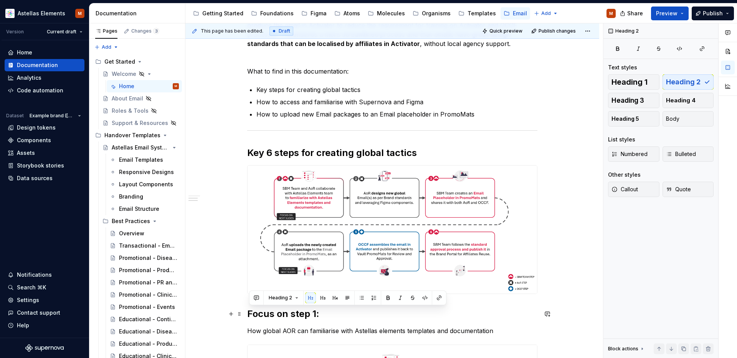
drag, startPoint x: 322, startPoint y: 314, endPoint x: 252, endPoint y: 312, distance: 70.3
click at [626, 103] on span "Heading 3" at bounding box center [627, 101] width 33 height 8
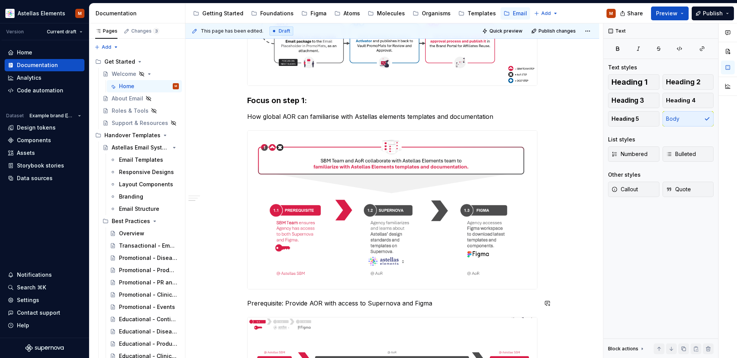
scroll to position [458, 0]
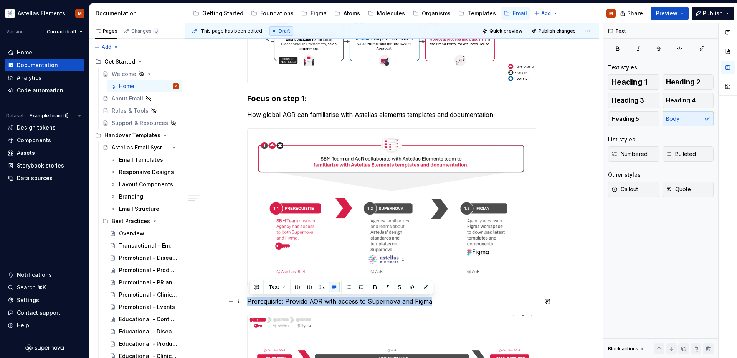
drag, startPoint x: 433, startPoint y: 323, endPoint x: 216, endPoint y: 304, distance: 218.1
click at [292, 98] on h3 "Focus on step 1:" at bounding box center [392, 98] width 290 height 11
drag, startPoint x: 434, startPoint y: 301, endPoint x: 439, endPoint y: 235, distance: 66.5
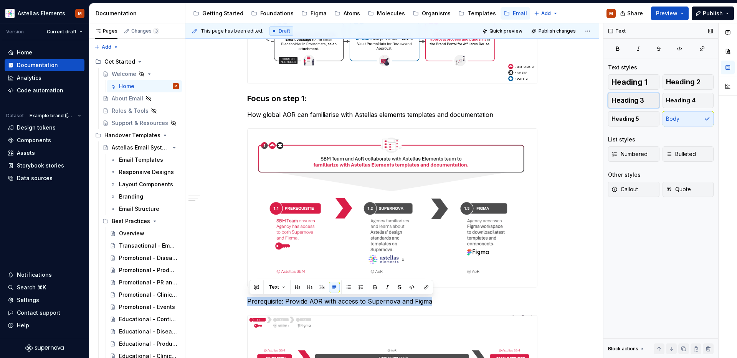
click at [631, 97] on span "Heading 3" at bounding box center [627, 101] width 33 height 8
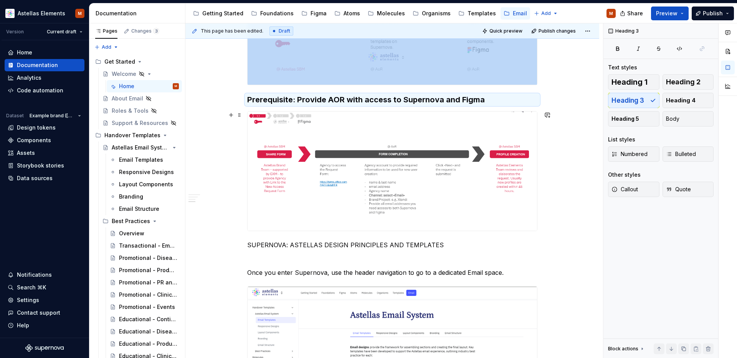
scroll to position [692, 0]
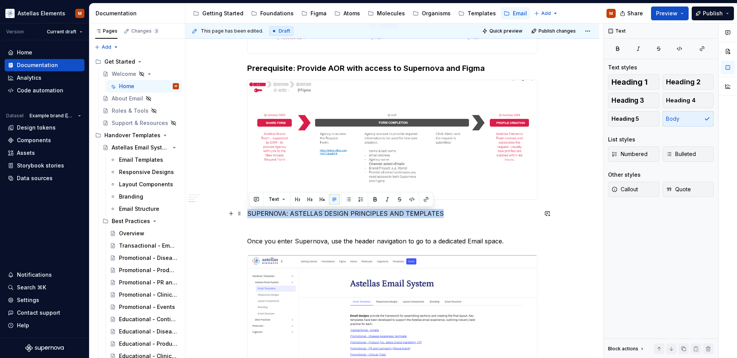
drag, startPoint x: 434, startPoint y: 214, endPoint x: 267, endPoint y: 209, distance: 166.6
click at [249, 213] on p "SUPERNOVA: ASTELLAS DESIGN PRINCIPLES AND TEMPLATES" at bounding box center [392, 213] width 290 height 9
copy p "SUPERNOVA: ASTELLAS DESIGN PRINCIPLES AND TEMPLATES"
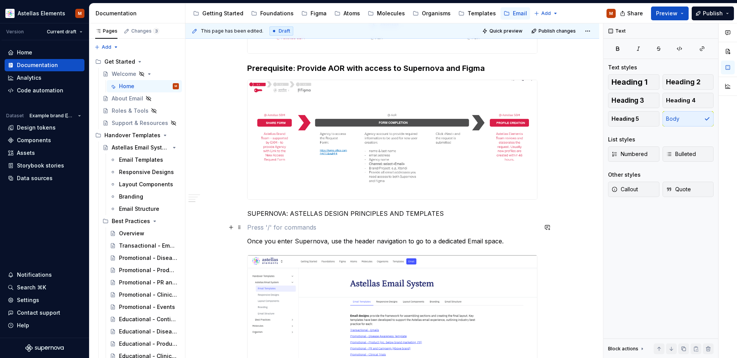
click at [291, 225] on p at bounding box center [392, 227] width 290 height 9
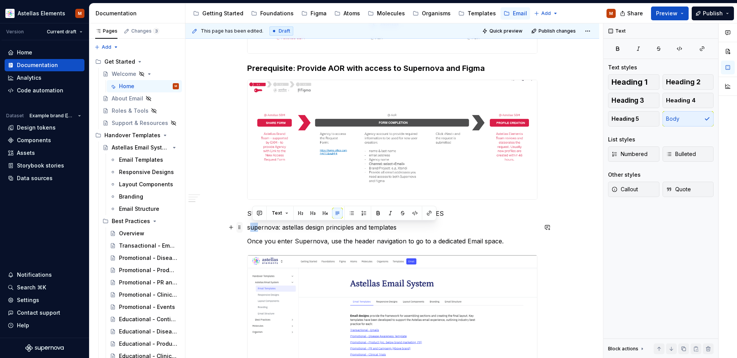
drag, startPoint x: 247, startPoint y: 230, endPoint x: 243, endPoint y: 230, distance: 4.2
click at [255, 230] on p "supernova: astellas design principles and templates" at bounding box center [392, 227] width 290 height 9
click at [287, 230] on p "Supernova: astellas design principles and templates" at bounding box center [392, 227] width 290 height 9
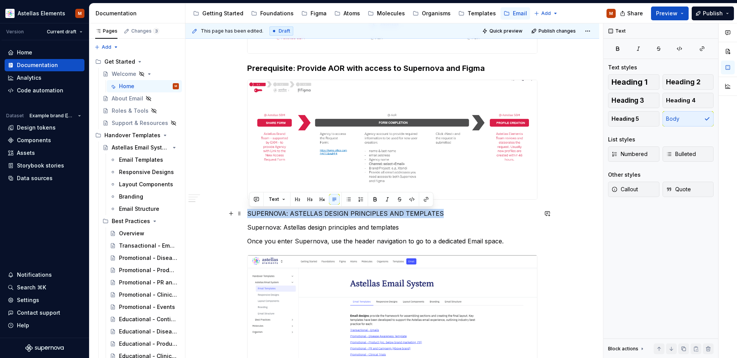
drag, startPoint x: 300, startPoint y: 220, endPoint x: 249, endPoint y: 214, distance: 51.0
click at [249, 214] on p "SUPERNOVA: ASTELLAS DESIGN PRINCIPLES AND TEMPLATES" at bounding box center [392, 213] width 290 height 9
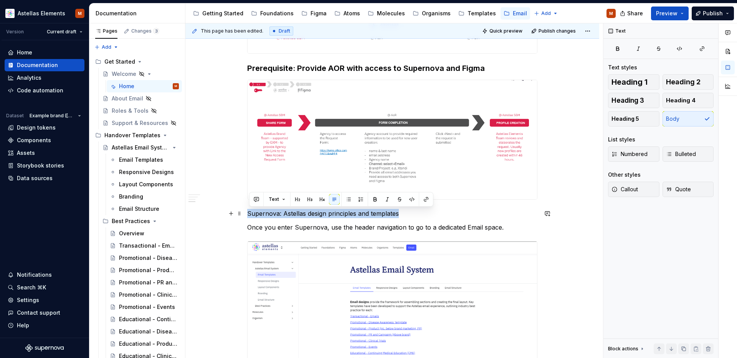
drag, startPoint x: 257, startPoint y: 218, endPoint x: 247, endPoint y: 218, distance: 9.6
click at [627, 103] on span "Heading 3" at bounding box center [627, 101] width 33 height 8
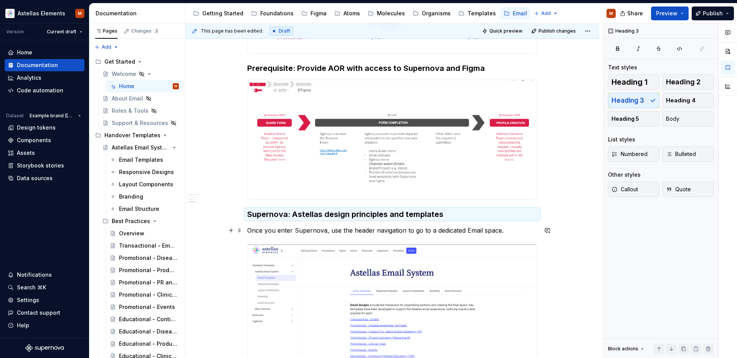
click at [434, 232] on p "Once you enter Supernova, use the header navigation to go to a dedicated Email …" at bounding box center [392, 230] width 290 height 9
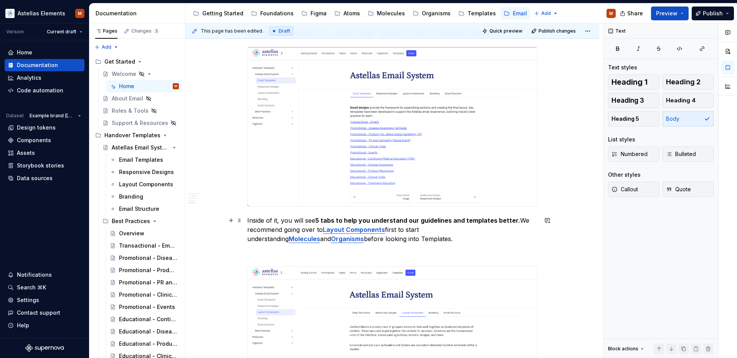
scroll to position [951, 0]
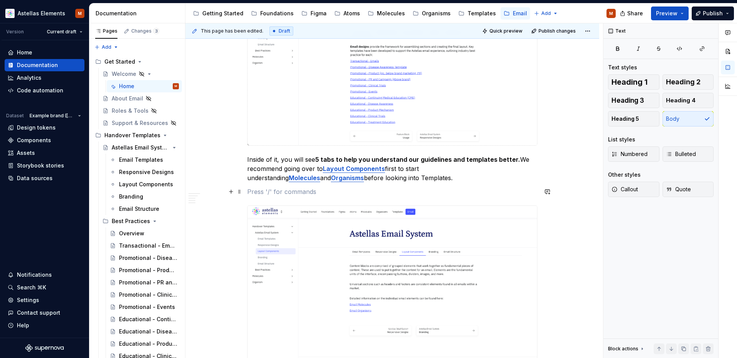
click at [354, 193] on p at bounding box center [392, 191] width 290 height 9
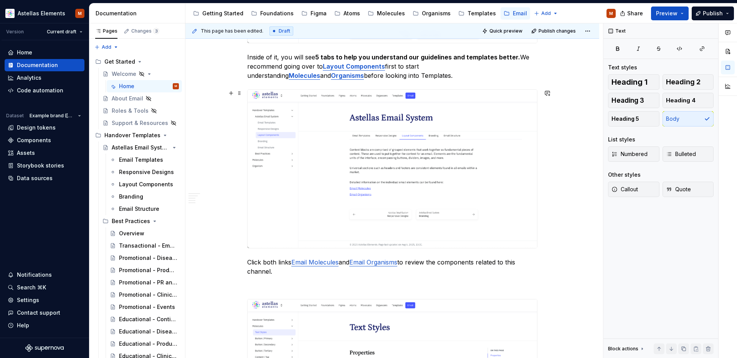
scroll to position [1090, 0]
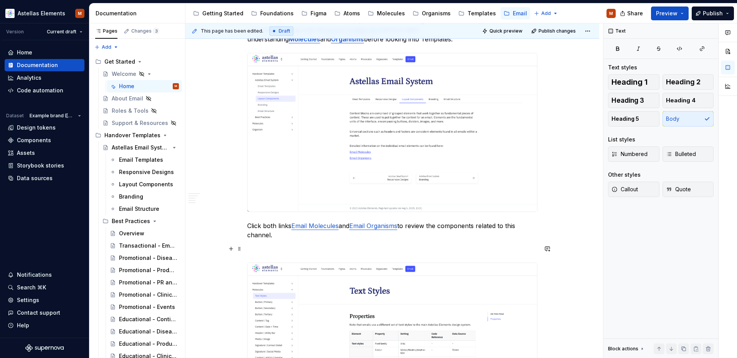
click at [306, 251] on p at bounding box center [392, 248] width 290 height 9
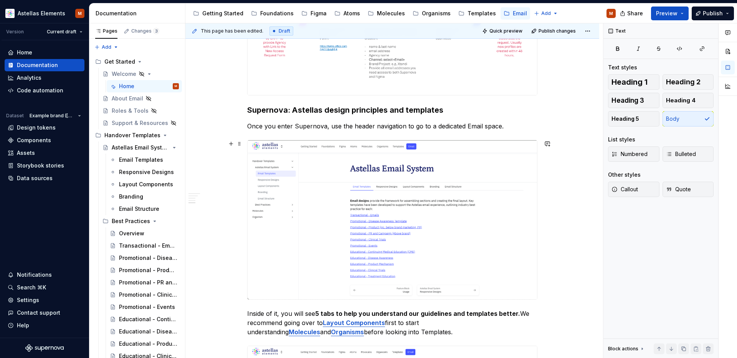
scroll to position [785, 0]
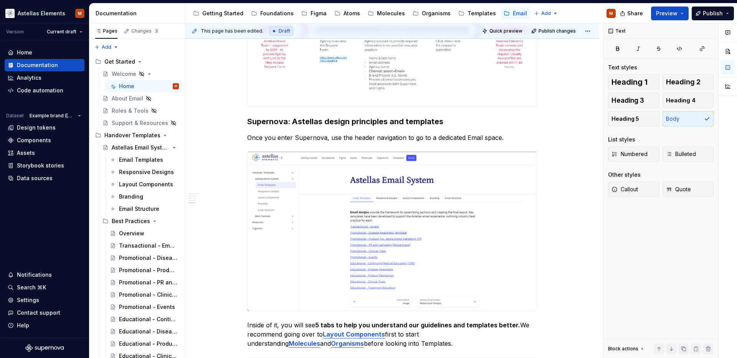
type textarea "*"
drag, startPoint x: 462, startPoint y: 139, endPoint x: 436, endPoint y: 139, distance: 25.7
click at [436, 139] on p "Once you enter Supernova, use the header navigation to go to a dedicated Email …" at bounding box center [392, 137] width 290 height 9
click at [612, 124] on button "button" at bounding box center [613, 123] width 11 height 11
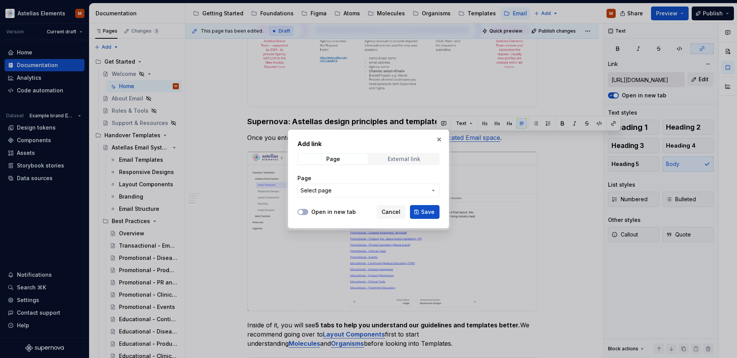
click at [401, 157] on div "External link" at bounding box center [404, 159] width 33 height 6
click at [359, 189] on input "URL" at bounding box center [368, 191] width 142 height 14
paste input "[URL][DOMAIN_NAME]"
type input "[URL][DOMAIN_NAME]"
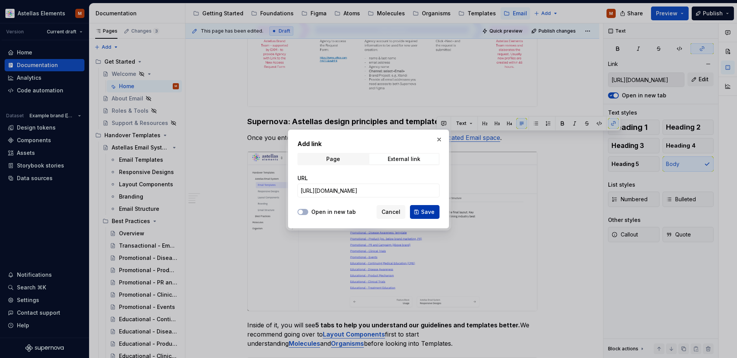
scroll to position [0, 0]
click at [422, 215] on span "Save" at bounding box center [427, 212] width 13 height 8
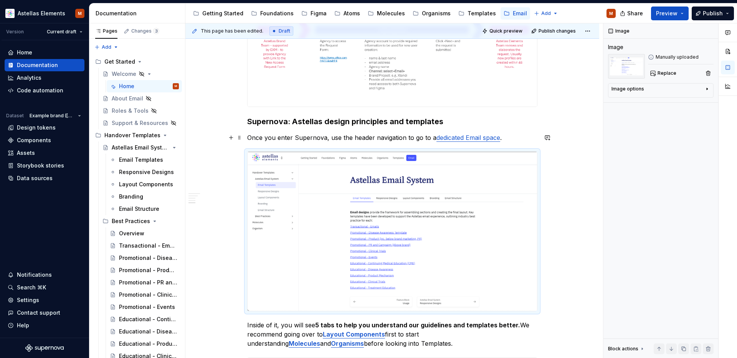
click at [433, 140] on p "Once you enter Supernova, use the header navigation to go to a dedicated Email …" at bounding box center [392, 137] width 290 height 9
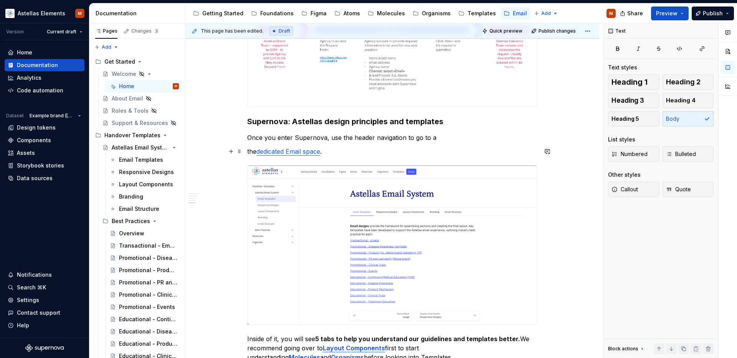
click at [243, 153] on span at bounding box center [239, 151] width 6 height 11
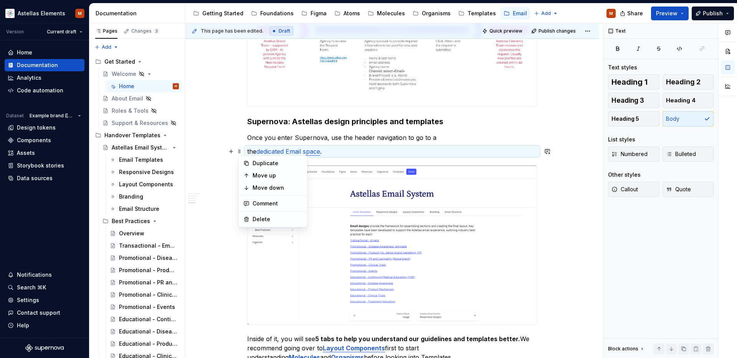
click at [248, 153] on p "the dedicated Email space ." at bounding box center [392, 151] width 290 height 9
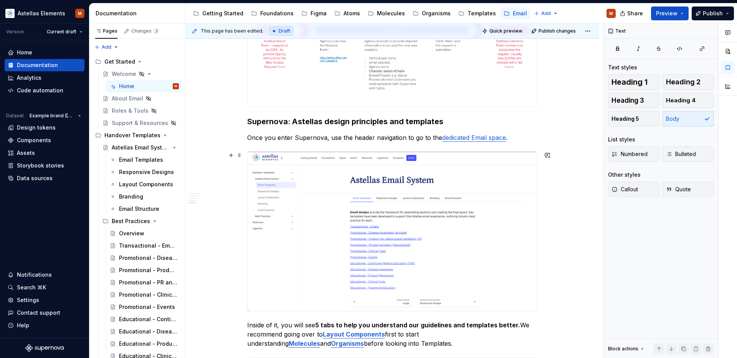
drag, startPoint x: 572, startPoint y: 168, endPoint x: 563, endPoint y: 167, distance: 8.8
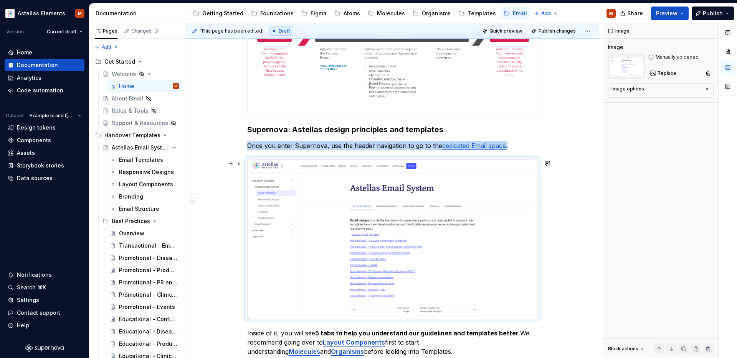
scroll to position [767, 0]
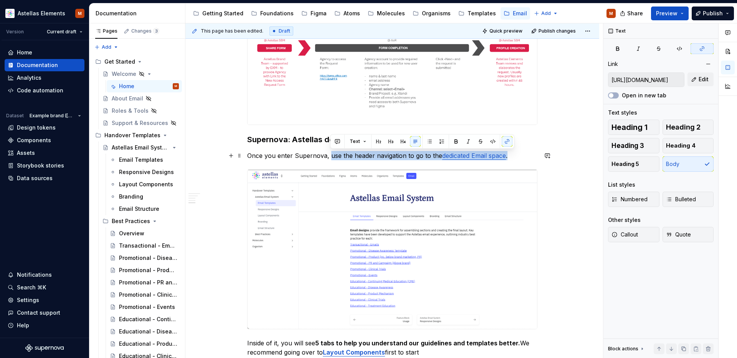
drag, startPoint x: 368, startPoint y: 156, endPoint x: 383, endPoint y: 150, distance: 16.8
click at [522, 156] on p "Once you enter Supernova, use the header navigation to go to the dedicated Emai…" at bounding box center [392, 155] width 290 height 9
click at [616, 48] on icon "button" at bounding box center [618, 49] width 6 height 6
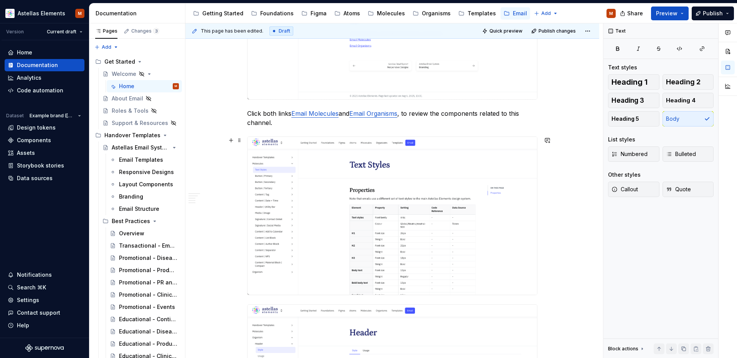
scroll to position [1200, 0]
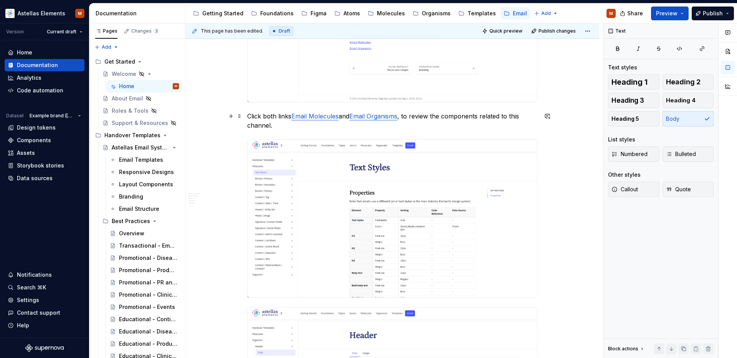
click at [383, 129] on p "Click both links Email Molecules and Email Organisms , to review the components…" at bounding box center [392, 121] width 290 height 18
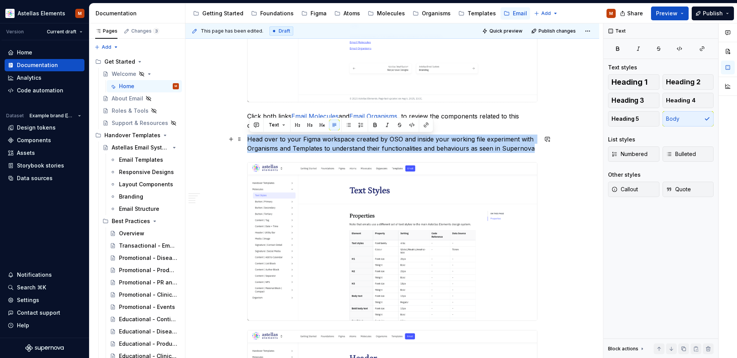
drag, startPoint x: 534, startPoint y: 150, endPoint x: 246, endPoint y: 141, distance: 288.0
click at [636, 48] on icon "button" at bounding box center [638, 49] width 6 height 6
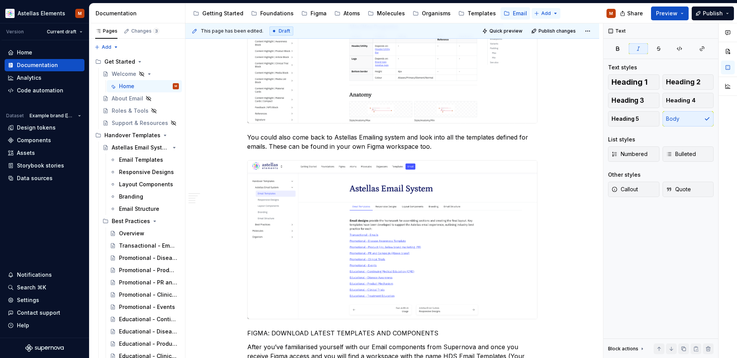
scroll to position [1567, 0]
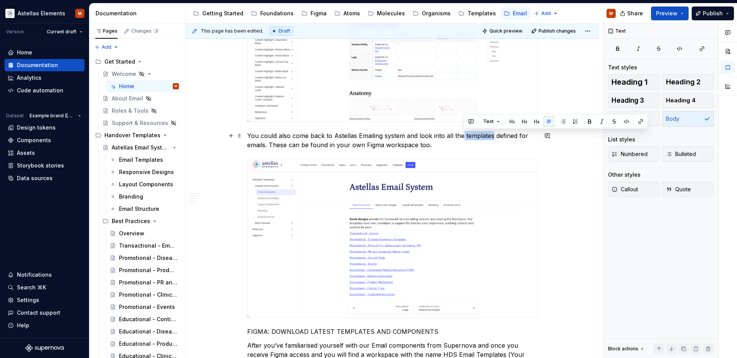
drag, startPoint x: 464, startPoint y: 136, endPoint x: 492, endPoint y: 137, distance: 28.0
click at [493, 137] on p "You could also come back to Astellas Emailing system and look into all the temp…" at bounding box center [392, 140] width 290 height 18
click at [587, 121] on button "button" at bounding box center [589, 121] width 11 height 11
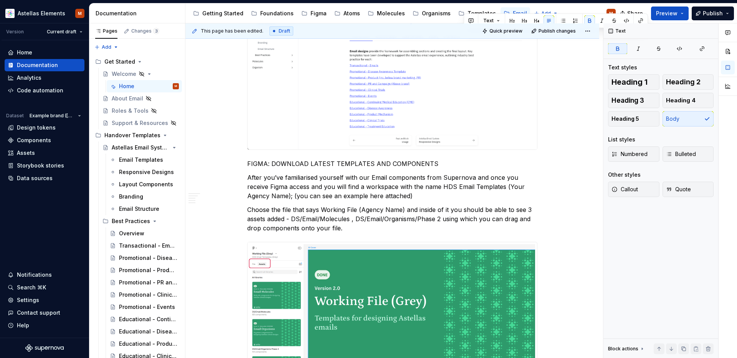
scroll to position [1745, 0]
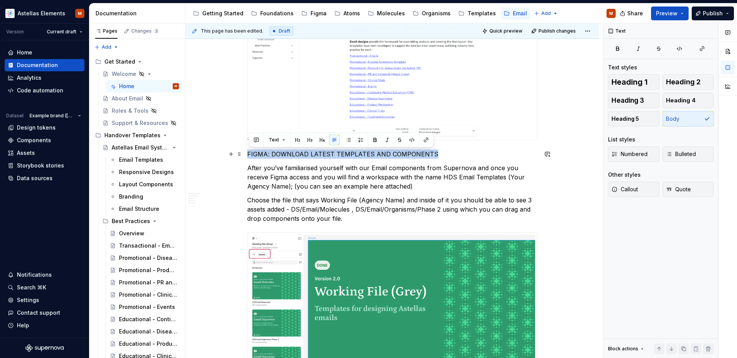
drag, startPoint x: 348, startPoint y: 155, endPoint x: 247, endPoint y: 156, distance: 100.6
click at [247, 156] on div "How to create Senior Brand Manager (SBM) emails for Activator Guide for SBM Tea…" at bounding box center [392, 37] width 414 height 3278
copy p "FIGMA: DOWNLOAD LATEST TEMPLATES AND COMPONENTS"
click at [456, 157] on p "FIGMA: DOWNLOAD LATEST TEMPLATES AND COMPONENTS" at bounding box center [392, 154] width 290 height 9
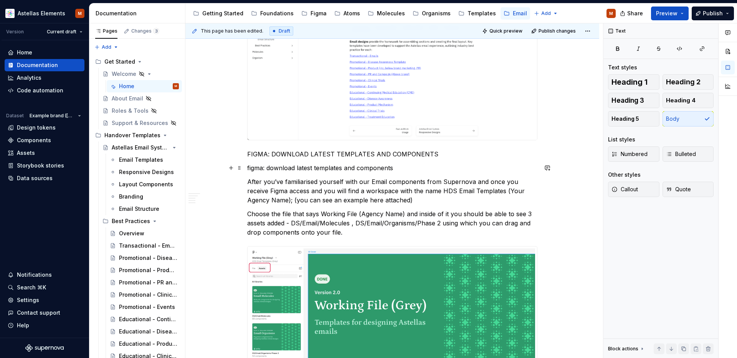
click at [251, 170] on p "figma: download latest templates and components" at bounding box center [392, 168] width 290 height 9
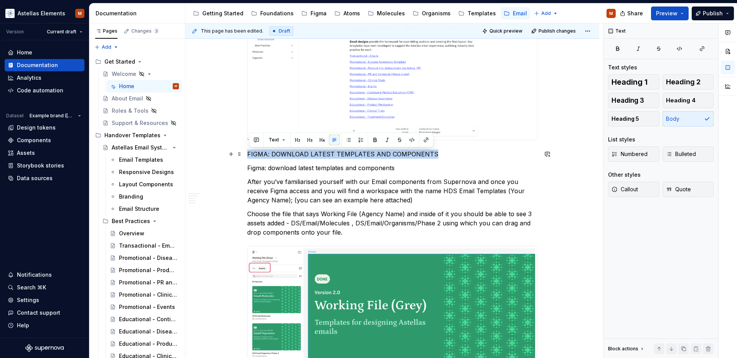
drag, startPoint x: 255, startPoint y: 157, endPoint x: 274, endPoint y: 167, distance: 21.8
click at [249, 155] on p "FIGMA: DOWNLOAD LATEST TEMPLATES AND COMPONENTS" at bounding box center [392, 154] width 290 height 9
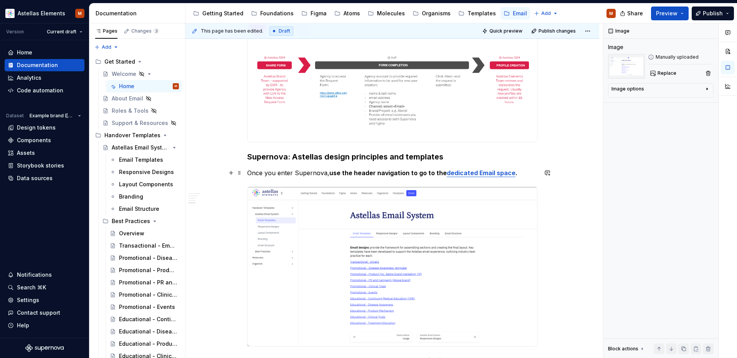
scroll to position [750, 0]
click at [298, 154] on h3 "Supernova: Astellas design principles and templates" at bounding box center [392, 157] width 290 height 11
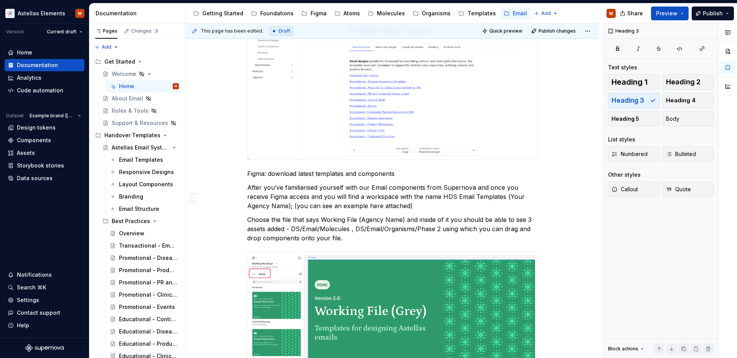
scroll to position [1731, 0]
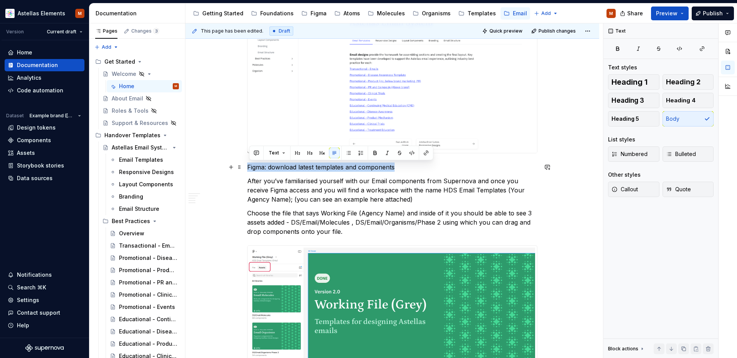
drag, startPoint x: 396, startPoint y: 168, endPoint x: 249, endPoint y: 169, distance: 146.2
click at [249, 169] on p "Figma: download latest templates and components" at bounding box center [392, 167] width 290 height 9
click at [621, 97] on span "Heading 3" at bounding box center [627, 101] width 33 height 8
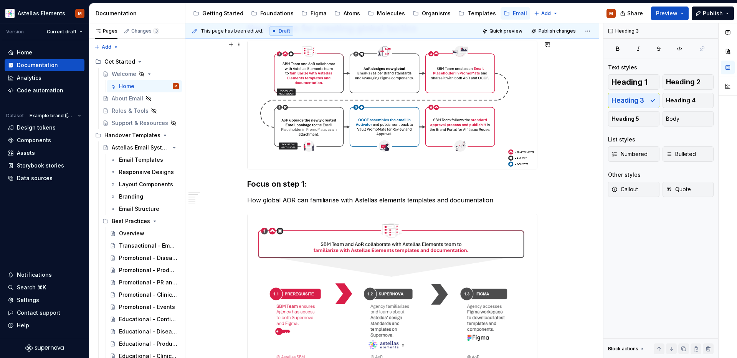
scroll to position [391, 0]
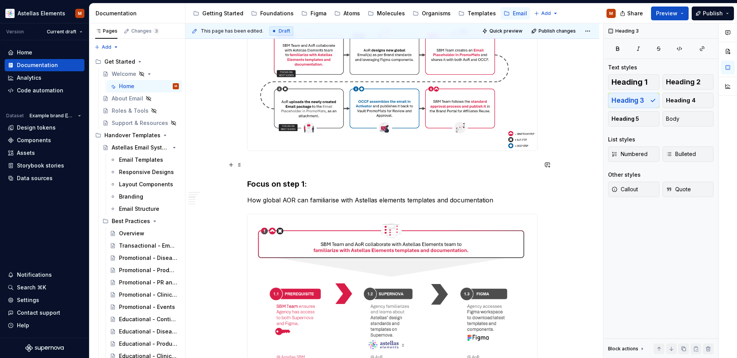
click at [267, 164] on p at bounding box center [392, 164] width 290 height 9
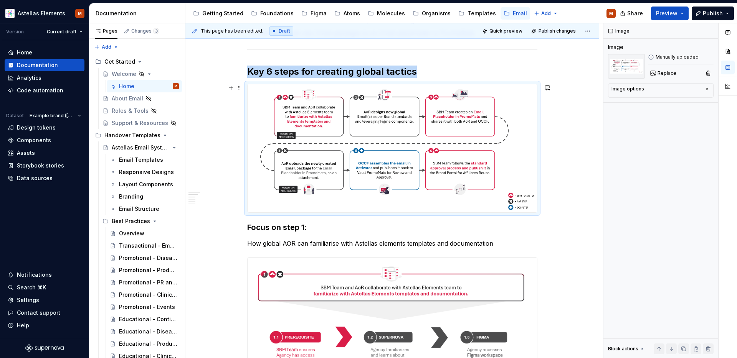
scroll to position [357, 0]
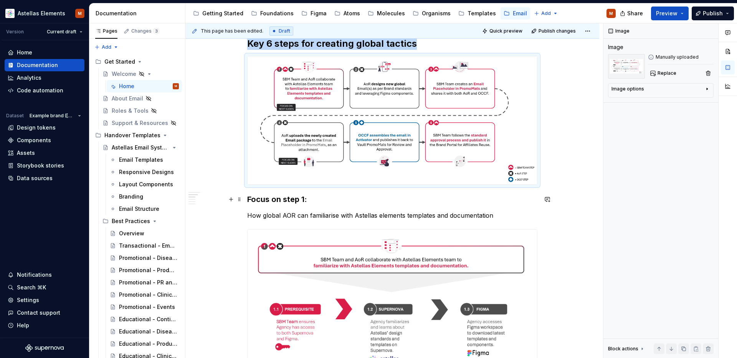
click at [249, 201] on h3 "Focus on step 1:" at bounding box center [392, 199] width 290 height 11
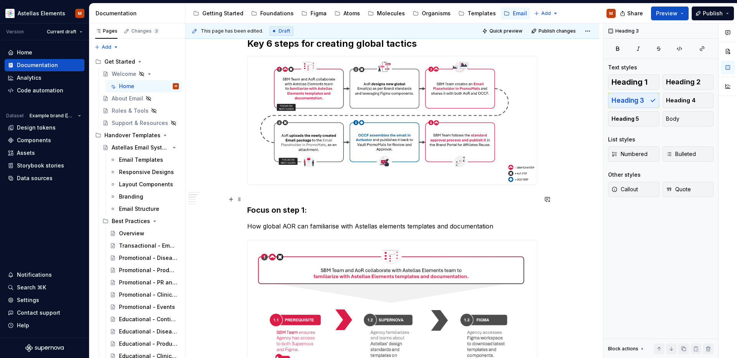
click at [263, 198] on h3 "Focus on step 1:" at bounding box center [392, 204] width 290 height 21
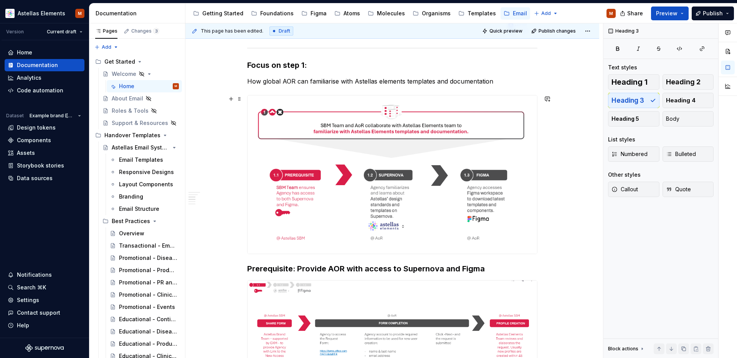
scroll to position [541, 0]
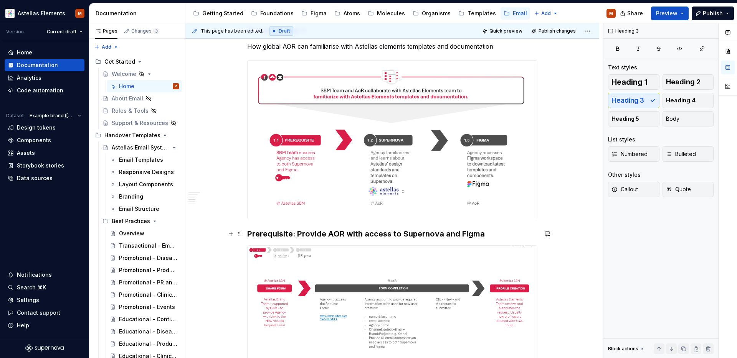
click at [249, 235] on h3 "Prerequisite: Provide AOR with access to Supernova and Figma" at bounding box center [392, 234] width 290 height 11
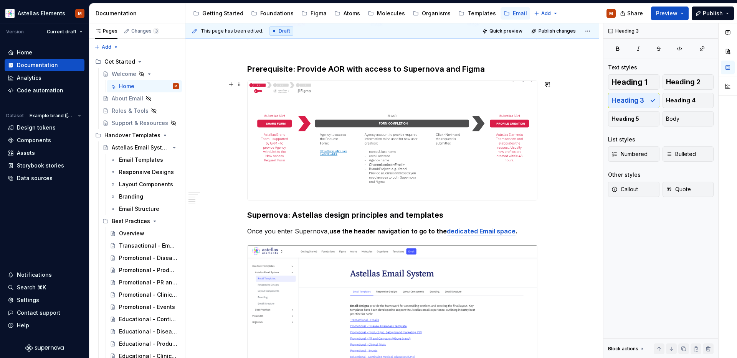
scroll to position [732, 0]
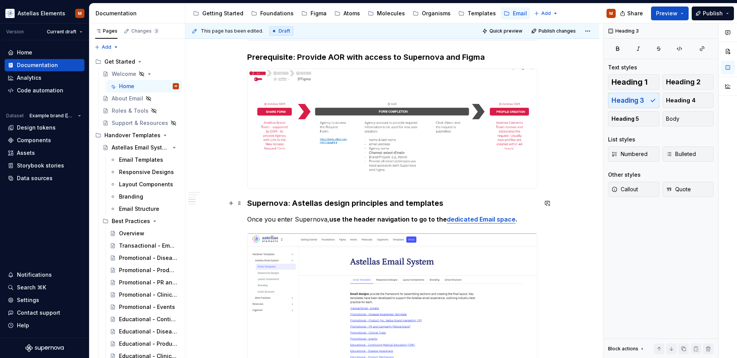
click at [249, 204] on h3 "Supernova: Astellas design principles and templates" at bounding box center [392, 203] width 290 height 11
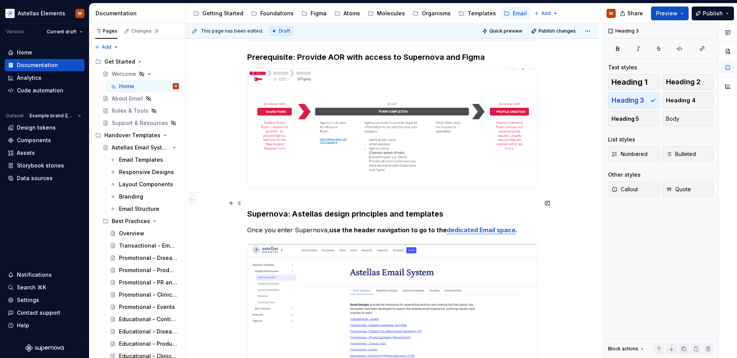
click at [259, 198] on h3 "Supernova: Astellas design principles and templates" at bounding box center [392, 208] width 290 height 21
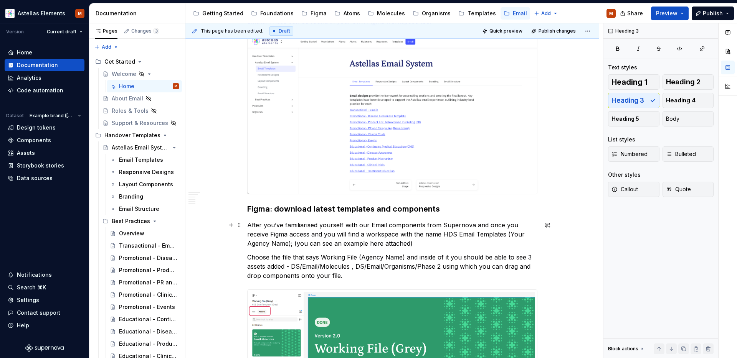
scroll to position [1761, 0]
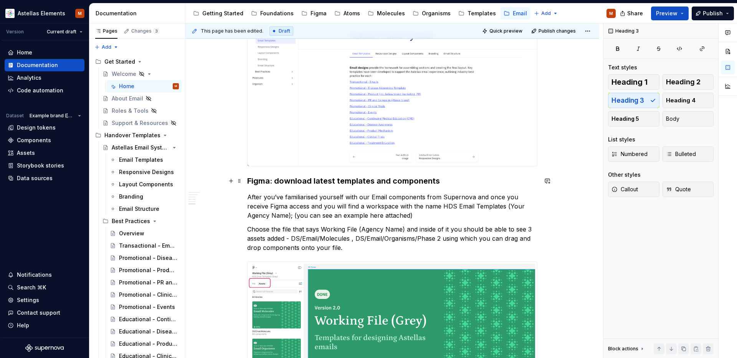
click at [249, 182] on h3 "Figma: download latest templates and components" at bounding box center [392, 181] width 290 height 11
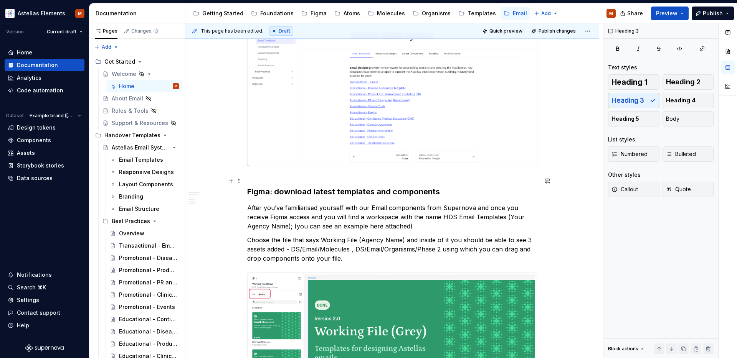
click at [260, 180] on h3 "Figma: download latest templates and components" at bounding box center [392, 186] width 290 height 21
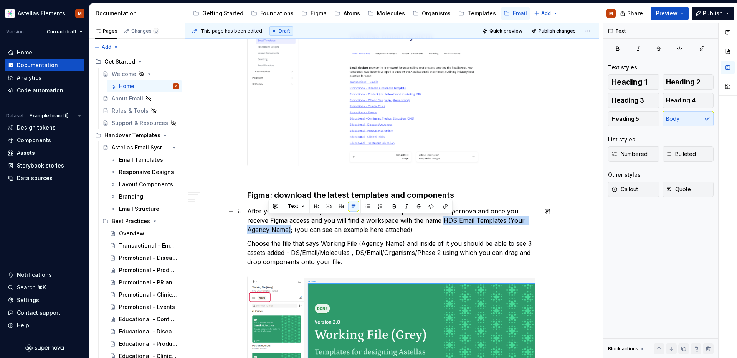
drag, startPoint x: 421, startPoint y: 223, endPoint x: 268, endPoint y: 231, distance: 153.8
click at [268, 231] on p "After you’ve familiarised yourself with our Email components from Supernova and…" at bounding box center [392, 221] width 290 height 28
click at [392, 206] on button "button" at bounding box center [394, 206] width 11 height 11
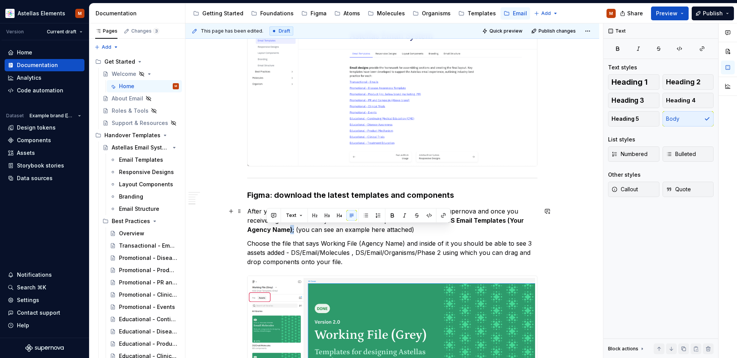
click at [267, 232] on p "After you’ve familiarised yourself with our Email components from Supernova and…" at bounding box center [392, 221] width 290 height 28
click at [393, 213] on button "button" at bounding box center [392, 215] width 11 height 11
click at [386, 231] on p "After you’ve familiarised yourself with our Email components from Supernova and…" at bounding box center [392, 221] width 290 height 28
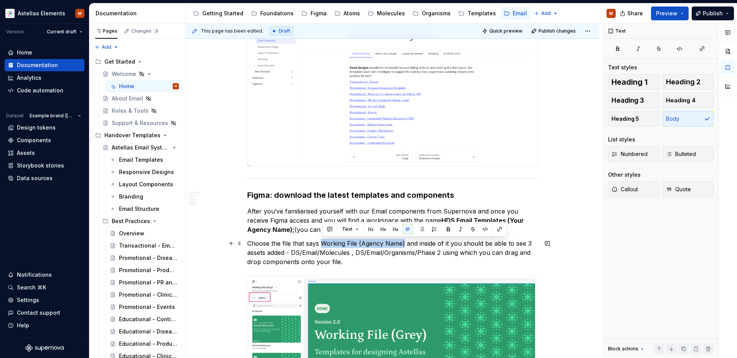
drag, startPoint x: 323, startPoint y: 245, endPoint x: 405, endPoint y: 246, distance: 82.1
click at [405, 246] on p "Choose the file that says Working File (Agency Name) and inside of it you shoul…" at bounding box center [392, 253] width 290 height 28
click at [447, 229] on button "button" at bounding box center [448, 229] width 11 height 11
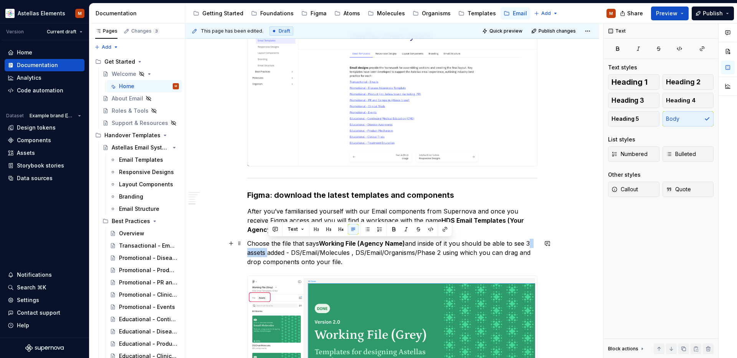
drag, startPoint x: 529, startPoint y: 244, endPoint x: 267, endPoint y: 256, distance: 262.4
click at [268, 256] on p "Choose the file that says Working File (Agency Name) and inside of it you shoul…" at bounding box center [392, 253] width 290 height 28
click at [392, 230] on button "button" at bounding box center [393, 229] width 11 height 11
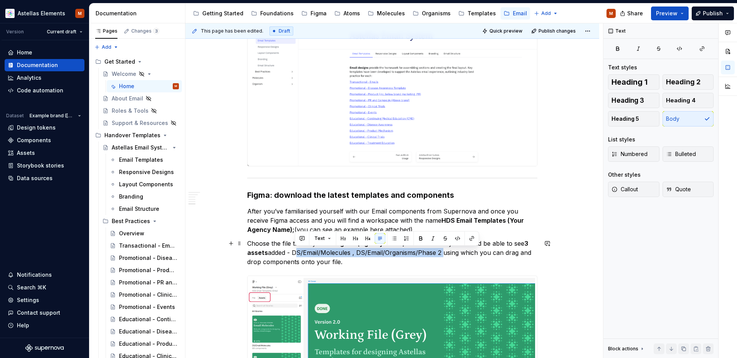
drag, startPoint x: 295, startPoint y: 254, endPoint x: 443, endPoint y: 255, distance: 147.4
click at [443, 255] on p "Choose the file that says Working File (Agency Name) and inside of it you shoul…" at bounding box center [392, 253] width 290 height 28
click at [420, 240] on button "button" at bounding box center [420, 238] width 11 height 11
click at [423, 261] on p "Choose the file that says Working File (Agency Name) and inside of it you shoul…" at bounding box center [392, 253] width 290 height 28
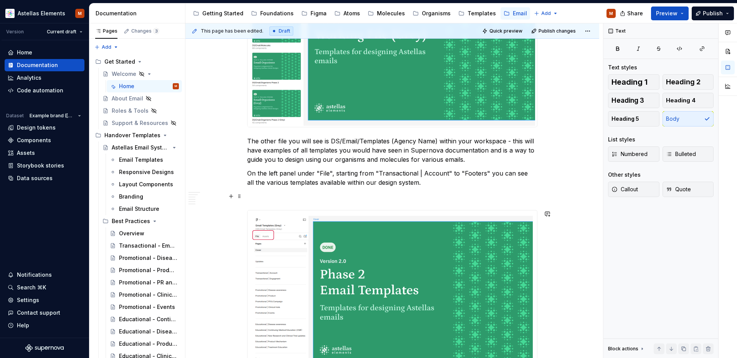
scroll to position [2062, 0]
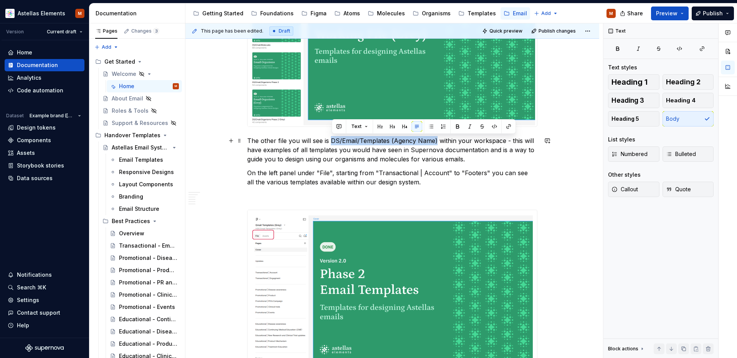
drag, startPoint x: 333, startPoint y: 140, endPoint x: 437, endPoint y: 139, distance: 103.6
click at [437, 139] on p "The other file you will see is DS/Email/Templates (Agency Name) within your wor…" at bounding box center [392, 150] width 290 height 28
click at [458, 127] on button "button" at bounding box center [457, 126] width 11 height 11
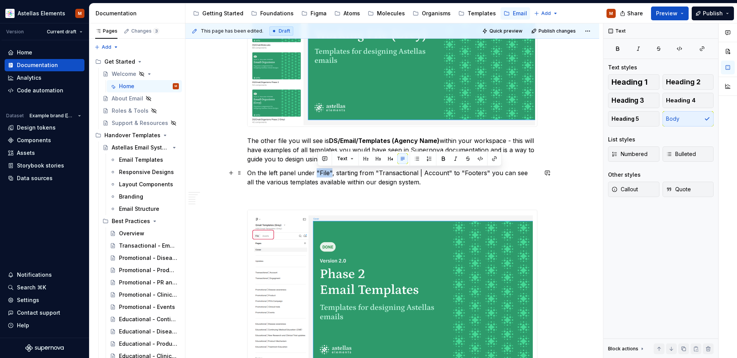
drag, startPoint x: 324, startPoint y: 173, endPoint x: 353, endPoint y: 177, distance: 29.4
click at [332, 173] on p "On the left panel under "File", starting from "Transactional | Account" to "Foo…" at bounding box center [392, 178] width 290 height 18
drag, startPoint x: 329, startPoint y: 173, endPoint x: 399, endPoint y: 167, distance: 70.2
click at [317, 173] on p "On the left panel under "File", starting from "Transactional | Account" to "Foo…" at bounding box center [392, 178] width 290 height 18
click at [441, 160] on button "button" at bounding box center [443, 159] width 11 height 11
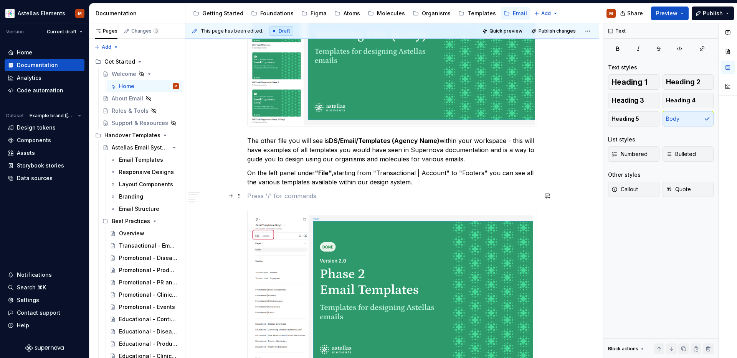
click at [525, 193] on p at bounding box center [392, 196] width 290 height 9
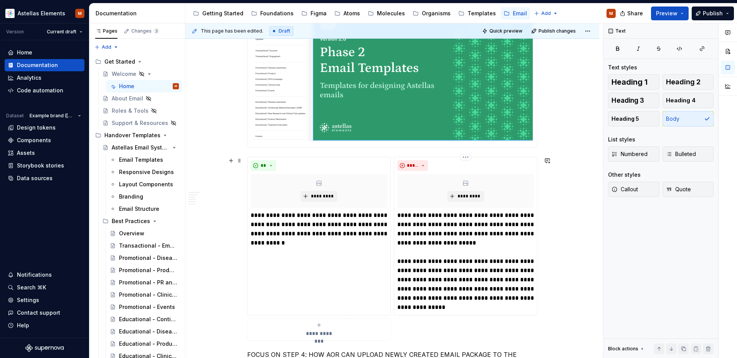
scroll to position [2286, 0]
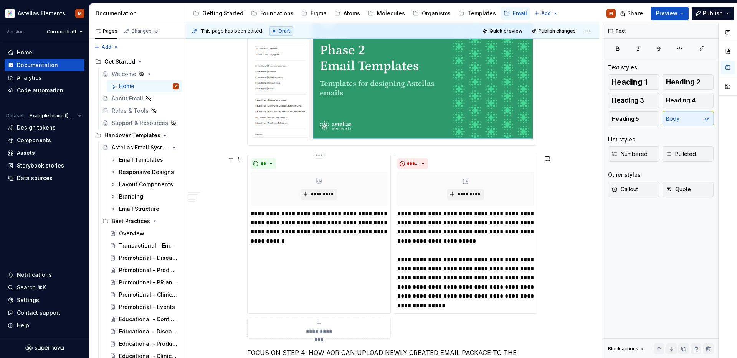
click at [322, 156] on html "Astellas Elements M Version Current draft Home Documentation Analytics Code aut…" at bounding box center [368, 179] width 737 height 358
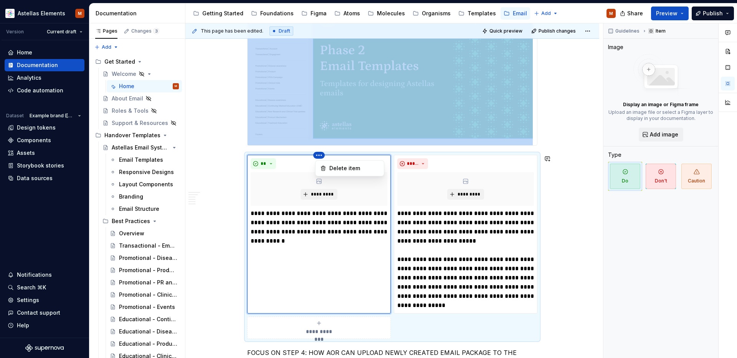
click at [574, 216] on html "Astellas Elements M Version Current draft Home Documentation Analytics Code aut…" at bounding box center [368, 179] width 737 height 358
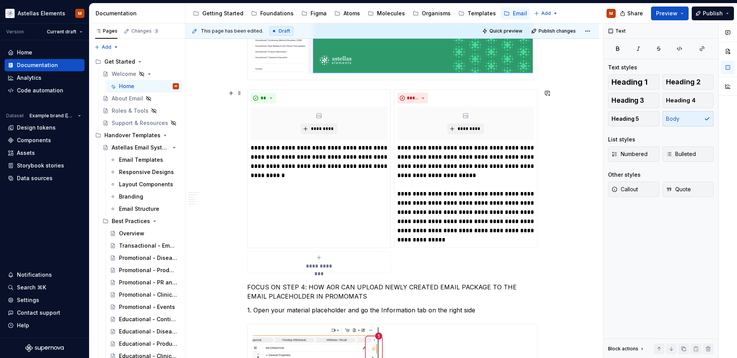
scroll to position [2379, 0]
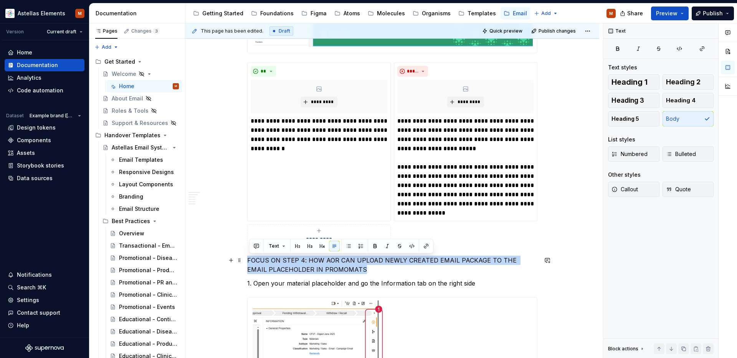
drag, startPoint x: 280, startPoint y: 262, endPoint x: 270, endPoint y: 258, distance: 10.9
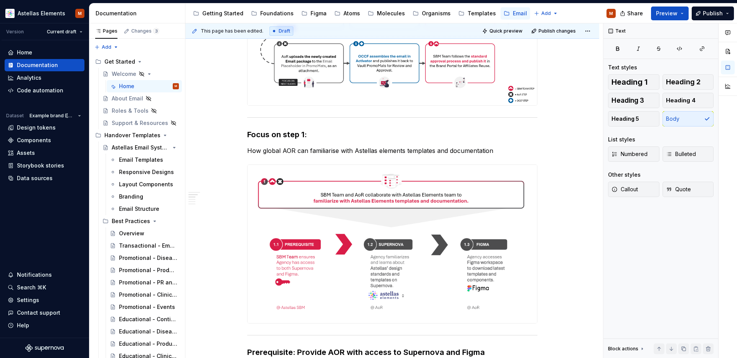
scroll to position [252, 0]
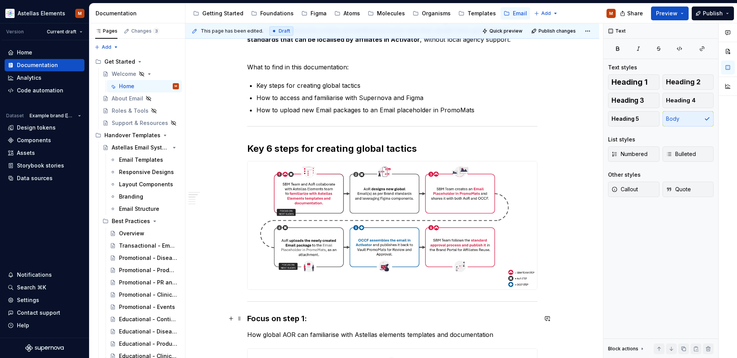
click at [272, 319] on h3 "Focus on step 1:" at bounding box center [392, 319] width 290 height 11
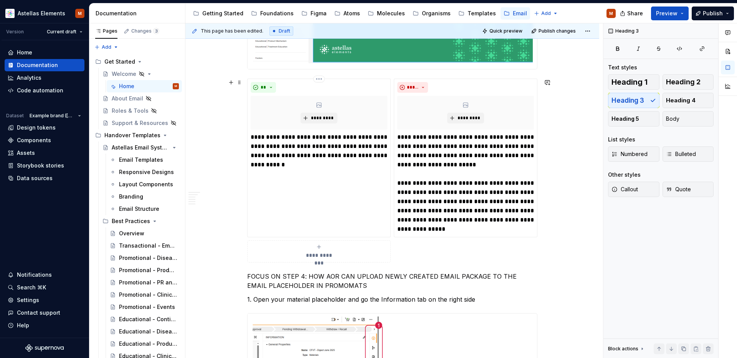
scroll to position [2379, 0]
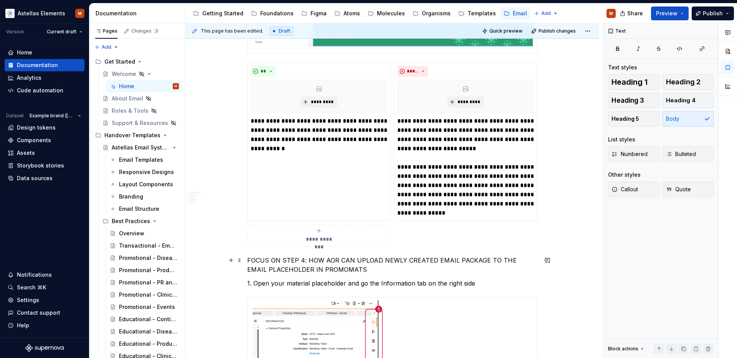
click at [249, 261] on p "FOCUS ON STEP 4: HOW AOR CAN UPLOAD NEWLY CREATED EMAIL PACKAGE TO THE EMAIL PL…" at bounding box center [392, 265] width 290 height 18
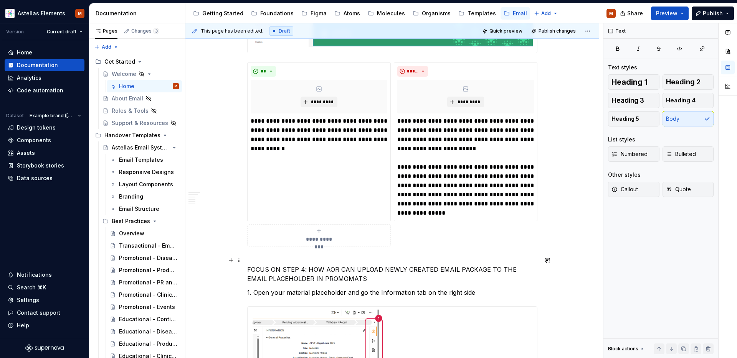
click at [268, 256] on p "FOCUS ON STEP 4: HOW AOR CAN UPLOAD NEWLY CREATED EMAIL PACKAGE TO THE EMAIL PL…" at bounding box center [392, 270] width 290 height 28
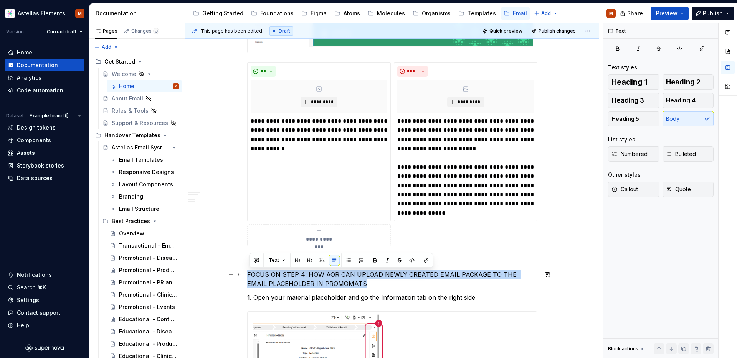
copy p "FOCUS ON STEP 4: HOW AOR CAN UPLOAD NEWLY CREATED EMAIL PACKAGE TO THE EMAIL PL…"
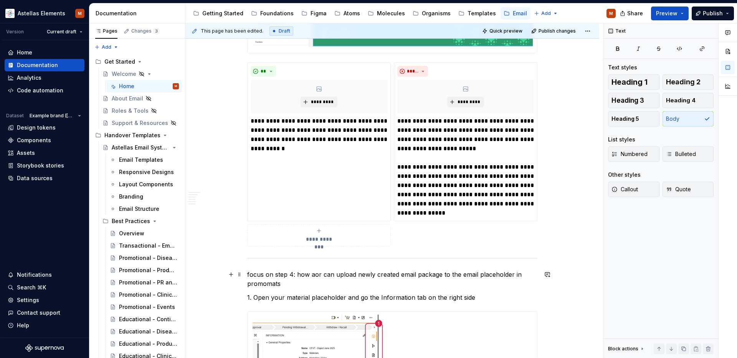
click at [250, 277] on p "focus on step 4: how aor can upload newly created email package to the email pl…" at bounding box center [392, 279] width 290 height 18
click at [301, 276] on p "Focus on step 4: how aor can upload newly created email package to the email pl…" at bounding box center [392, 279] width 290 height 18
click at [313, 276] on p "Focus on step 4: How aor can upload newly created email package to the email pl…" at bounding box center [392, 279] width 290 height 18
click at [312, 276] on p "Focus on step 4: HowAOR can upload newly created email package to the email pla…" at bounding box center [392, 279] width 290 height 18
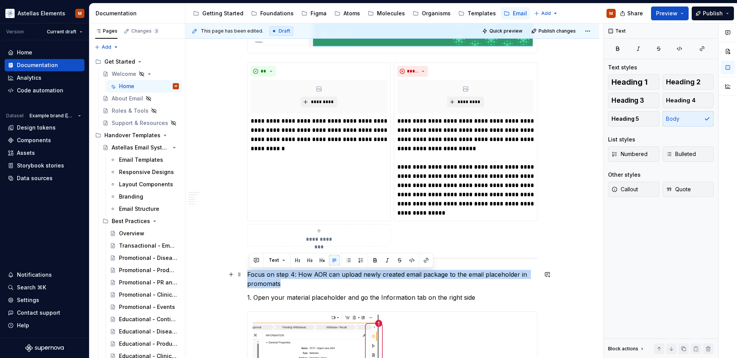
drag, startPoint x: 261, startPoint y: 282, endPoint x: 249, endPoint y: 277, distance: 12.7
click at [249, 277] on p "Focus on step 4: How AOR can upload newly created email package to the email pl…" at bounding box center [392, 279] width 290 height 18
click at [624, 104] on span "Heading 3" at bounding box center [627, 101] width 33 height 8
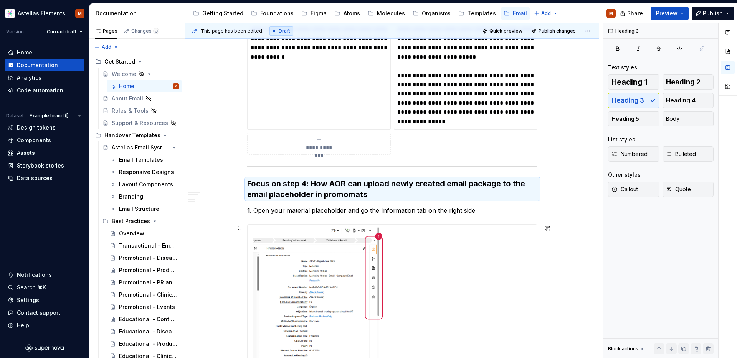
scroll to position [2496, 0]
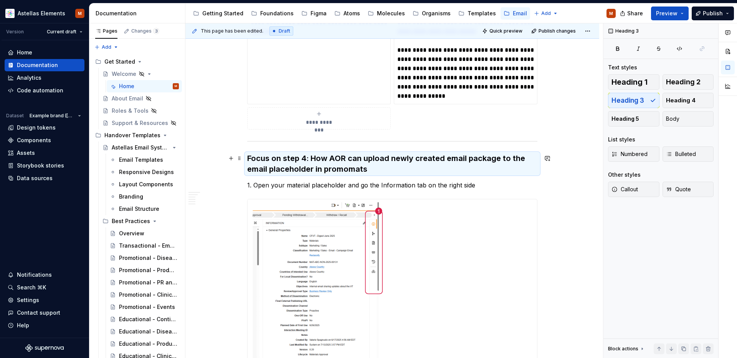
click at [380, 171] on h3 "Focus on step 4: How AOR can upload newly created email package to the email pl…" at bounding box center [392, 163] width 290 height 21
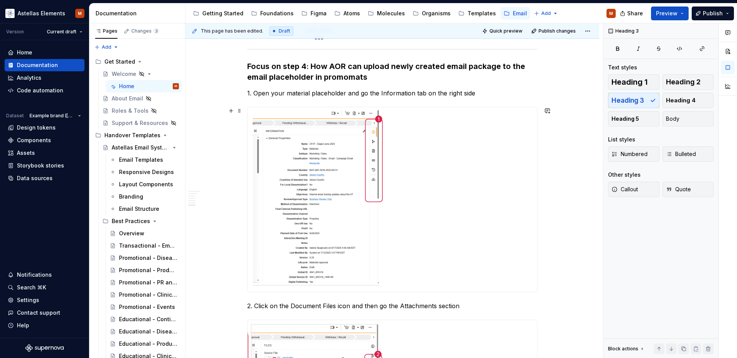
scroll to position [2506, 0]
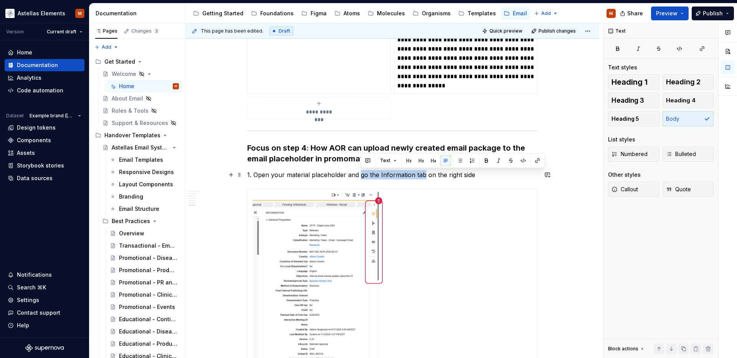
drag, startPoint x: 361, startPoint y: 176, endPoint x: 425, endPoint y: 175, distance: 64.1
click at [425, 175] on p "1. Open your material placeholder and go the Information tab on the right side" at bounding box center [392, 174] width 290 height 9
click at [485, 160] on button "button" at bounding box center [486, 160] width 11 height 11
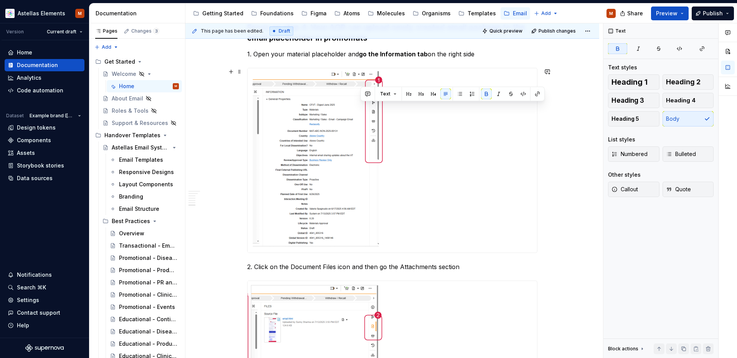
scroll to position [2645, 0]
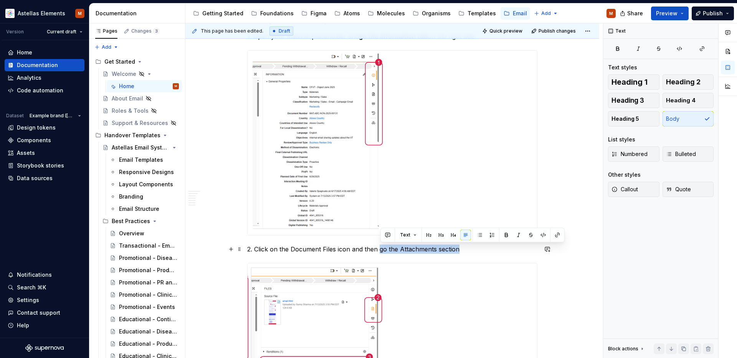
drag, startPoint x: 380, startPoint y: 249, endPoint x: 463, endPoint y: 247, distance: 82.6
click at [460, 251] on p "2. Click on the Document Files icon and then go the Attachments section" at bounding box center [392, 249] width 290 height 9
click at [505, 235] on button "button" at bounding box center [506, 235] width 11 height 11
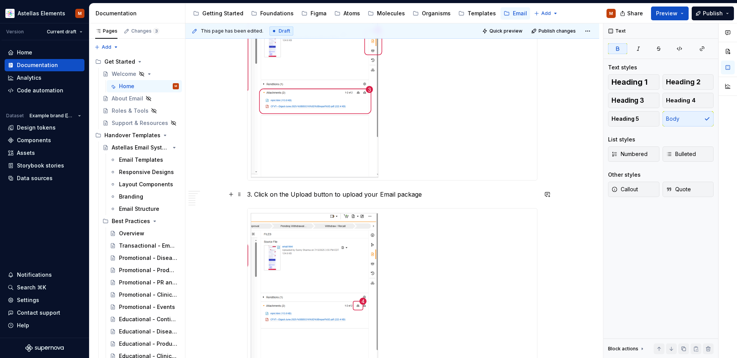
scroll to position [3017, 0]
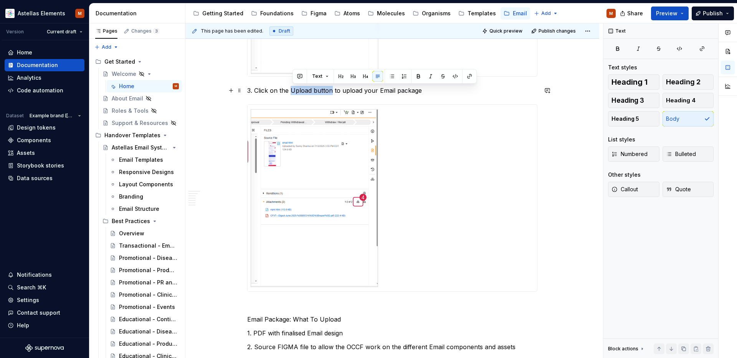
drag, startPoint x: 314, startPoint y: 90, endPoint x: 334, endPoint y: 90, distance: 20.0
click at [333, 90] on p "3. Click on the Upload button to upload your Email package" at bounding box center [392, 90] width 290 height 9
click at [421, 75] on button "button" at bounding box center [418, 76] width 11 height 11
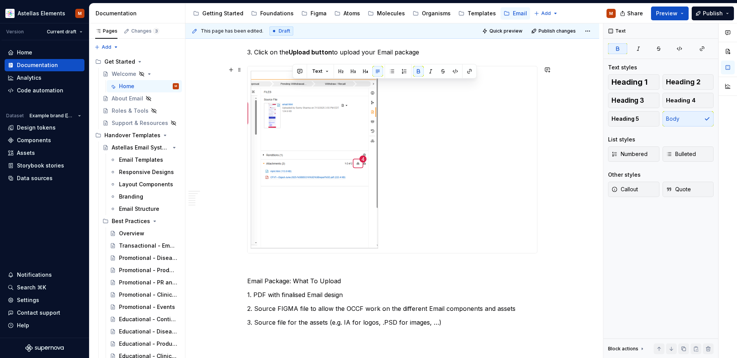
scroll to position [3140, 0]
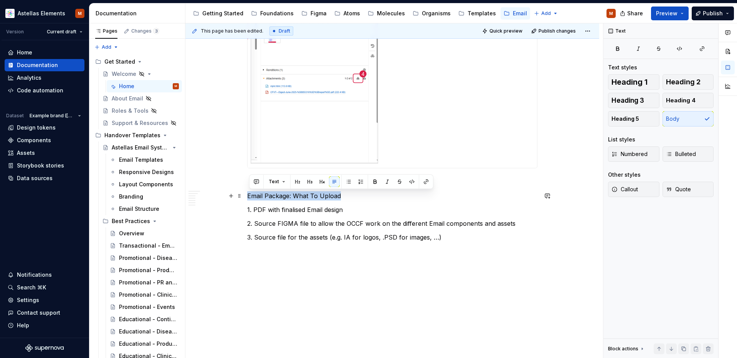
drag, startPoint x: 340, startPoint y: 196, endPoint x: 297, endPoint y: 192, distance: 42.7
click at [249, 197] on p "Email Package: What To Upload" at bounding box center [392, 196] width 290 height 9
click at [635, 99] on span "Heading 3" at bounding box center [627, 101] width 33 height 8
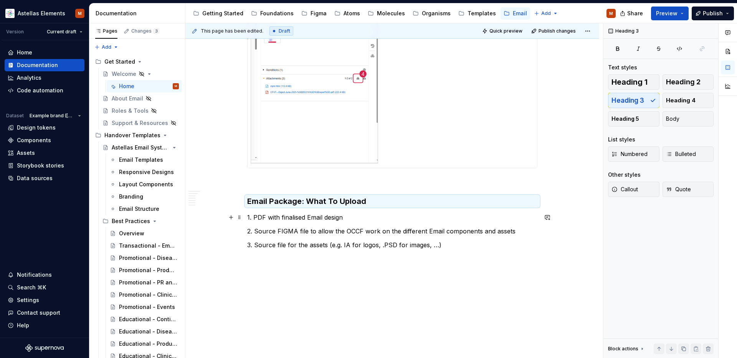
click at [316, 219] on p "1. PDF with finalised Email design" at bounding box center [392, 217] width 290 height 9
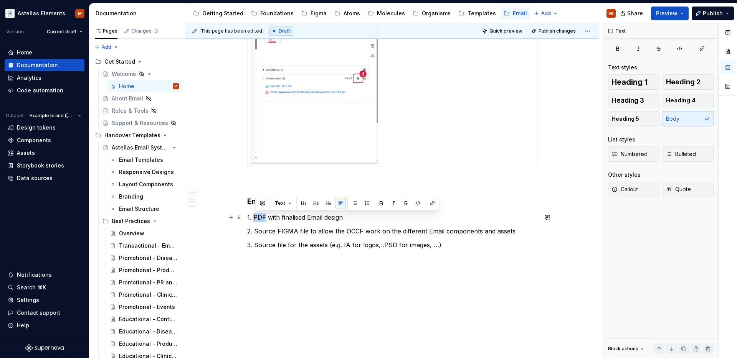
drag, startPoint x: 266, startPoint y: 218, endPoint x: 255, endPoint y: 219, distance: 10.4
click at [255, 219] on p "1. PDF with finalised Email design" at bounding box center [392, 217] width 290 height 9
click at [380, 202] on button "button" at bounding box center [381, 203] width 11 height 11
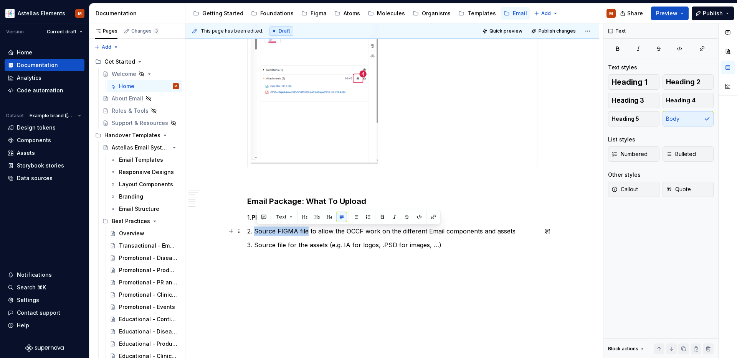
drag, startPoint x: 257, startPoint y: 233, endPoint x: 308, endPoint y: 234, distance: 51.4
click at [308, 234] on p "2. Source FIGMA file to allow the OCCF work on the different Email components a…" at bounding box center [392, 231] width 290 height 9
drag, startPoint x: 386, startPoint y: 215, endPoint x: 399, endPoint y: 197, distance: 22.3
click at [386, 215] on button "button" at bounding box center [382, 217] width 11 height 11
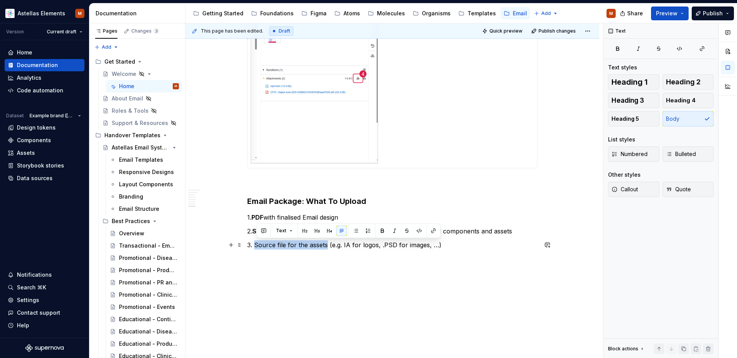
drag, startPoint x: 294, startPoint y: 247, endPoint x: 256, endPoint y: 247, distance: 37.2
click at [256, 247] on p "3. Source file for the assets (e.g. IA for logos, .PSD for images, …)" at bounding box center [392, 245] width 290 height 9
click at [380, 231] on button "button" at bounding box center [382, 231] width 11 height 11
type textarea "*"
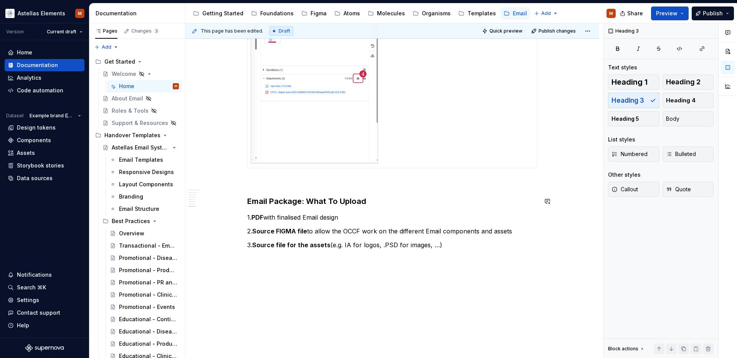
click at [322, 181] on p at bounding box center [392, 182] width 290 height 9
click at [320, 185] on p at bounding box center [392, 182] width 290 height 9
click at [287, 186] on p at bounding box center [392, 182] width 290 height 9
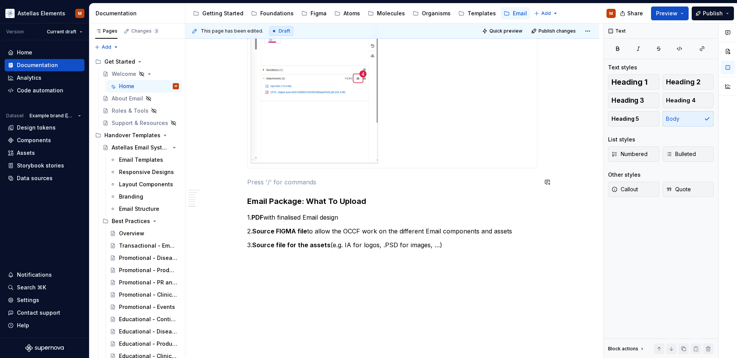
click at [261, 181] on p at bounding box center [392, 182] width 290 height 9
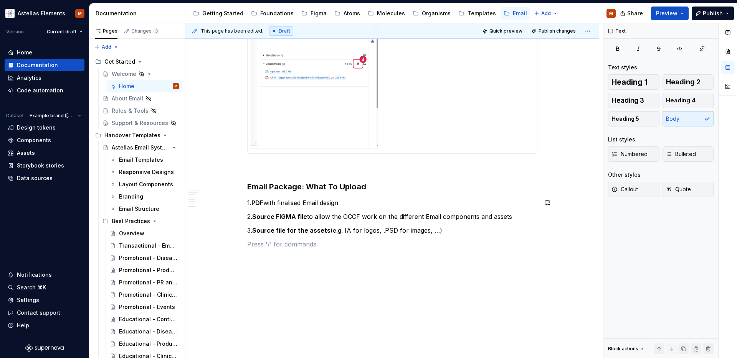
scroll to position [3158, 0]
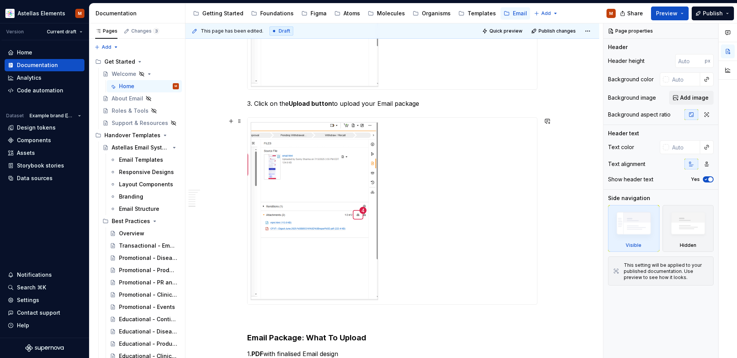
scroll to position [3162, 0]
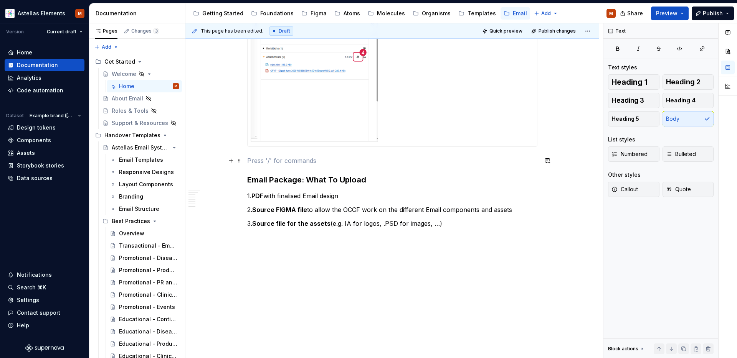
click at [259, 158] on p at bounding box center [392, 160] width 290 height 9
type textarea "*"
click at [305, 240] on p at bounding box center [392, 237] width 290 height 9
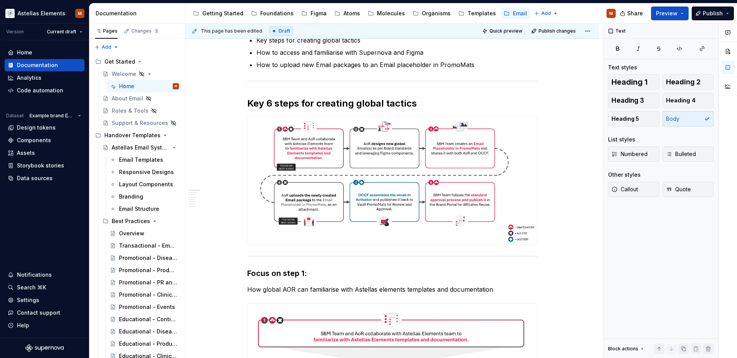
scroll to position [0, 0]
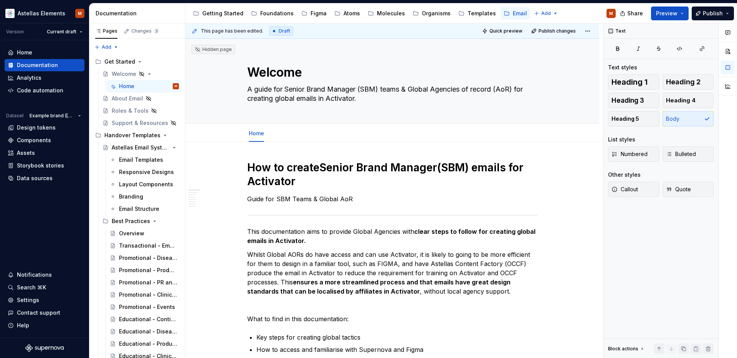
type textarea "*"
